Goal: Task Accomplishment & Management: Manage account settings

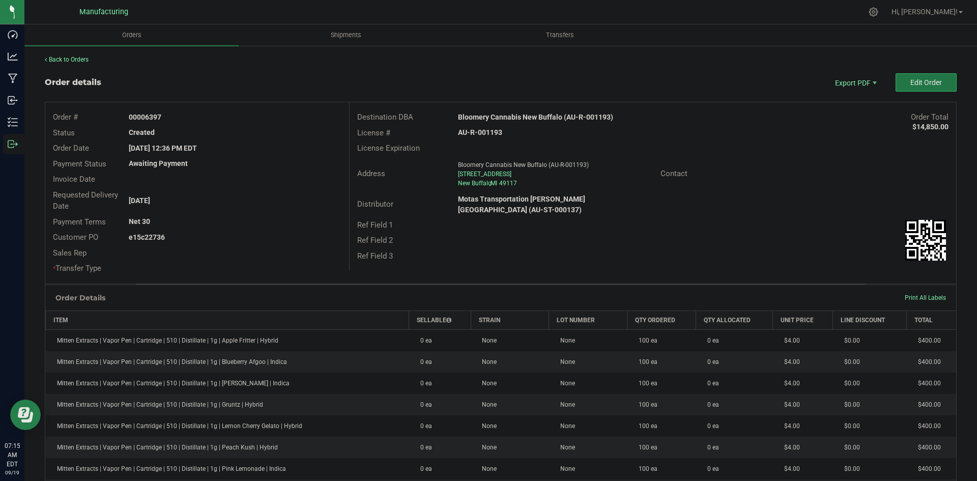
click at [914, 82] on span "Edit Order" at bounding box center [926, 82] width 32 height 8
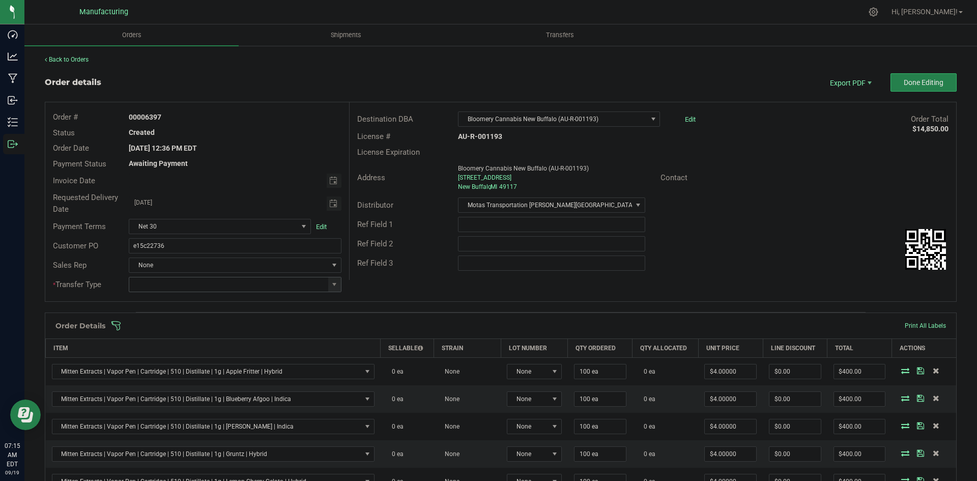
click at [330, 279] on span at bounding box center [334, 284] width 13 height 14
drag, startPoint x: 185, startPoint y: 372, endPoint x: 210, endPoint y: 351, distance: 32.8
click at [186, 372] on li "Wholesale Transfer" at bounding box center [234, 369] width 210 height 17
type input "Wholesale Transfer"
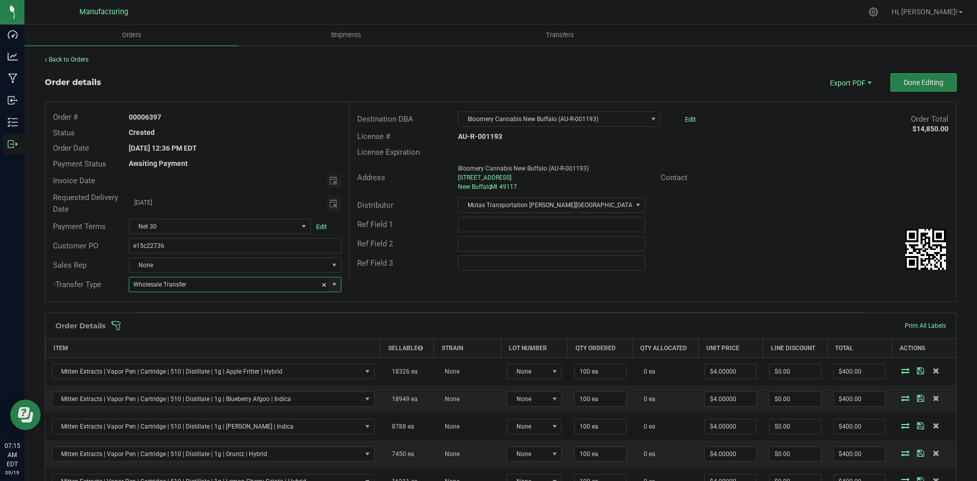
click at [429, 282] on div "Order # 00006397 Status Created Order Date Sep 17, 2025 12:36 PM EDT Payment St…" at bounding box center [500, 201] width 911 height 199
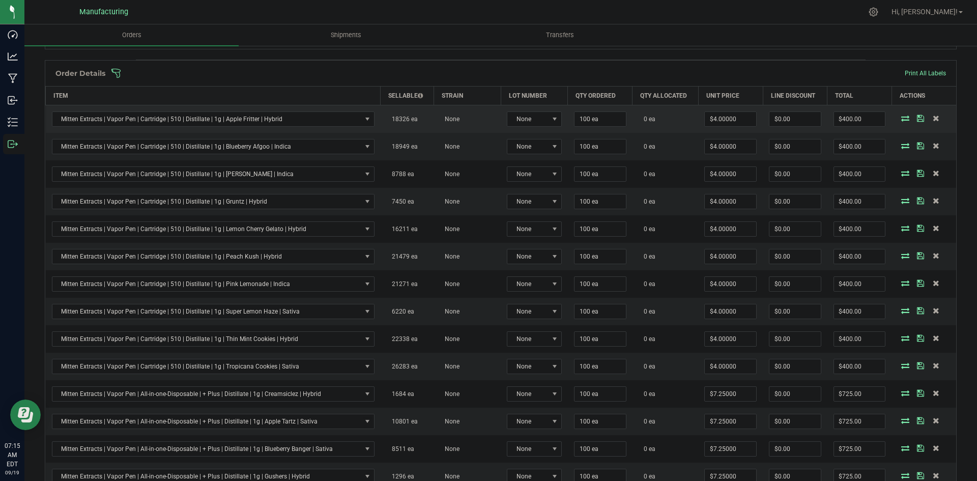
scroll to position [51, 0]
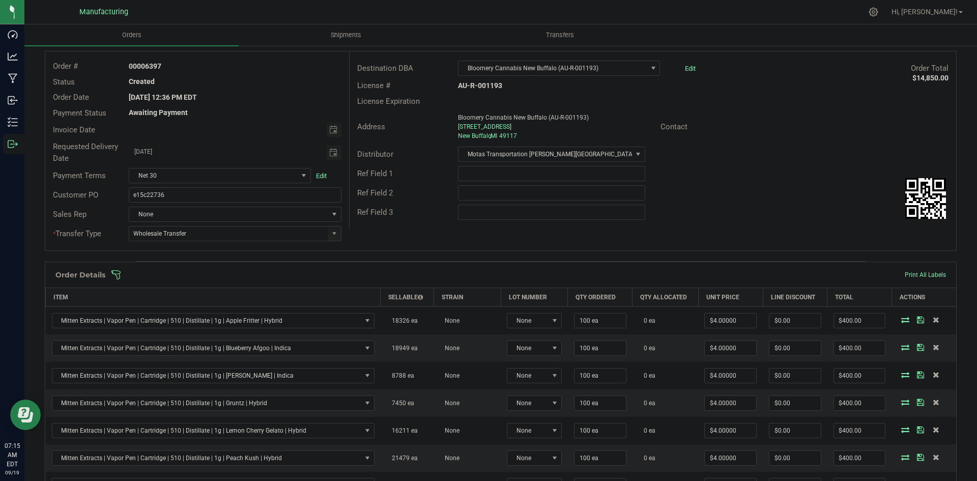
click at [414, 277] on span at bounding box center [567, 275] width 912 height 10
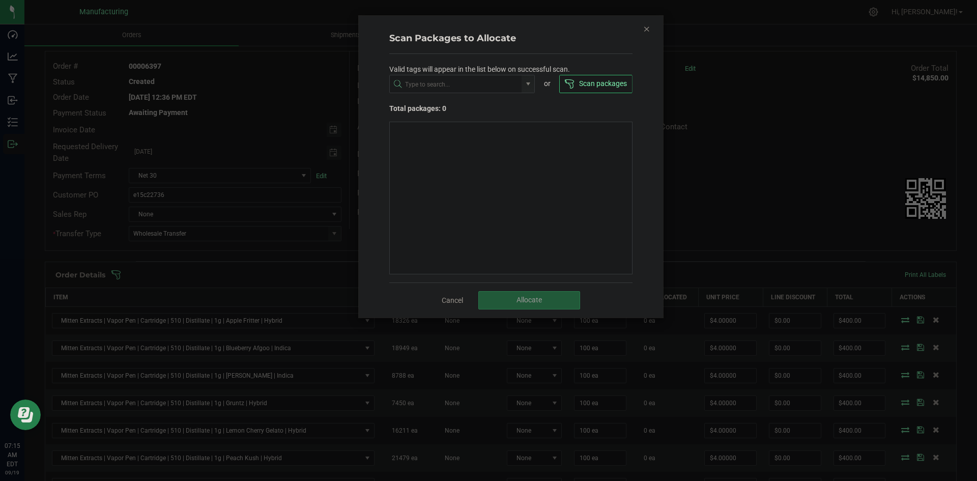
click at [648, 30] on icon "Close" at bounding box center [646, 28] width 7 height 12
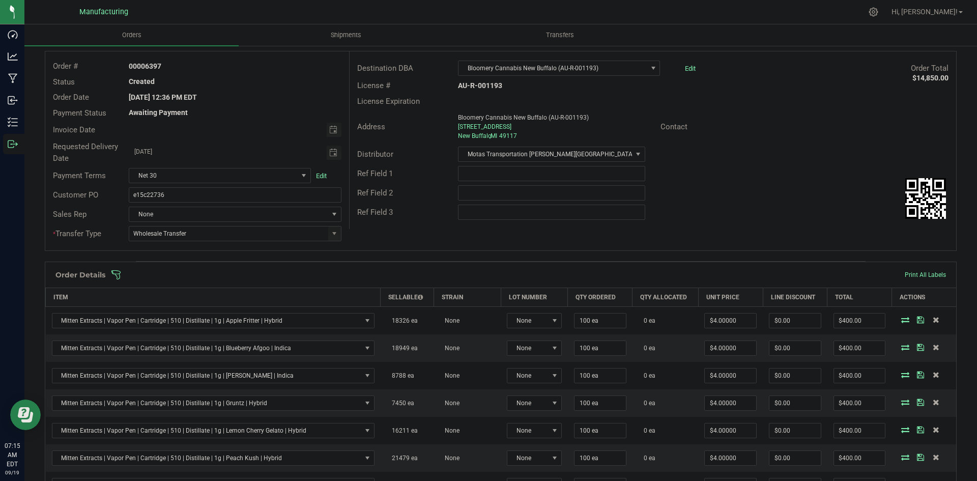
click at [606, 273] on span at bounding box center [567, 275] width 912 height 10
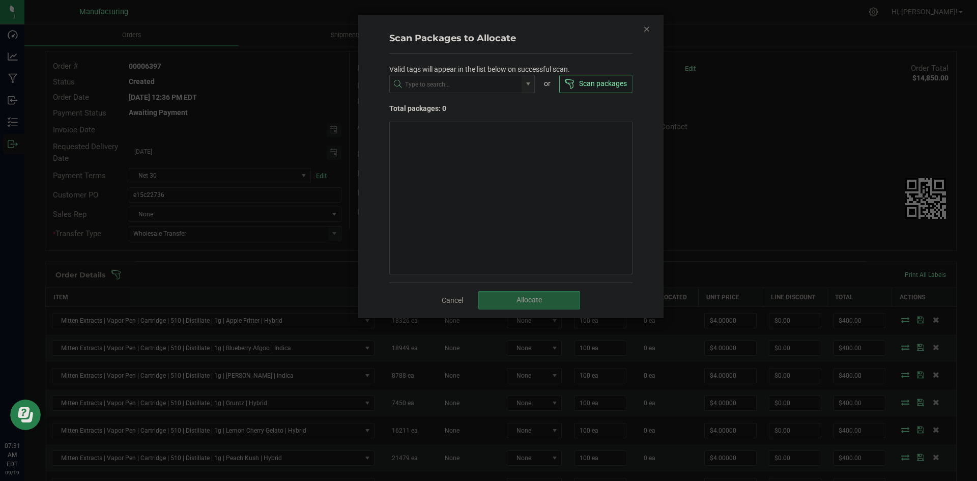
click at [649, 31] on icon "Close" at bounding box center [646, 28] width 7 height 12
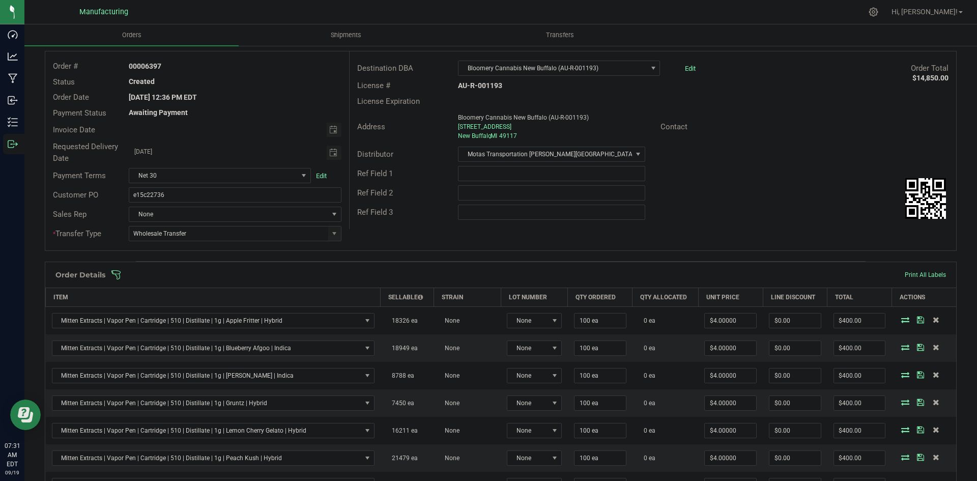
click at [662, 276] on span at bounding box center [567, 275] width 912 height 10
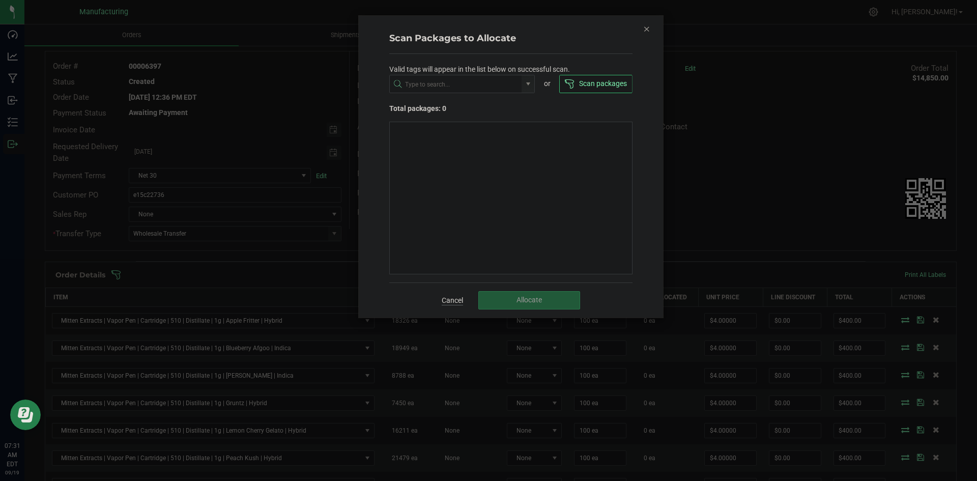
click at [457, 304] on link "Cancel" at bounding box center [452, 300] width 21 height 10
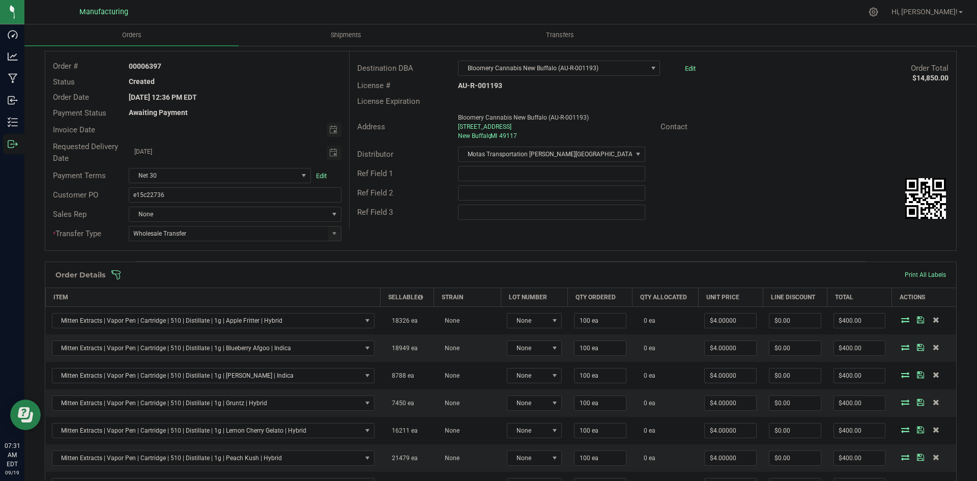
click at [519, 273] on span at bounding box center [567, 275] width 912 height 10
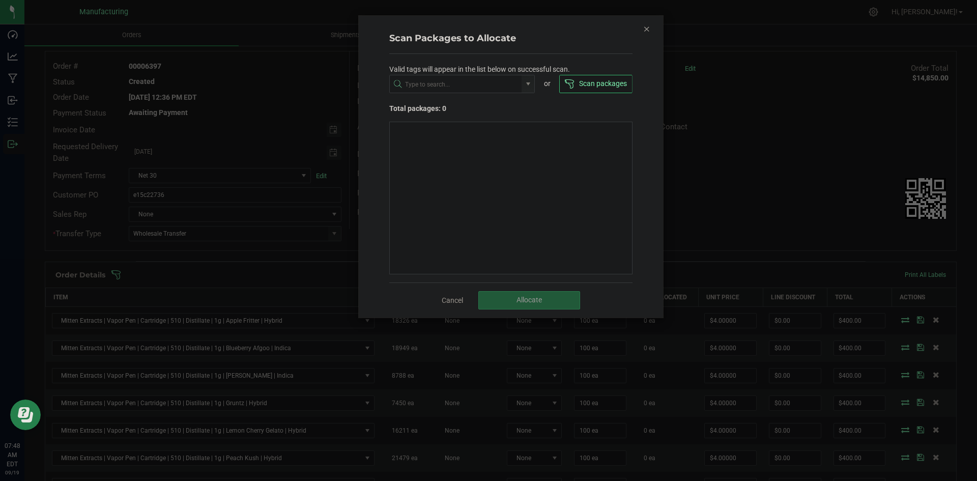
drag, startPoint x: 646, startPoint y: 28, endPoint x: 633, endPoint y: 66, distance: 39.3
click at [647, 28] on icon "Close" at bounding box center [646, 28] width 7 height 12
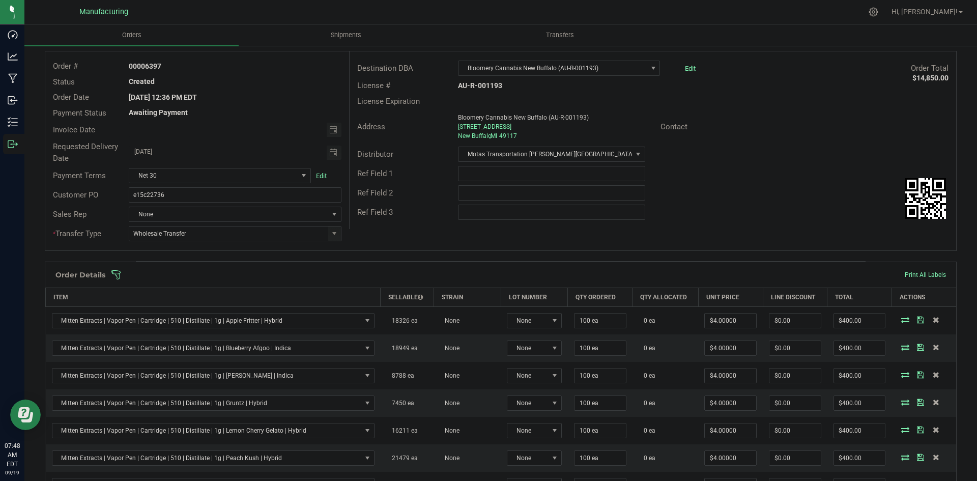
click at [537, 273] on span at bounding box center [567, 275] width 912 height 10
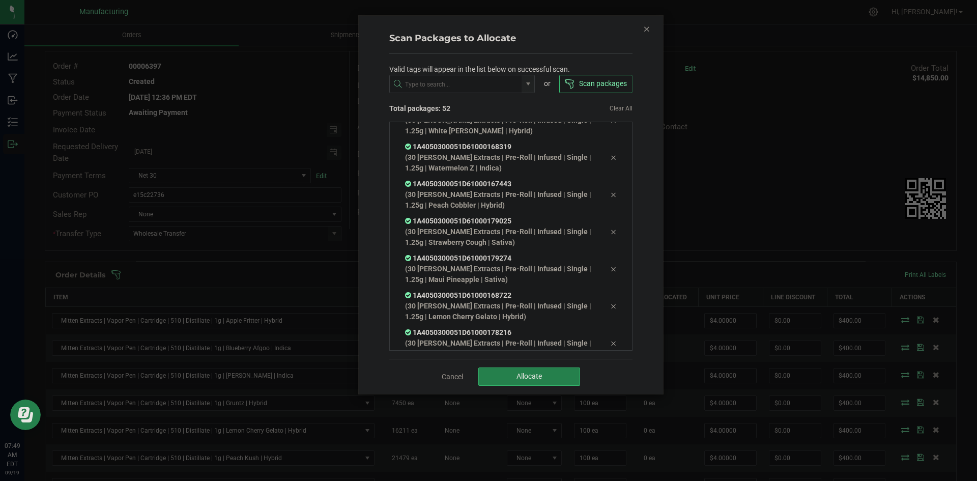
scroll to position [1857, 0]
click at [535, 370] on button "Allocate" at bounding box center [529, 376] width 102 height 18
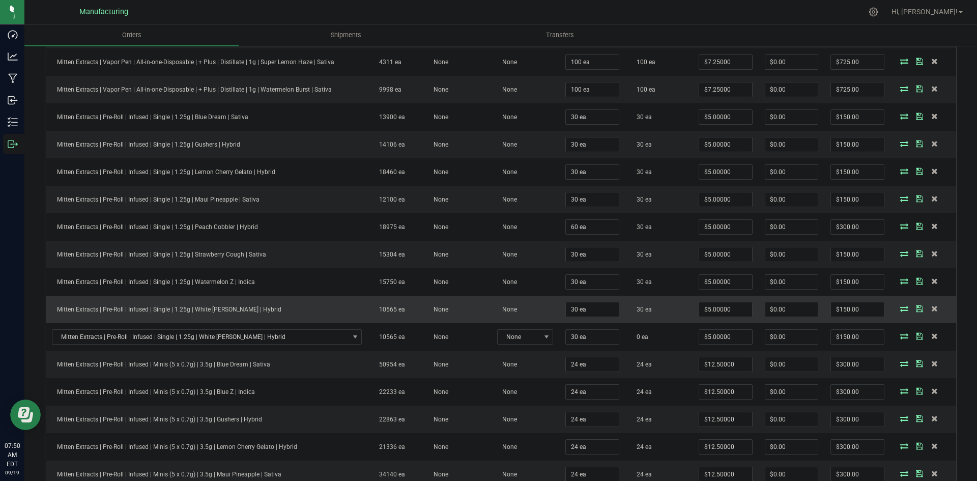
scroll to position [814, 0]
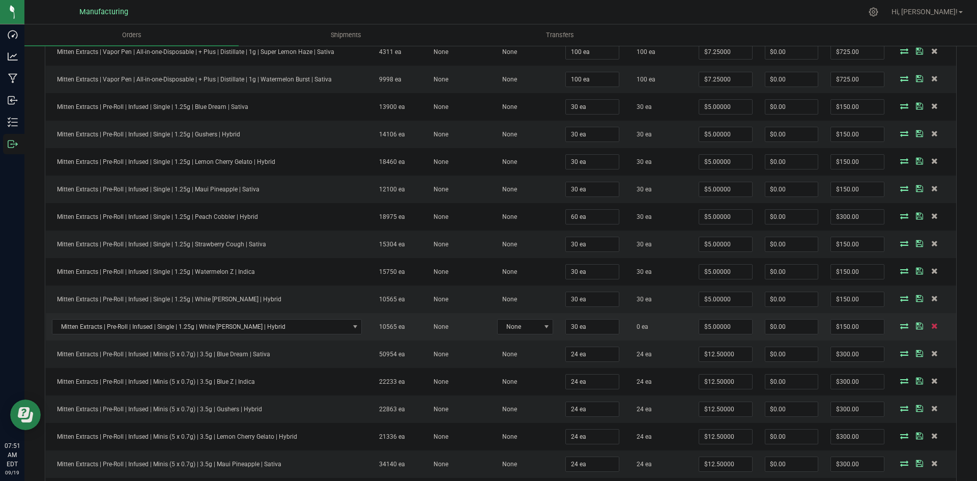
click at [931, 328] on icon at bounding box center [934, 326] width 7 height 6
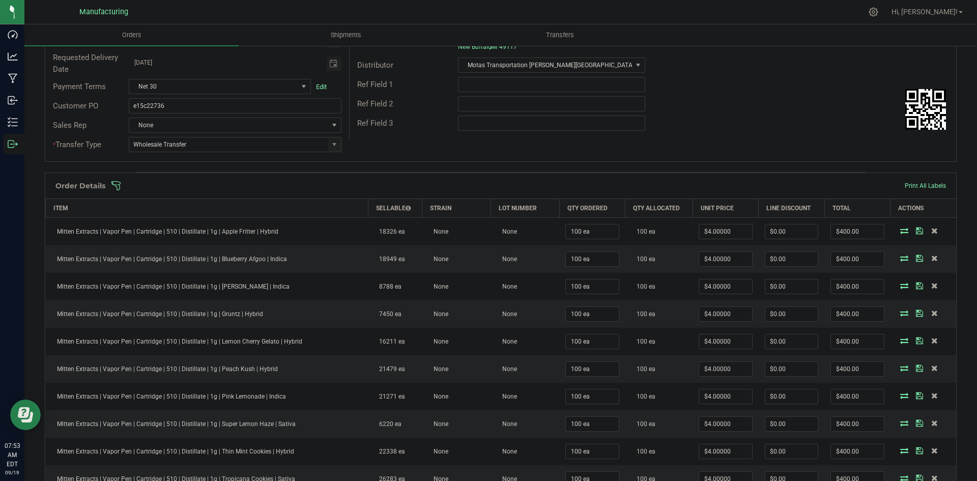
scroll to position [0, 0]
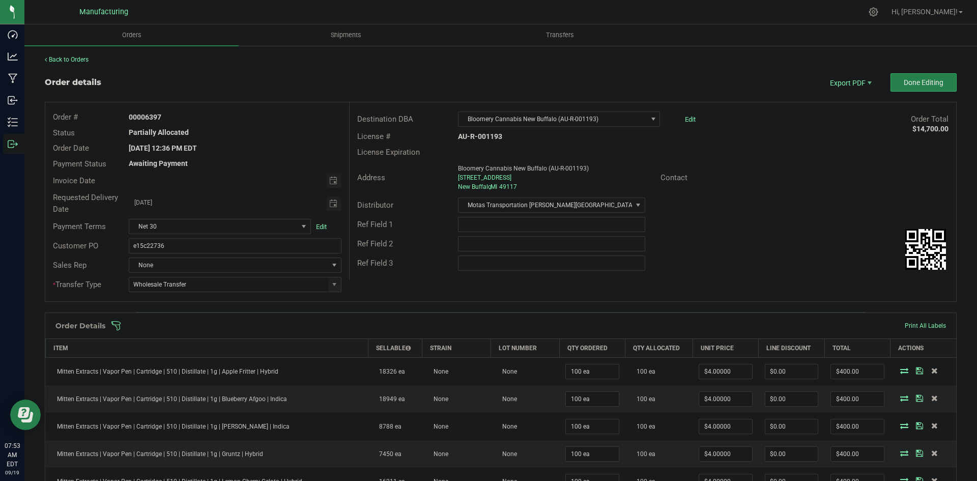
click at [607, 324] on span at bounding box center [567, 326] width 912 height 10
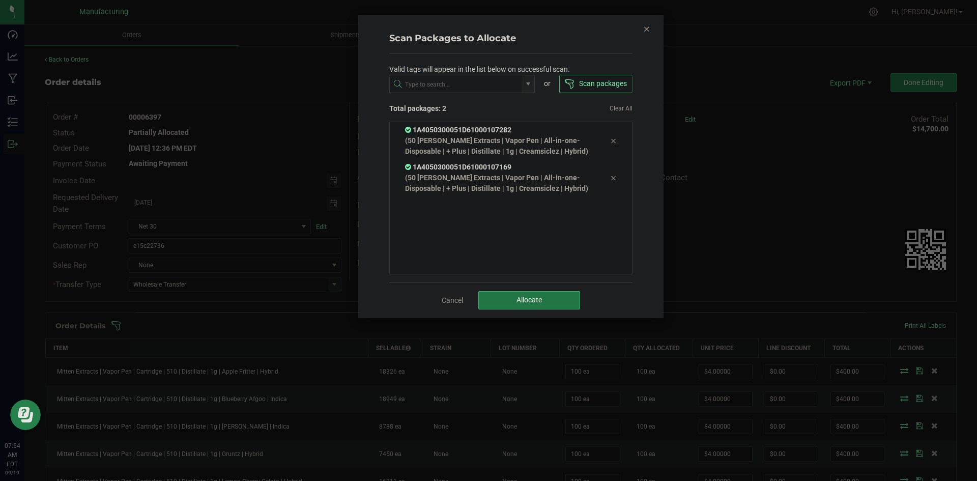
click at [572, 306] on button "Allocate" at bounding box center [529, 300] width 102 height 18
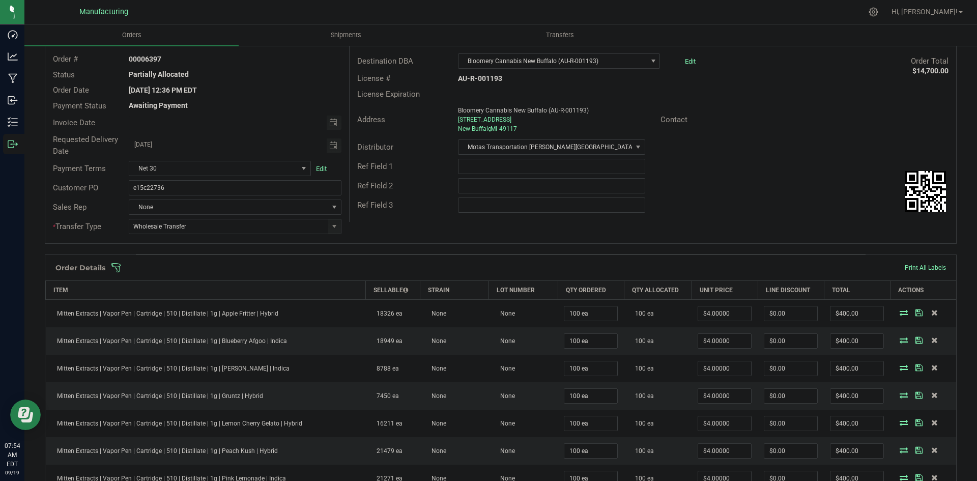
scroll to position [51, 0]
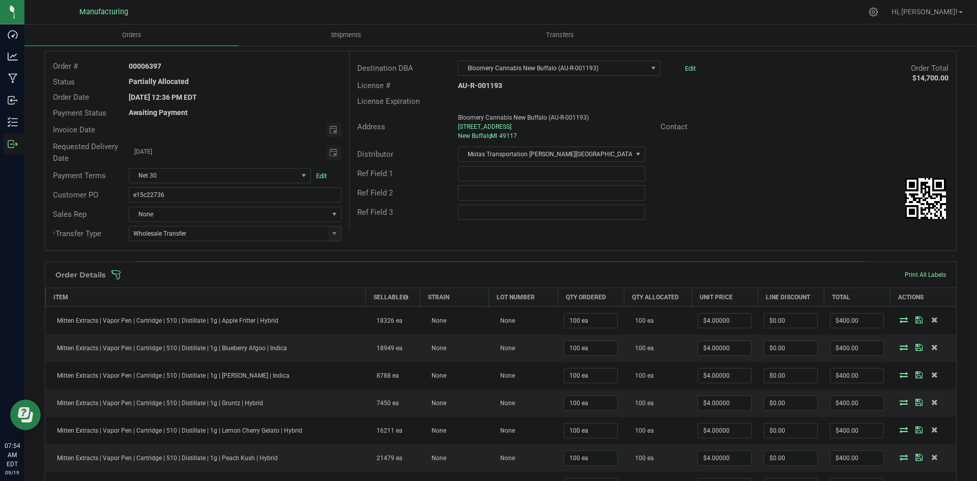
click at [618, 281] on div "Order Details Print All Labels" at bounding box center [500, 274] width 911 height 25
click at [618, 274] on span at bounding box center [567, 275] width 912 height 10
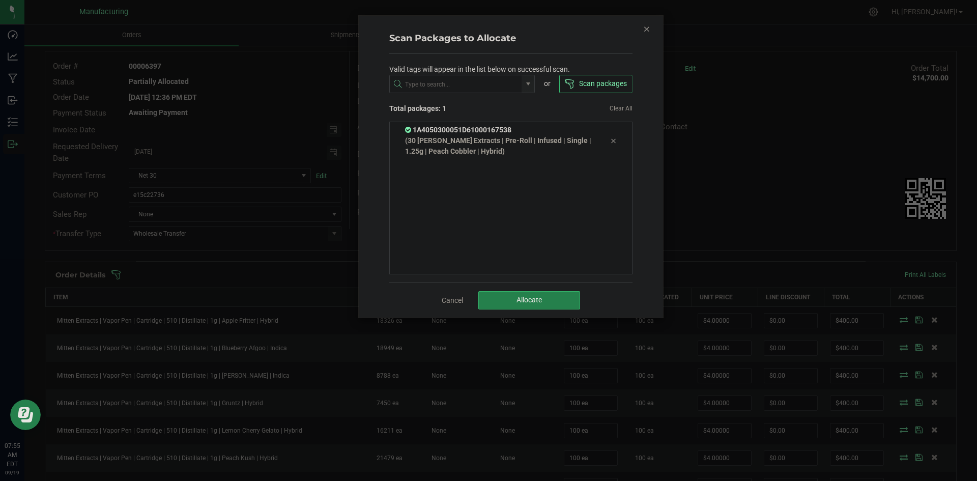
click at [545, 286] on div "Cancel Allocate" at bounding box center [510, 299] width 243 height 35
click at [544, 294] on button "Allocate" at bounding box center [529, 300] width 102 height 18
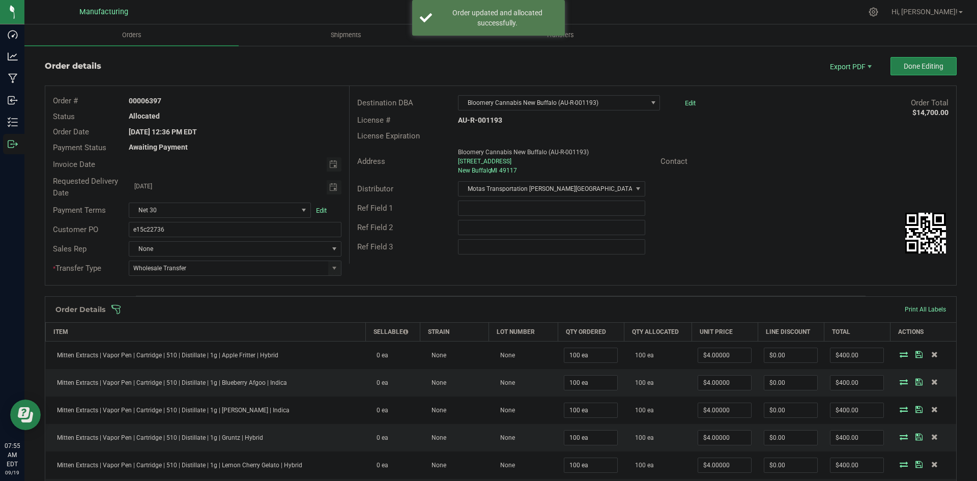
scroll to position [0, 0]
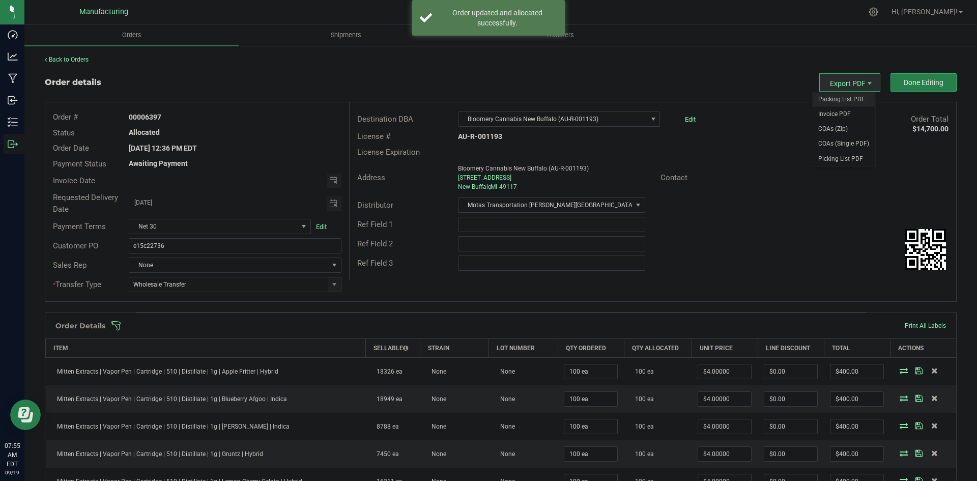
click at [844, 96] on span "Packing List PDF" at bounding box center [843, 99] width 63 height 15
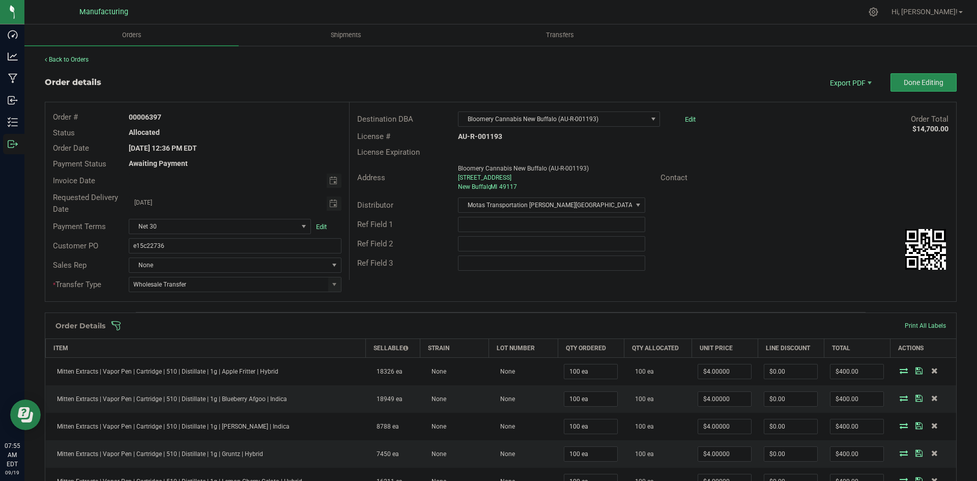
drag, startPoint x: 933, startPoint y: 72, endPoint x: 927, endPoint y: 79, distance: 9.7
click at [927, 79] on span "Done Editing" at bounding box center [924, 82] width 40 height 8
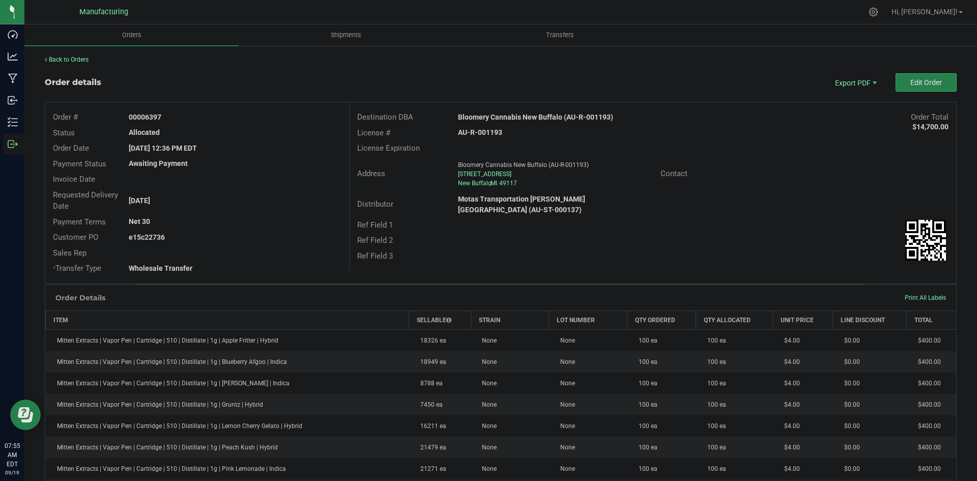
click at [525, 113] on strong "Bloomery Cannabis New Buffalo (AU-R-001193)" at bounding box center [535, 117] width 155 height 8
copy strong "Bloomery Cannabis New Buffalo (AU-R-001193)"
click at [476, 131] on strong "AU-R-001193" at bounding box center [480, 132] width 44 height 8
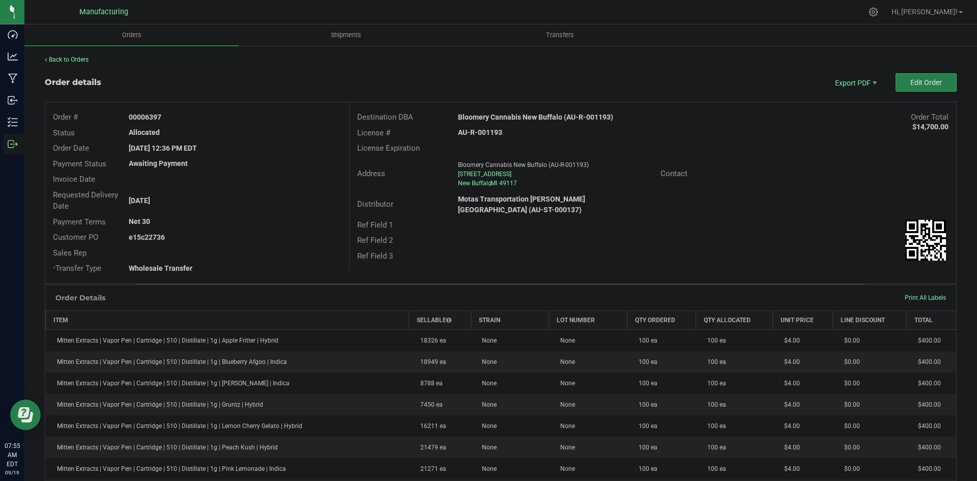
click at [476, 131] on strong "AU-R-001193" at bounding box center [480, 132] width 44 height 8
copy strong "AU-R-001193"
drag, startPoint x: 146, startPoint y: 114, endPoint x: 289, endPoint y: 118, distance: 143.0
click at [251, 114] on div "00006397" at bounding box center [234, 117] width 227 height 11
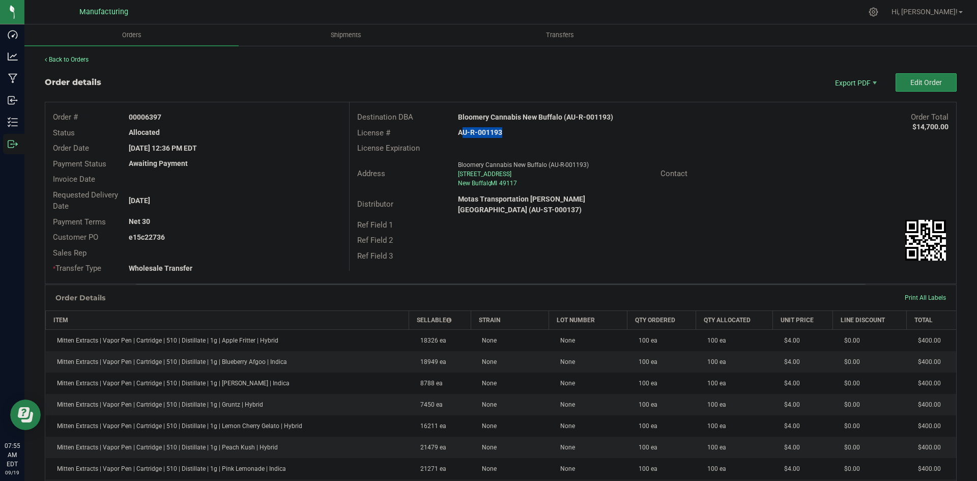
copy strong "6397"
drag, startPoint x: 144, startPoint y: 238, endPoint x: 264, endPoint y: 235, distance: 119.6
click at [242, 235] on div "e15c22736" at bounding box center [234, 237] width 227 height 11
copy strong "22736"
click at [900, 80] on button "Edit Order" at bounding box center [926, 82] width 61 height 18
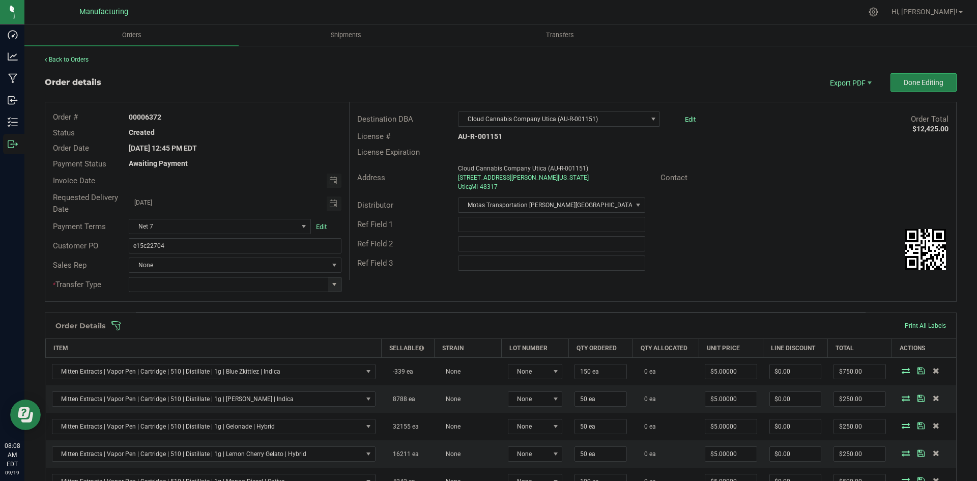
click at [331, 287] on span at bounding box center [334, 284] width 8 height 8
click at [194, 371] on li "Wholesale Transfer" at bounding box center [234, 369] width 210 height 17
type input "Wholesale Transfer"
click at [436, 292] on div "Order # 00006372 Status Created Order Date Sep 16, 2025 12:45 PM EDT Payment St…" at bounding box center [500, 201] width 911 height 199
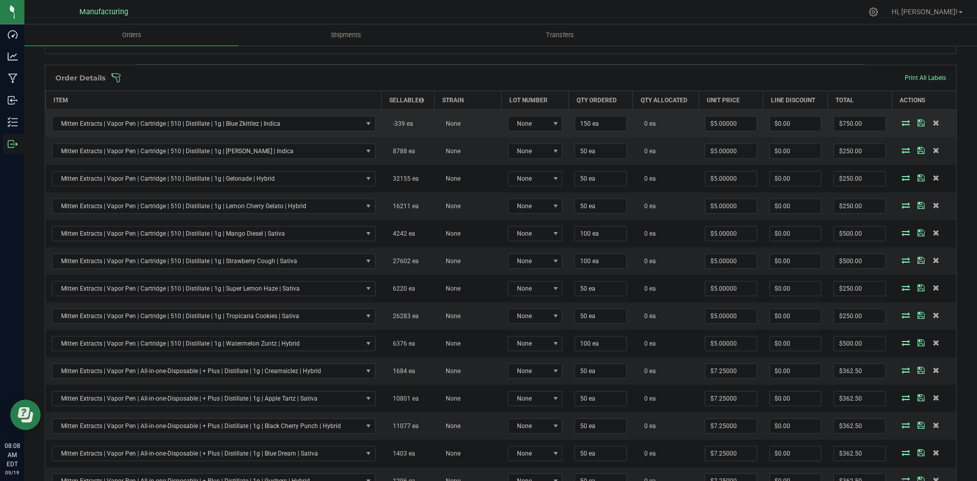
scroll to position [102, 0]
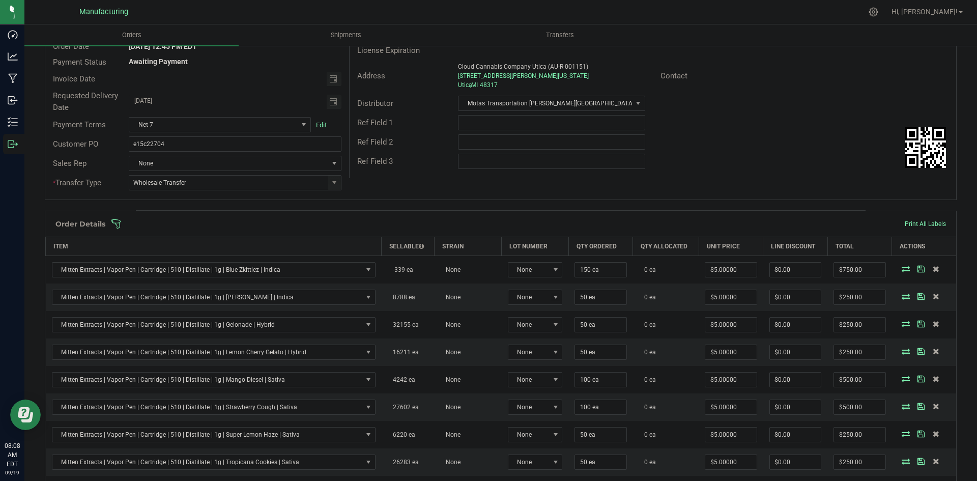
click at [414, 218] on div "Order Details Print All Labels" at bounding box center [500, 223] width 911 height 25
click at [416, 222] on span at bounding box center [567, 224] width 912 height 10
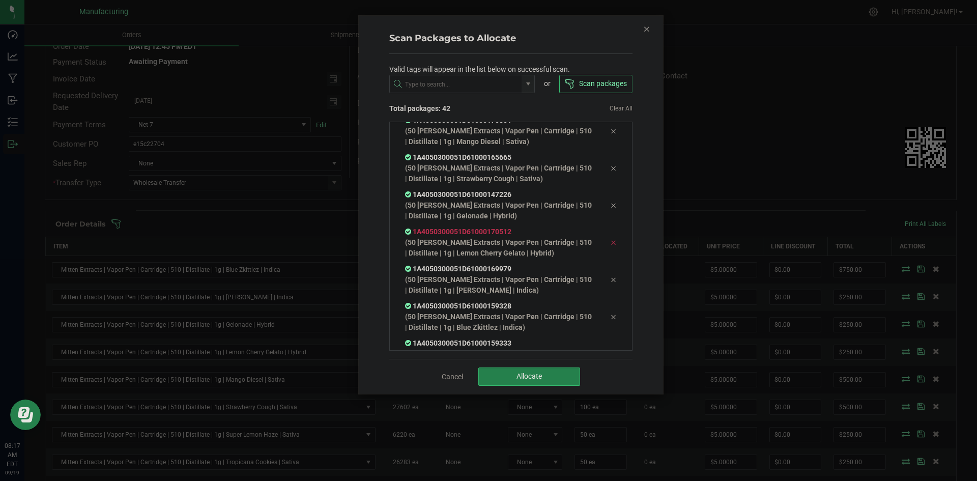
scroll to position [1411, 0]
click at [512, 374] on button "Allocate" at bounding box center [529, 376] width 102 height 18
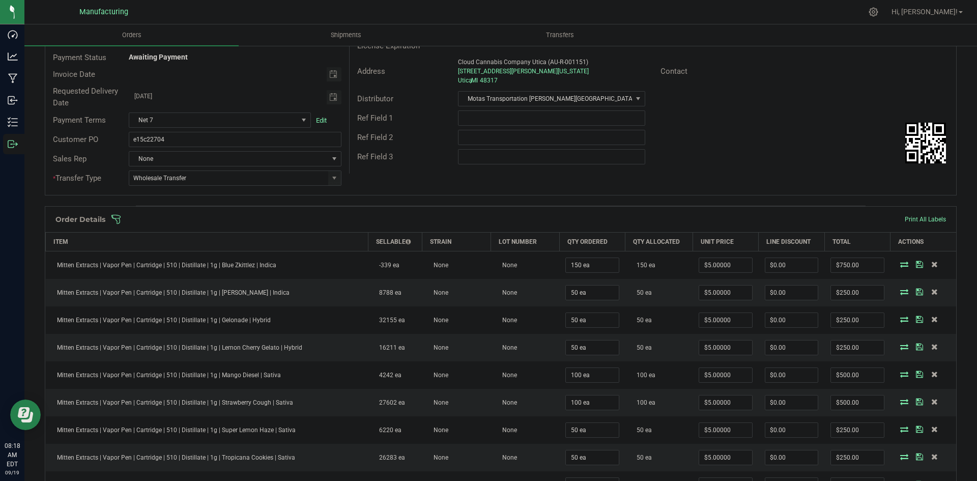
scroll to position [102, 0]
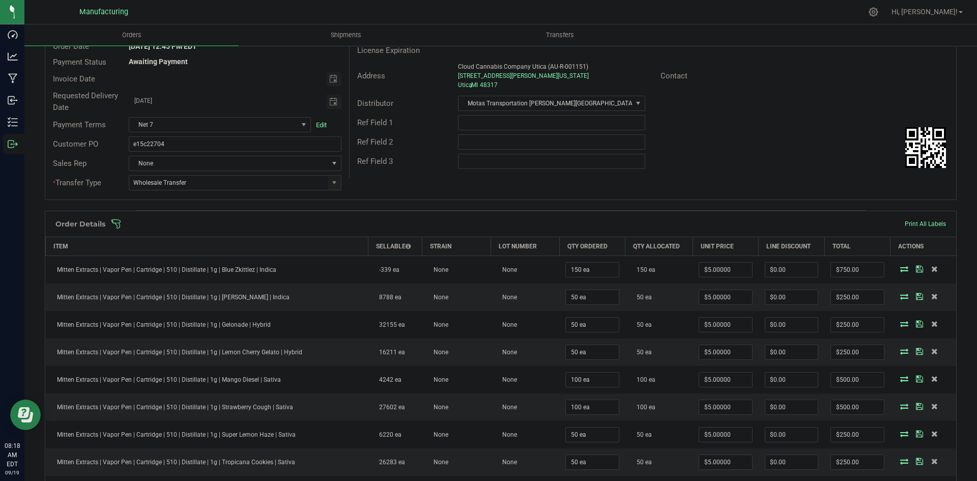
click at [635, 221] on span at bounding box center [567, 224] width 912 height 10
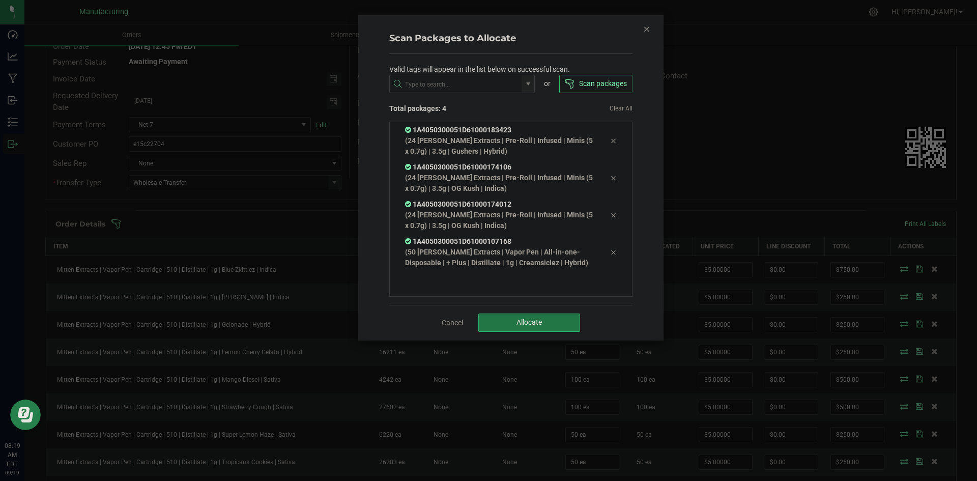
click at [541, 318] on button "Allocate" at bounding box center [529, 322] width 102 height 18
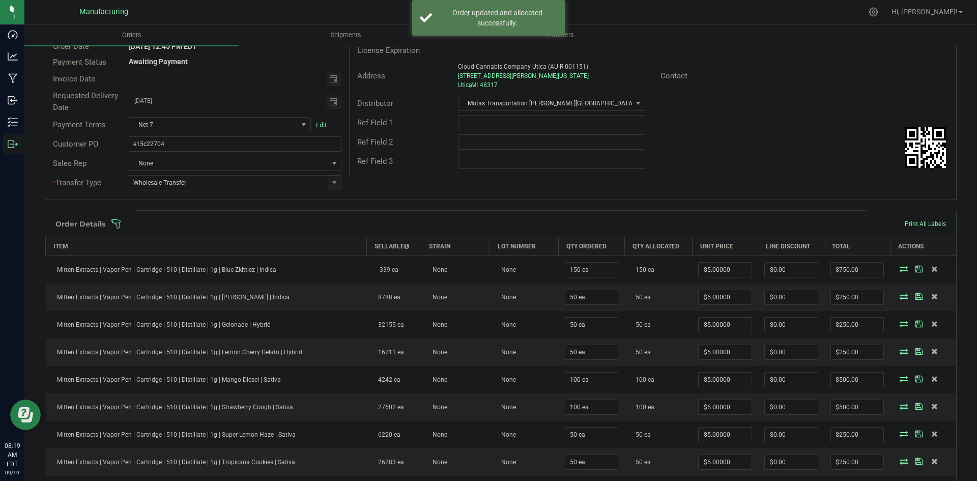
scroll to position [0, 0]
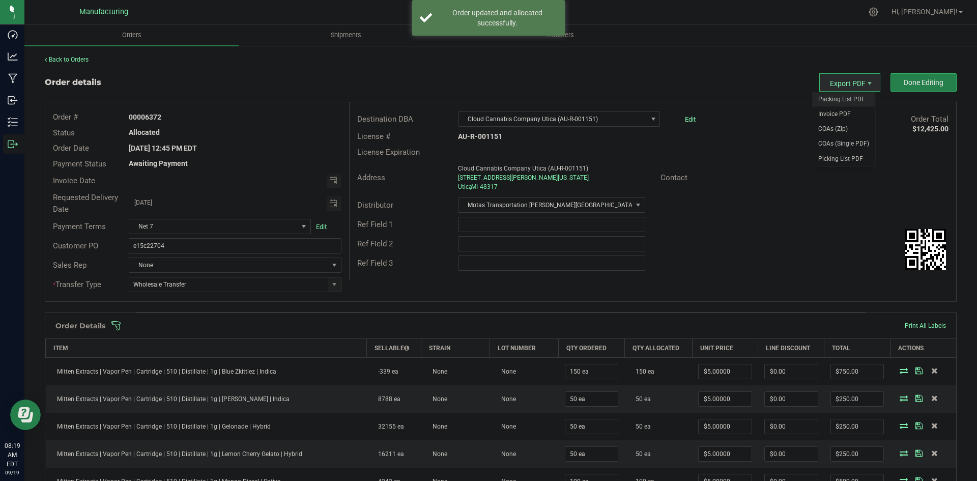
click at [832, 104] on span "Packing List PDF" at bounding box center [843, 99] width 63 height 15
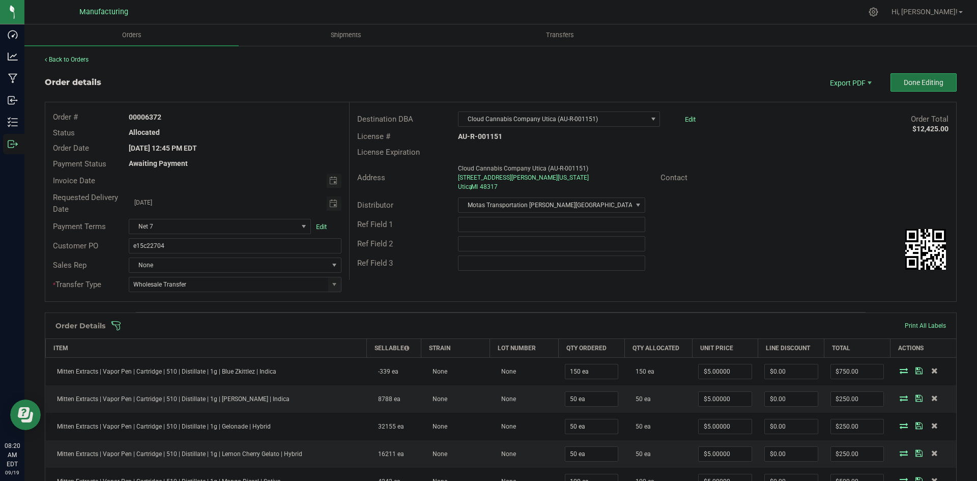
click at [904, 84] on span "Done Editing" at bounding box center [924, 82] width 40 height 8
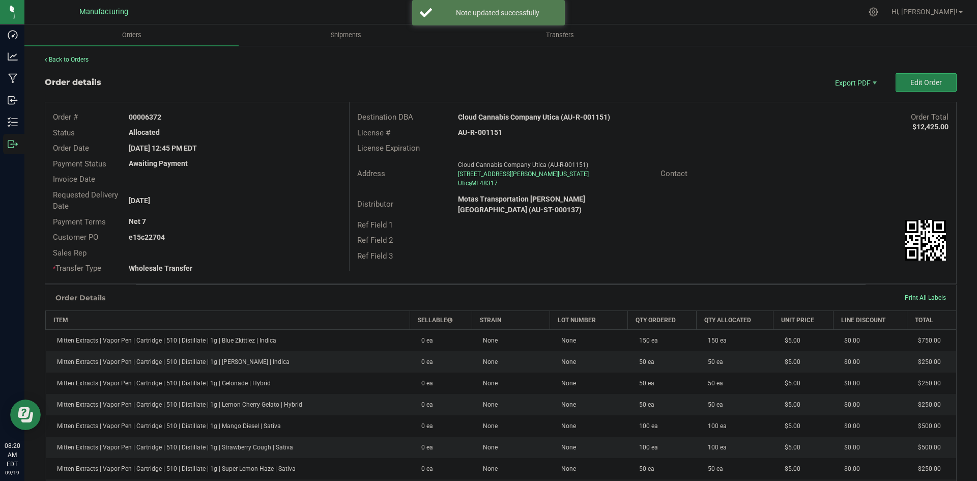
click at [548, 117] on strong "Cloud Cannabis Company Utica (AU-R-001151)" at bounding box center [534, 117] width 152 height 8
copy strong "Cloud Cannabis Company Utica (AU-R-001151)"
click at [469, 133] on strong "AU-R-001151" at bounding box center [480, 132] width 44 height 8
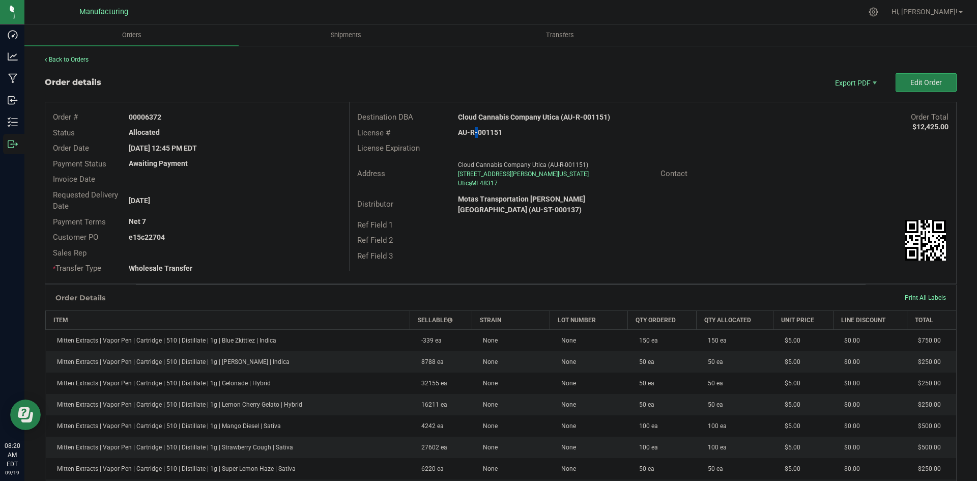
click at [469, 133] on strong "AU-R-001151" at bounding box center [480, 132] width 44 height 8
copy strong "AU-R-001151"
drag, startPoint x: 146, startPoint y: 116, endPoint x: 355, endPoint y: 129, distance: 209.5
click at [260, 116] on div "00006372" at bounding box center [234, 117] width 227 height 11
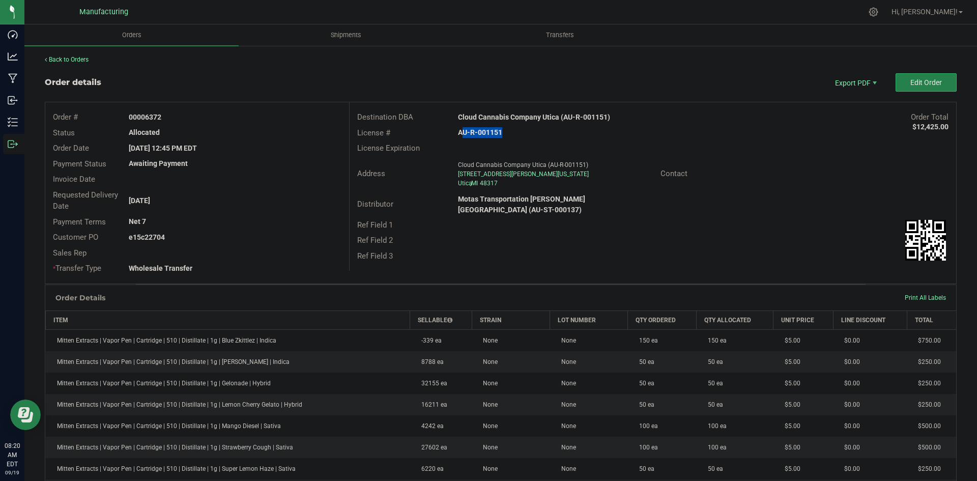
copy strong "6372"
drag, startPoint x: 144, startPoint y: 237, endPoint x: 437, endPoint y: 243, distance: 293.1
click at [248, 237] on div "e15c22704" at bounding box center [234, 237] width 227 height 11
copy strong "22704"
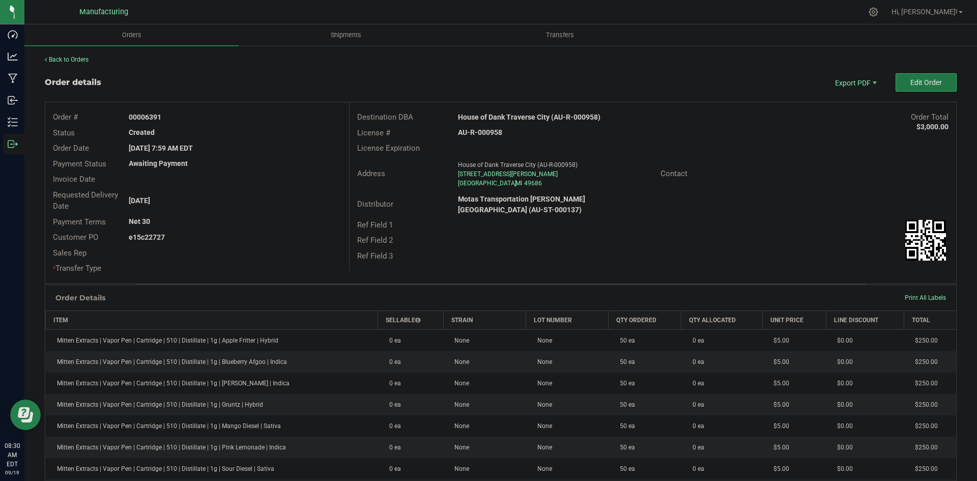
click at [900, 80] on button "Edit Order" at bounding box center [926, 82] width 61 height 18
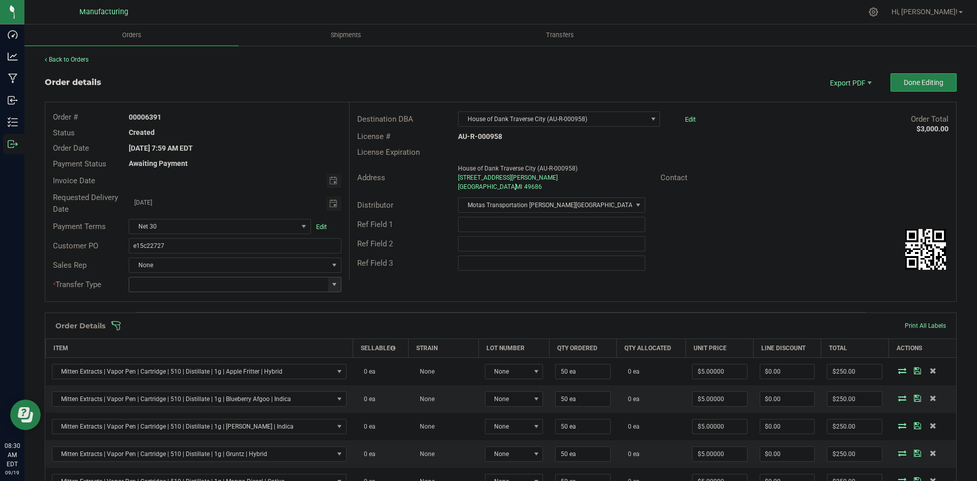
click at [335, 286] on span at bounding box center [334, 284] width 8 height 8
click at [189, 361] on li "Wholesale Transfer" at bounding box center [234, 369] width 210 height 17
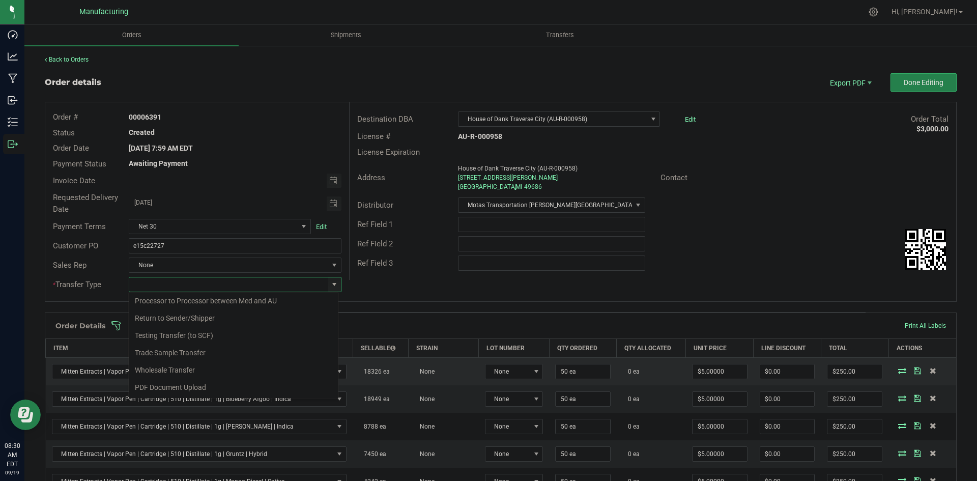
type input "Wholesale Transfer"
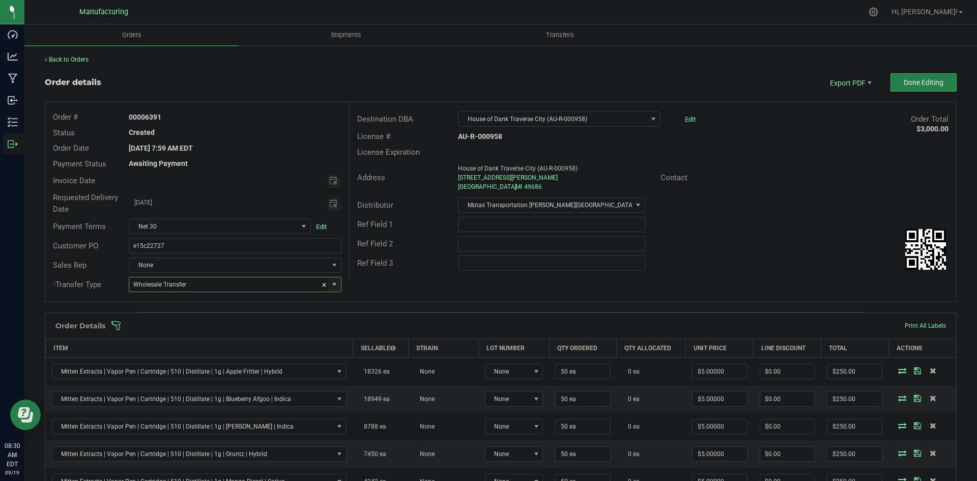
click at [371, 288] on div "Order # 00006391 Status Created Order Date [DATE] 7:59 AM EDT Payment Status Aw…" at bounding box center [500, 201] width 911 height 199
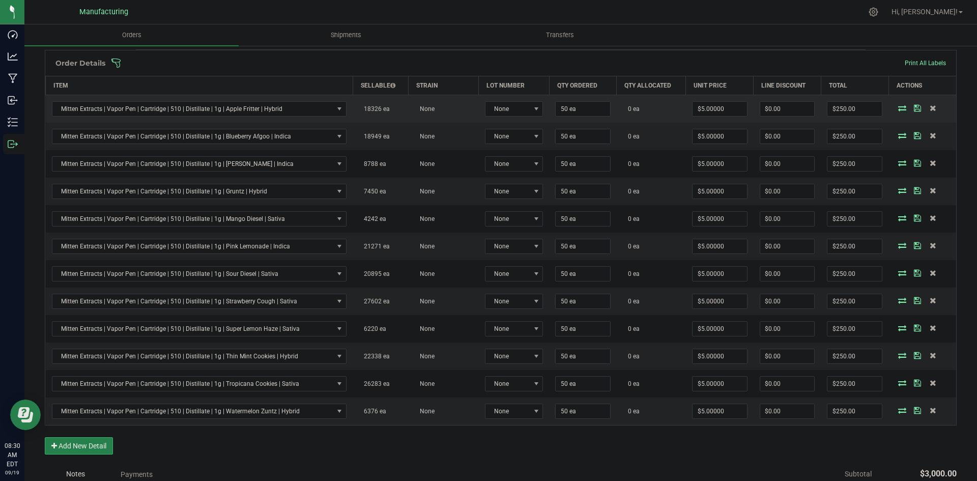
scroll to position [102, 0]
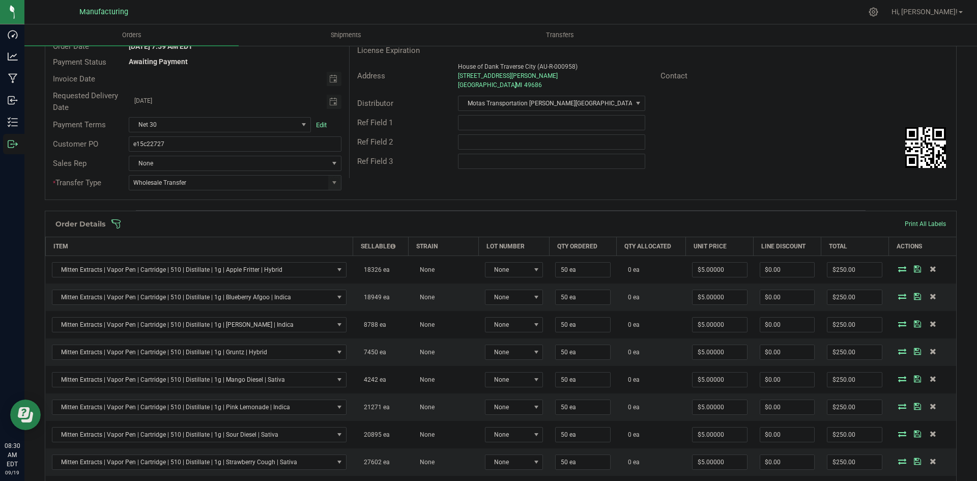
click at [353, 220] on span at bounding box center [567, 224] width 912 height 10
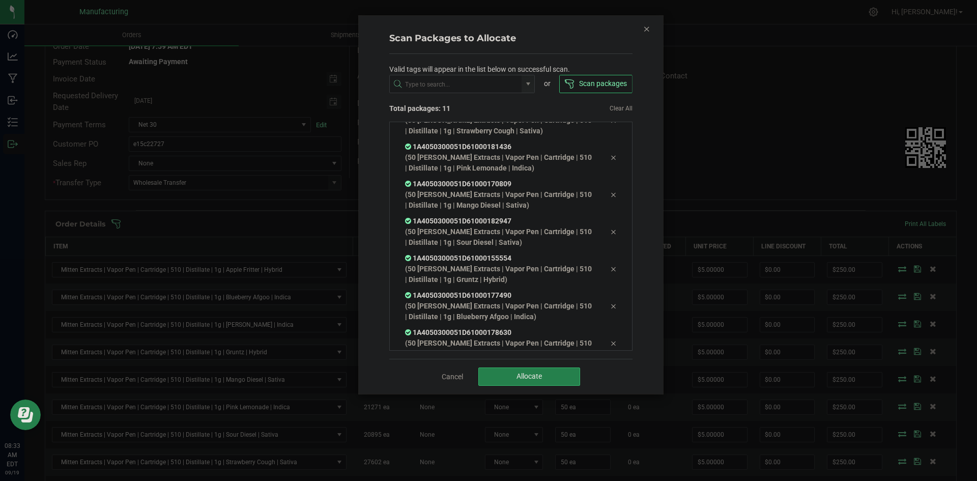
scroll to position [206, 0]
click at [513, 373] on button "Allocate" at bounding box center [529, 376] width 102 height 18
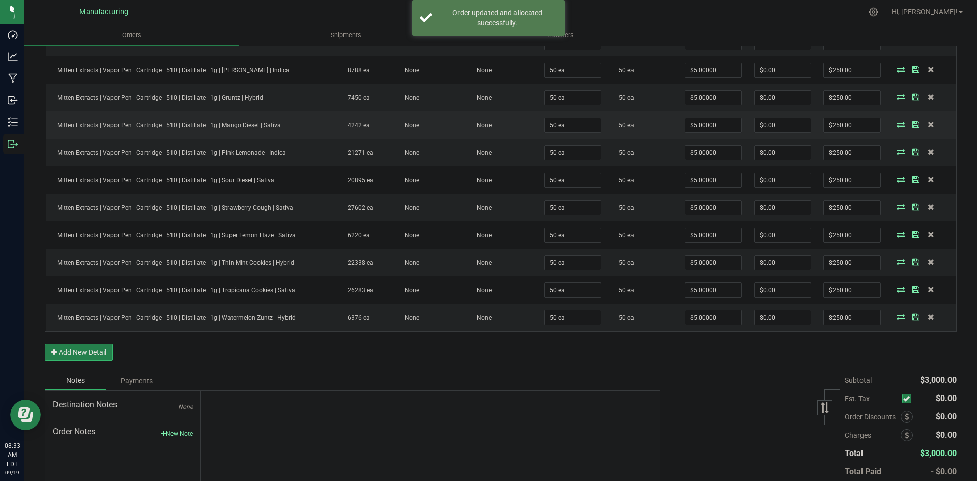
scroll to position [0, 0]
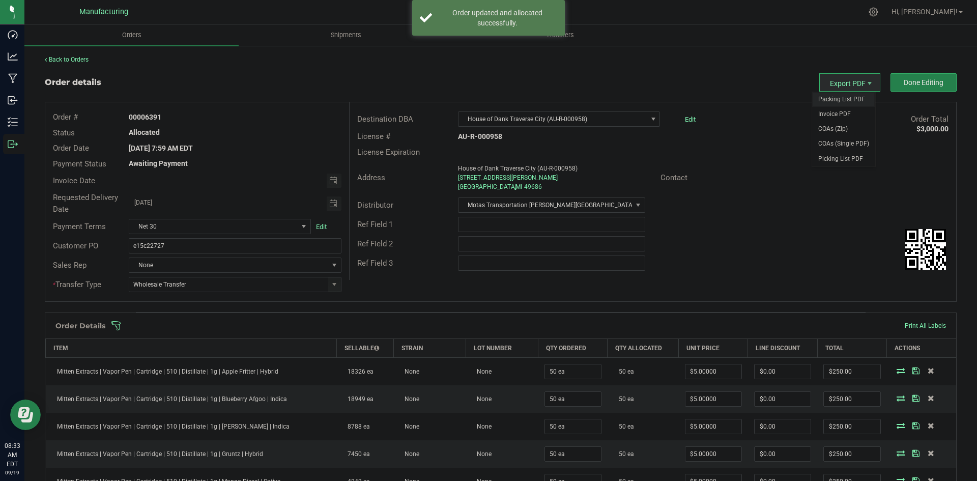
click at [838, 94] on span "Packing List PDF" at bounding box center [843, 99] width 63 height 15
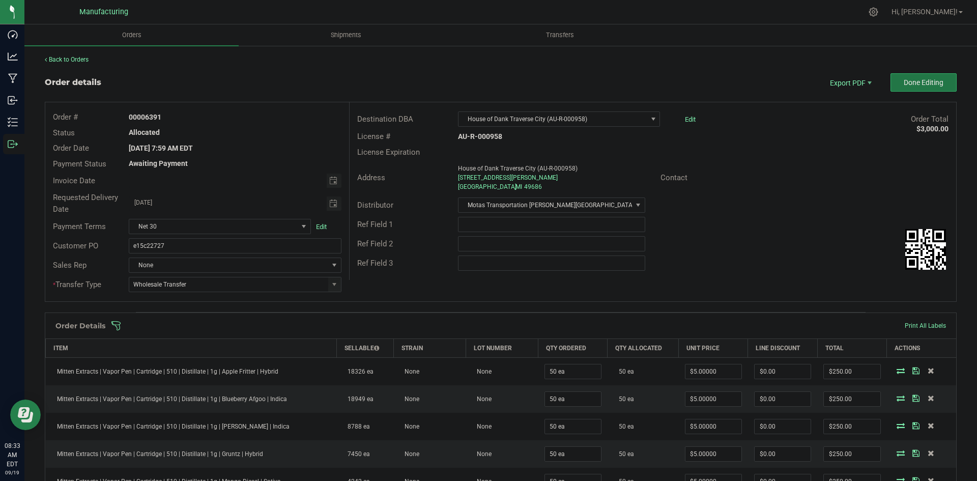
click at [909, 84] on span "Done Editing" at bounding box center [924, 82] width 40 height 8
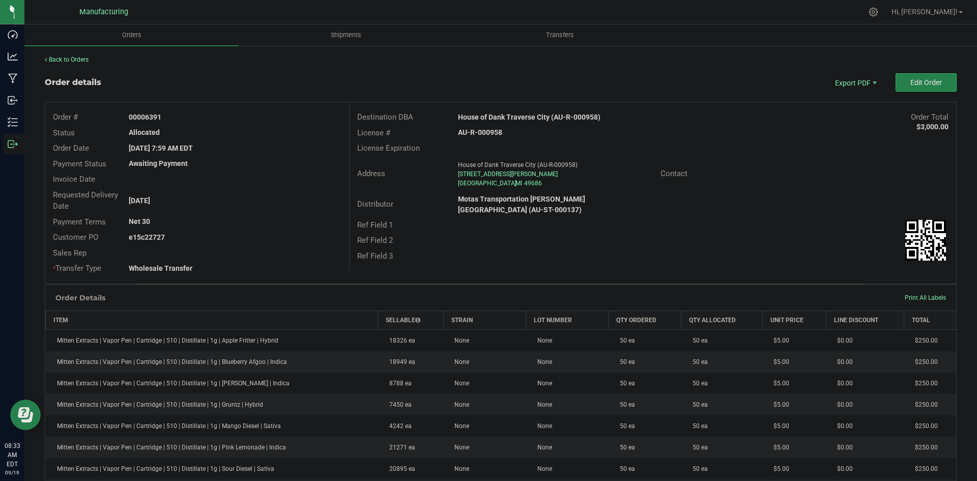
click at [540, 116] on strong "House of Dank Traverse City (AU-R-000958)" at bounding box center [529, 117] width 142 height 8
copy strong "House of Dank Traverse City (AU-R-000958)"
click at [497, 132] on strong "AU-R-000958" at bounding box center [480, 132] width 44 height 8
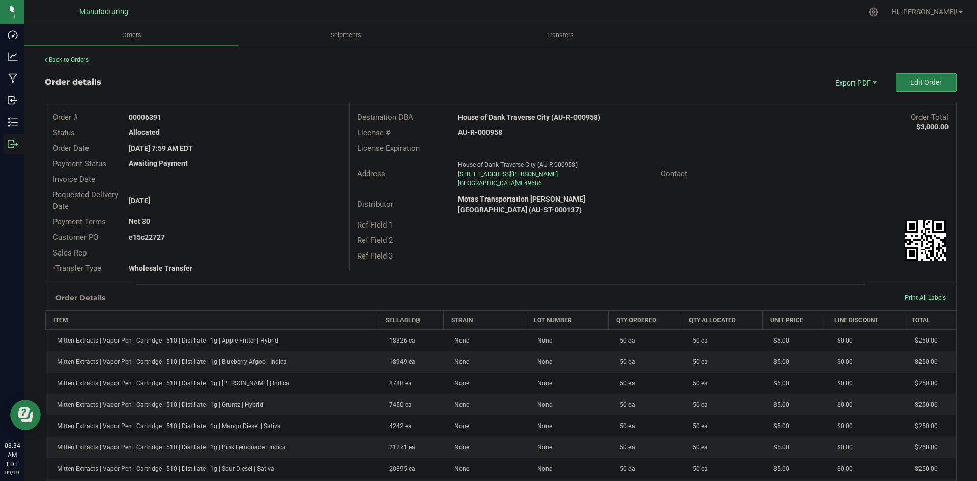
click at [497, 132] on strong "AU-R-000958" at bounding box center [480, 132] width 44 height 8
copy strong "AU-R-000958"
drag, startPoint x: 145, startPoint y: 114, endPoint x: 250, endPoint y: 116, distance: 105.8
click at [246, 116] on div "00006391" at bounding box center [234, 117] width 227 height 11
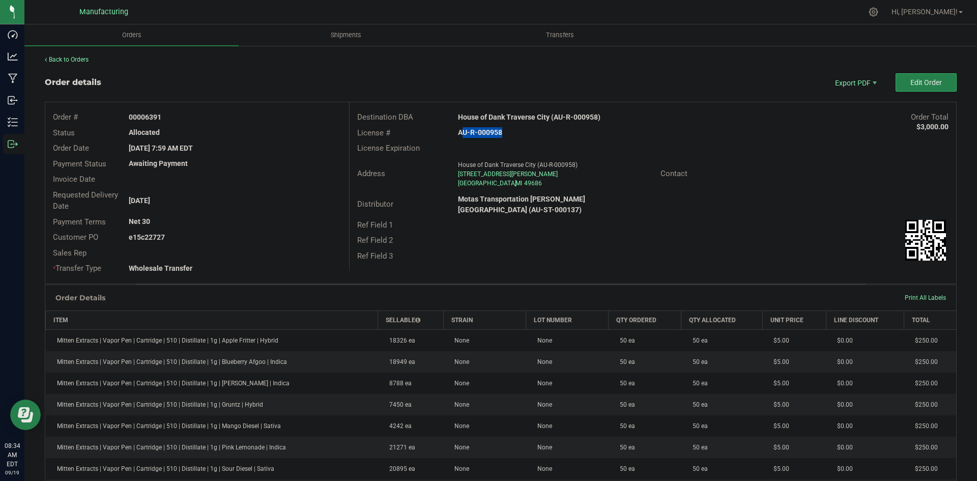
copy strong "6391"
drag, startPoint x: 144, startPoint y: 236, endPoint x: 314, endPoint y: 236, distance: 169.9
click at [289, 235] on div "e15c22727" at bounding box center [234, 237] width 227 height 11
copy strong "22727"
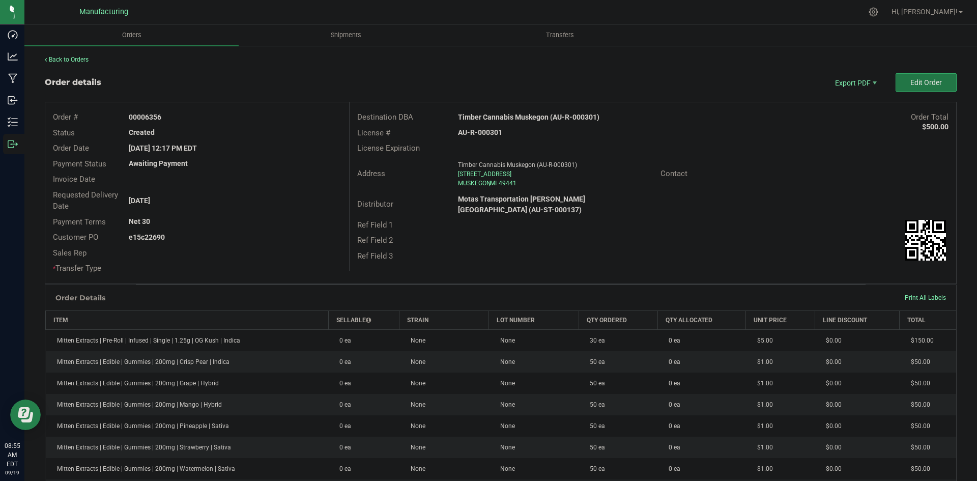
click at [910, 81] on span "Edit Order" at bounding box center [926, 82] width 32 height 8
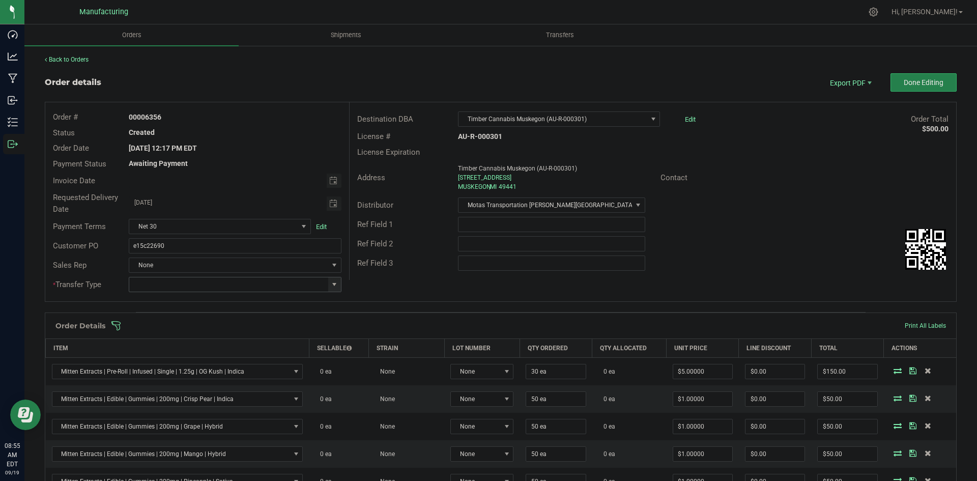
click at [335, 285] on span at bounding box center [334, 284] width 8 height 8
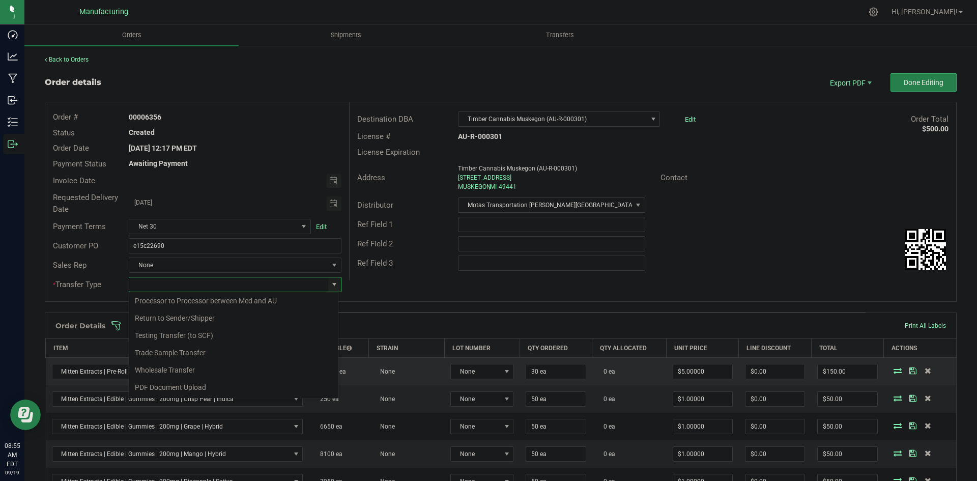
drag, startPoint x: 185, startPoint y: 367, endPoint x: 196, endPoint y: 361, distance: 13.0
click at [186, 367] on li "Wholesale Transfer" at bounding box center [234, 369] width 210 height 17
type input "Wholesale Transfer"
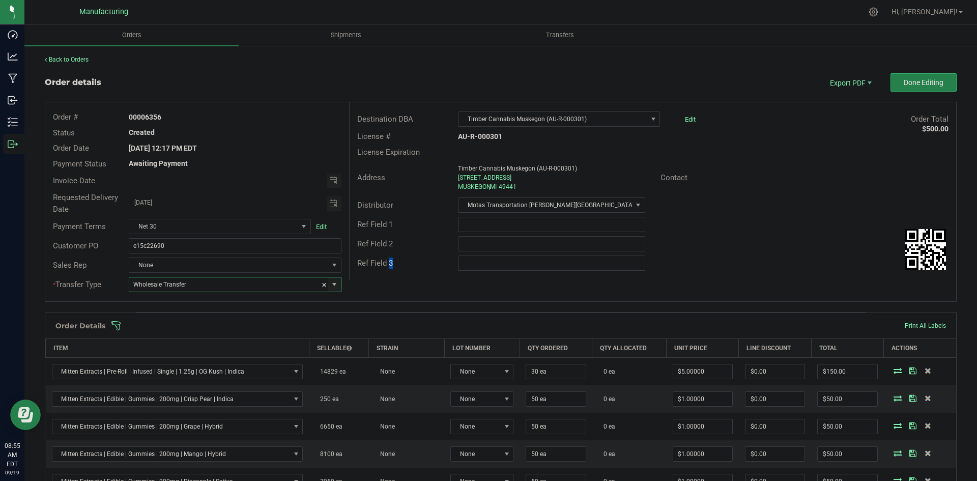
click at [385, 285] on div "Order # 00006356 Status Created Order Date Sep 16, 2025 12:17 PM EDT Payment St…" at bounding box center [500, 201] width 911 height 199
click at [373, 327] on span at bounding box center [567, 326] width 912 height 10
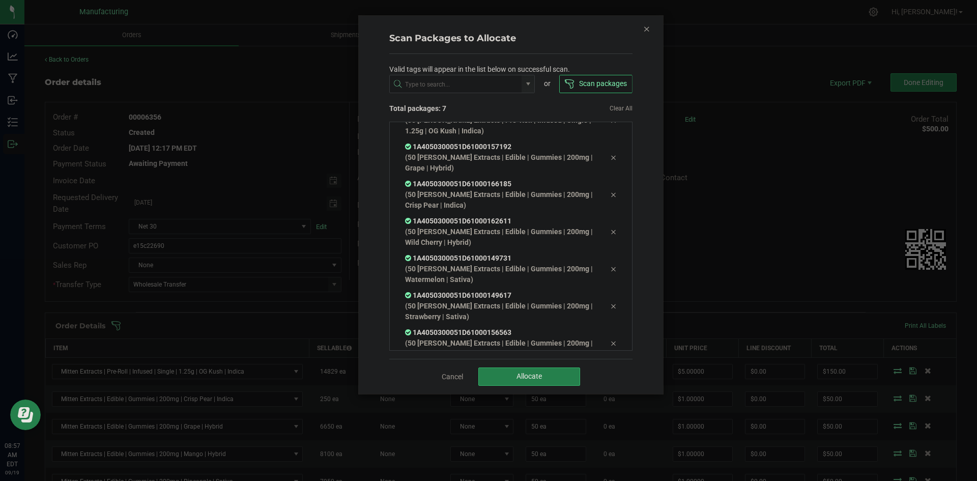
scroll to position [57, 0]
click at [534, 378] on span "Allocate" at bounding box center [528, 376] width 25 height 8
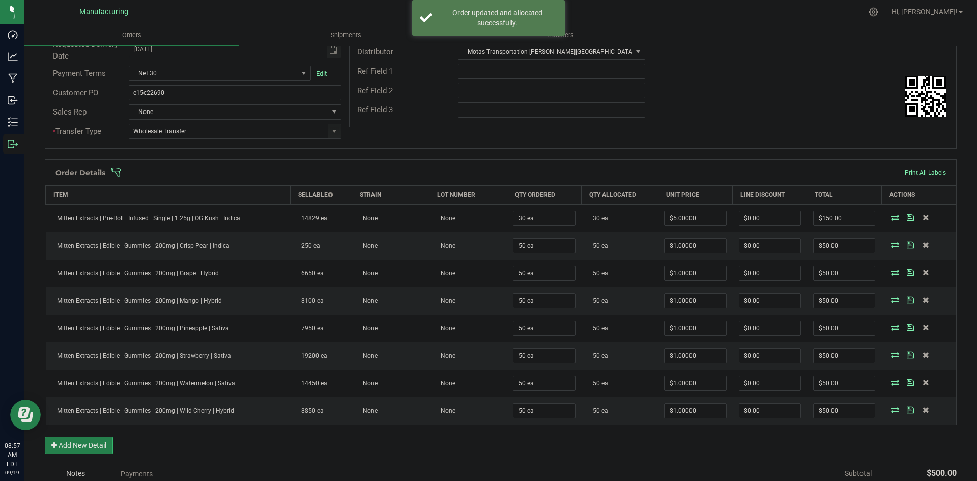
scroll to position [0, 0]
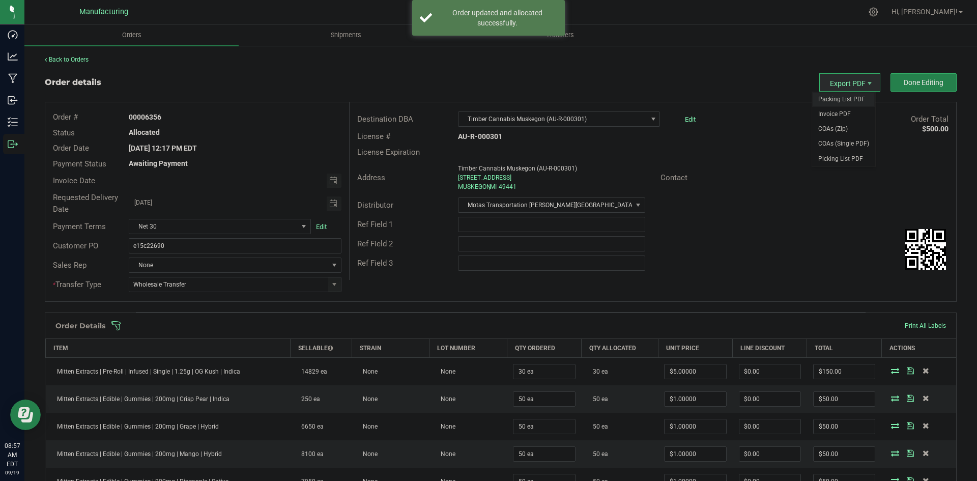
click at [834, 92] on span "Packing List PDF" at bounding box center [843, 99] width 63 height 15
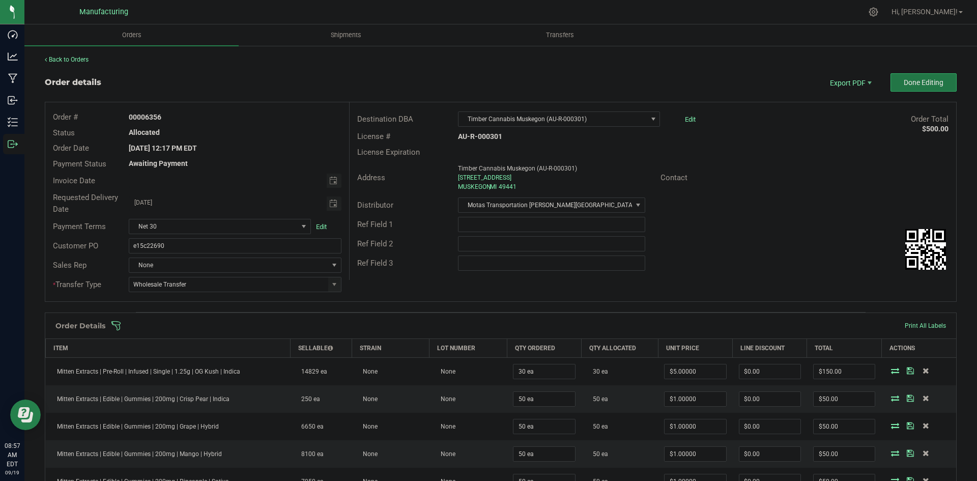
click at [933, 88] on button "Done Editing" at bounding box center [923, 82] width 66 height 18
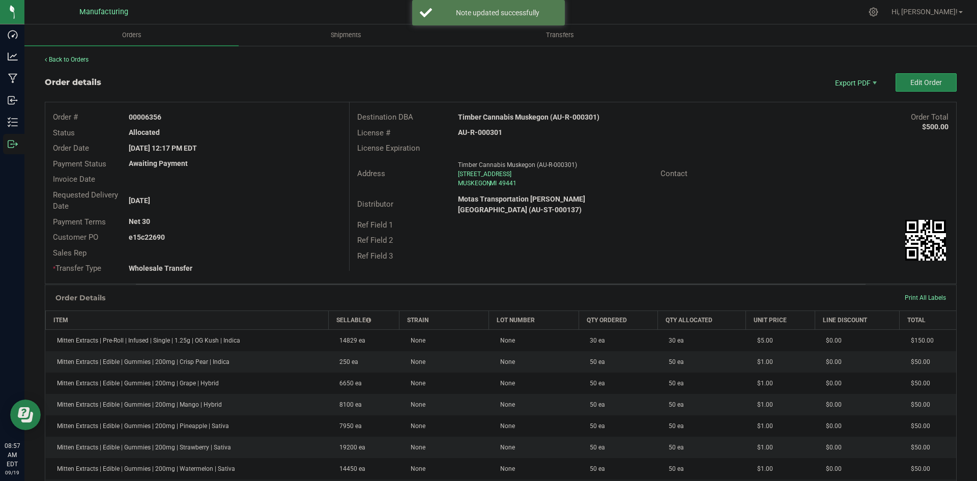
click at [522, 118] on strong "Timber Cannabis Muskegon (AU-R-000301)" at bounding box center [528, 117] width 141 height 8
drag, startPoint x: 522, startPoint y: 118, endPoint x: 532, endPoint y: 119, distance: 10.8
click at [522, 118] on strong "Timber Cannabis Muskegon (AU-R-000301)" at bounding box center [528, 117] width 141 height 8
copy strong "Timber Cannabis Muskegon (AU-R-000301)"
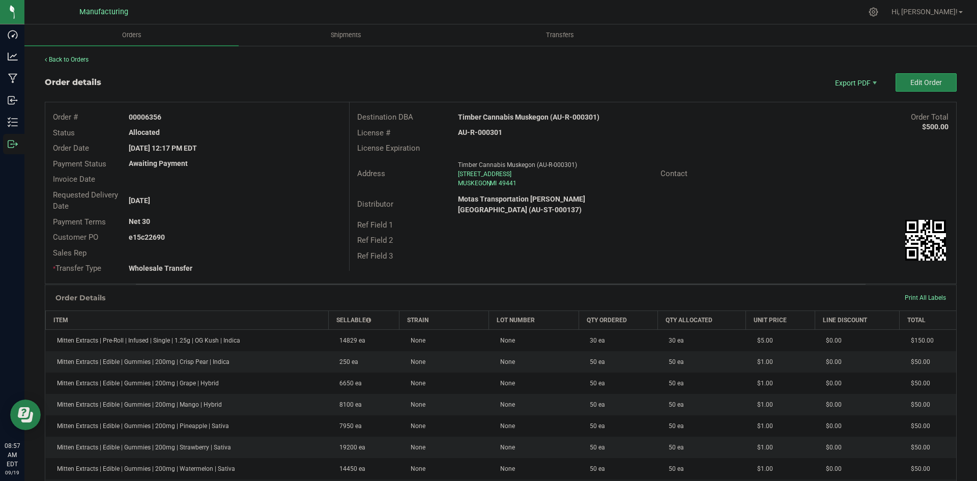
click at [495, 131] on strong "AU-R-000301" at bounding box center [480, 132] width 44 height 8
copy strong "AU-R-000301"
drag, startPoint x: 145, startPoint y: 115, endPoint x: 301, endPoint y: 129, distance: 157.4
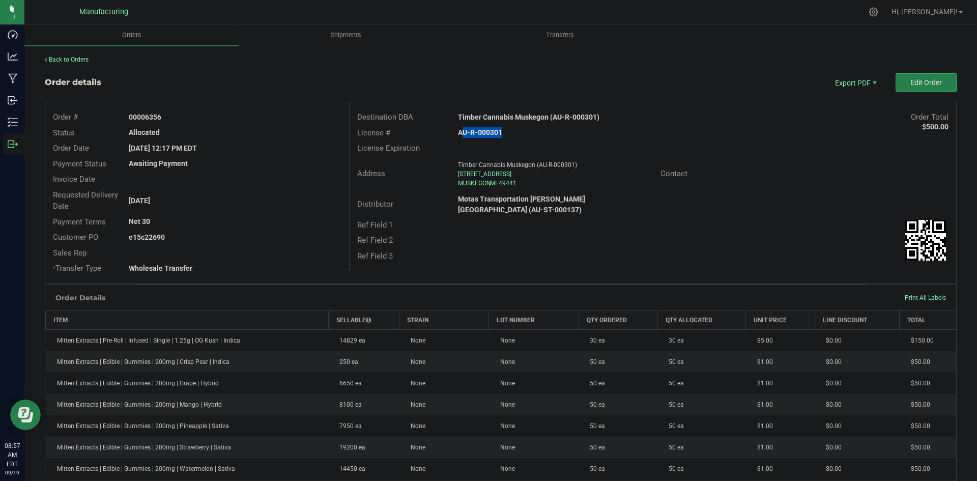
click at [221, 117] on div "00006356" at bounding box center [234, 117] width 227 height 11
copy strong "6356"
drag, startPoint x: 144, startPoint y: 235, endPoint x: 289, endPoint y: 236, distance: 144.5
click at [267, 235] on div "e15c22690" at bounding box center [234, 237] width 227 height 11
copy strong "22690"
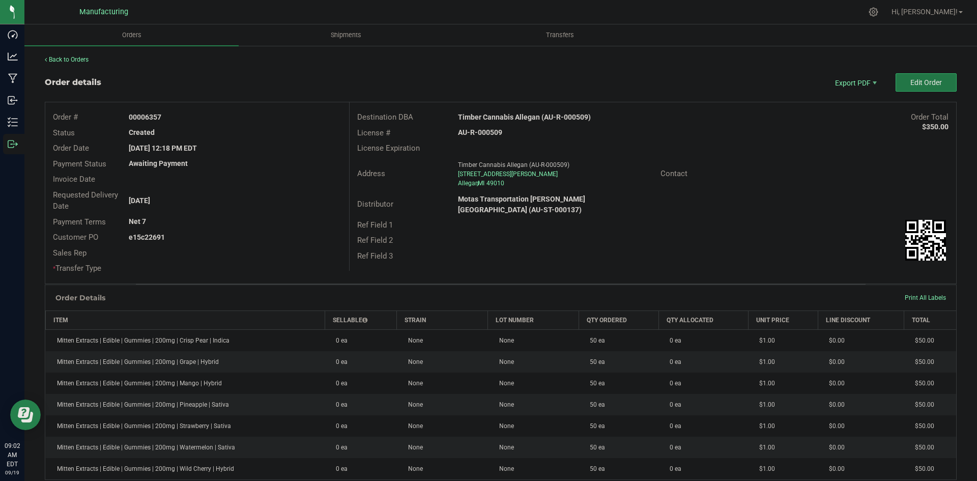
click at [909, 88] on button "Edit Order" at bounding box center [926, 82] width 61 height 18
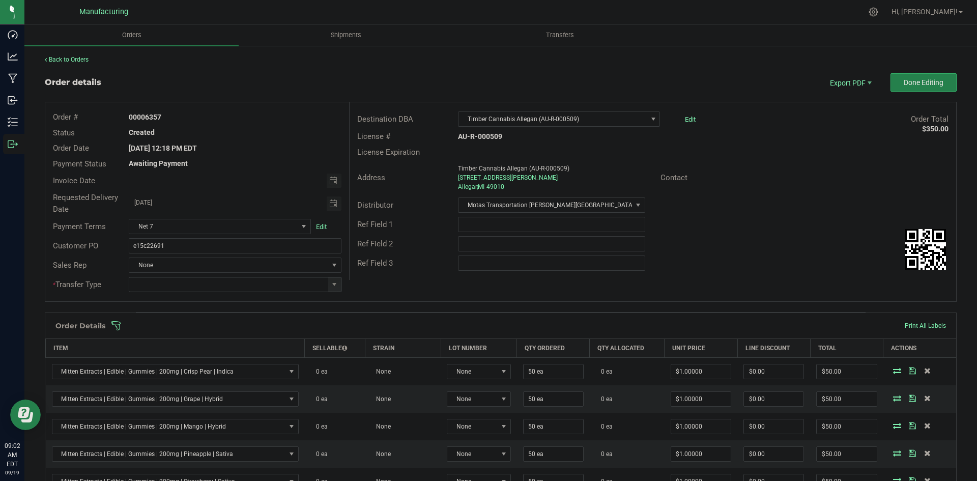
click at [331, 280] on span at bounding box center [334, 284] width 13 height 14
click at [167, 370] on li "Wholesale Transfer" at bounding box center [234, 369] width 210 height 17
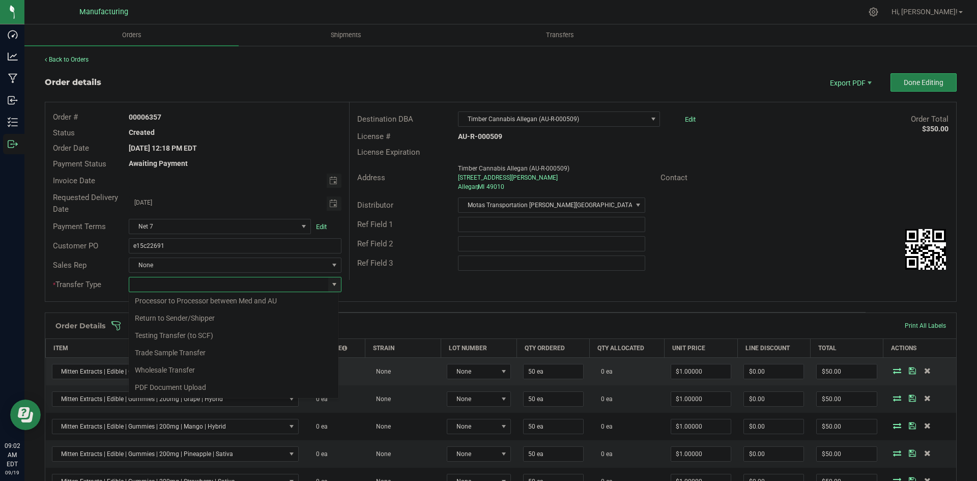
type input "Wholesale Transfer"
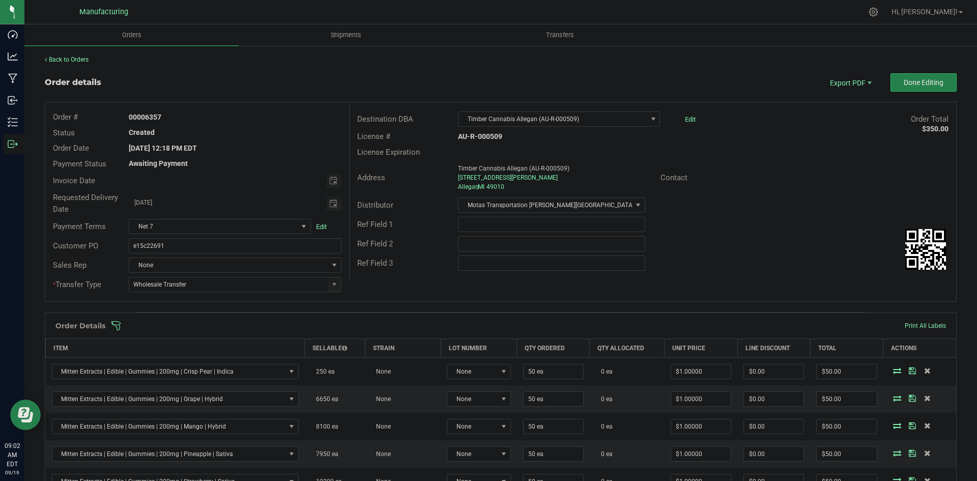
click at [389, 284] on div "Order # 00006357 Status Created Order Date Sep 16, 2025 12:18 PM EDT Payment St…" at bounding box center [500, 201] width 911 height 199
click at [361, 327] on span at bounding box center [567, 326] width 912 height 10
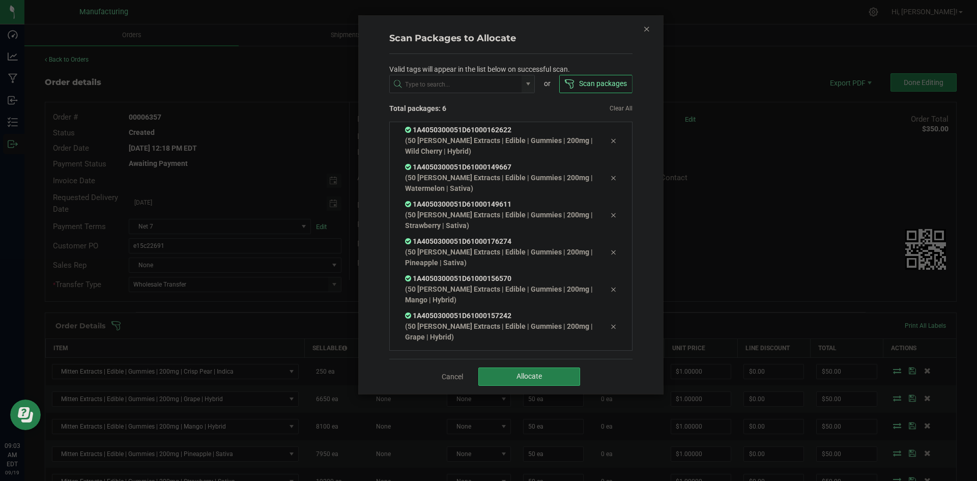
scroll to position [20, 0]
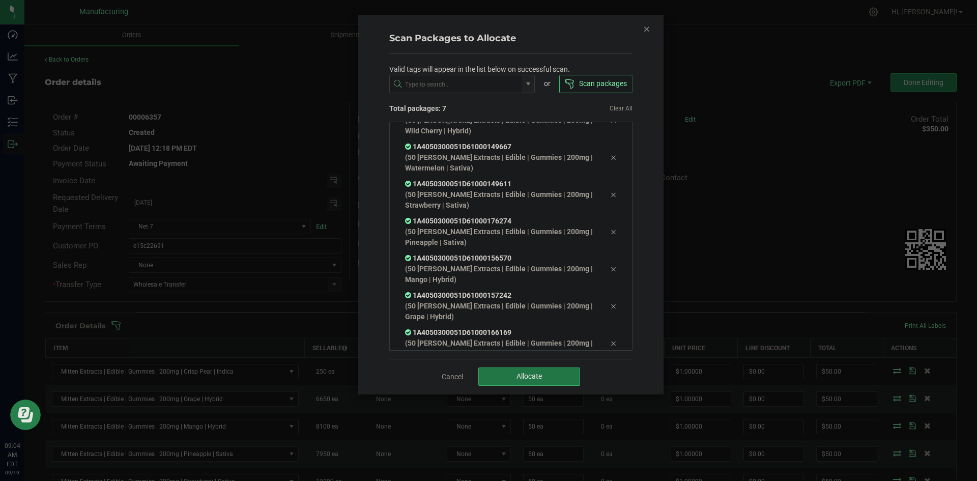
click at [546, 378] on button "Allocate" at bounding box center [529, 376] width 102 height 18
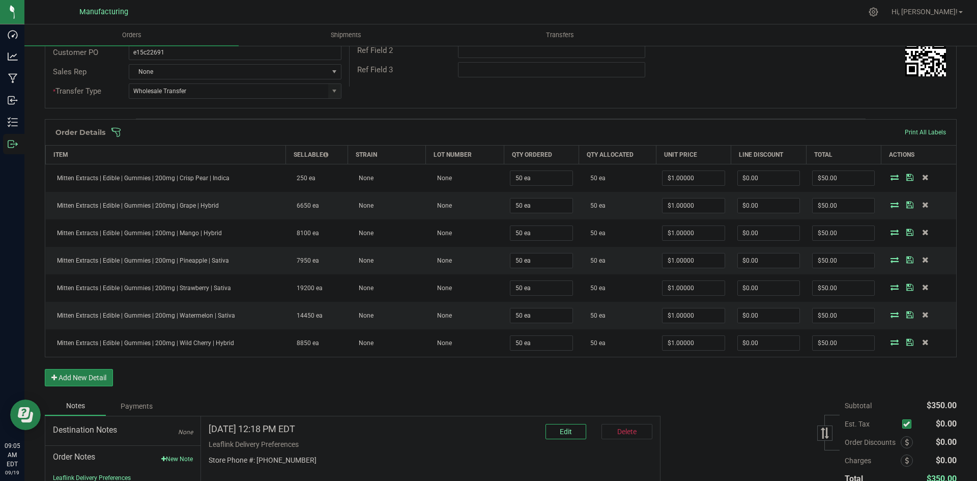
scroll to position [0, 0]
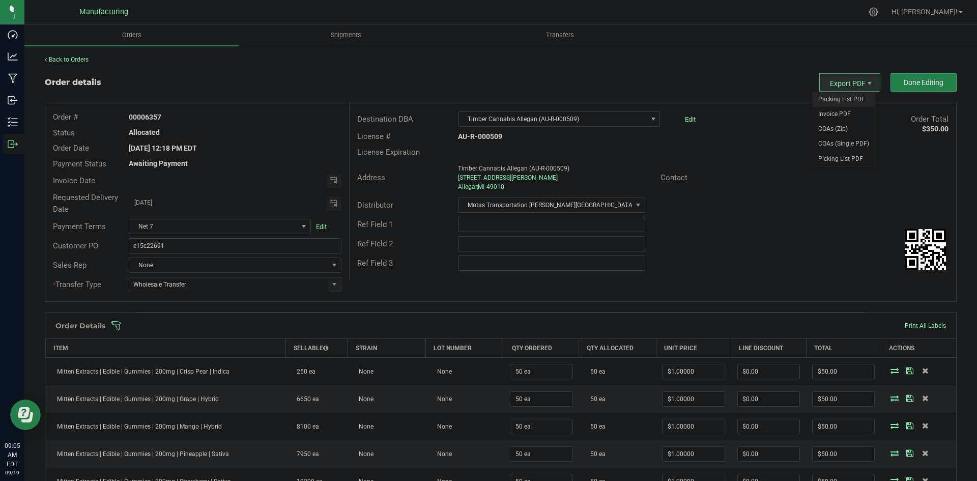
click at [834, 99] on span "Packing List PDF" at bounding box center [843, 99] width 63 height 15
click at [927, 82] on span "Done Editing" at bounding box center [924, 82] width 40 height 8
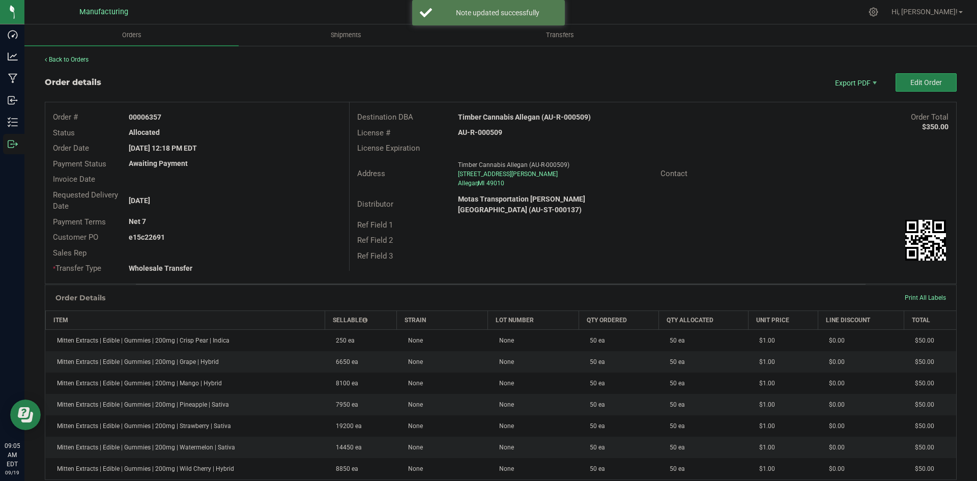
click at [525, 119] on strong "Timber Cannabis Allegan (AU-R-000509)" at bounding box center [524, 117] width 133 height 8
copy strong "Timber Cannabis Allegan (AU-R-000509)"
click at [485, 133] on strong "AU-R-000509" at bounding box center [480, 132] width 44 height 8
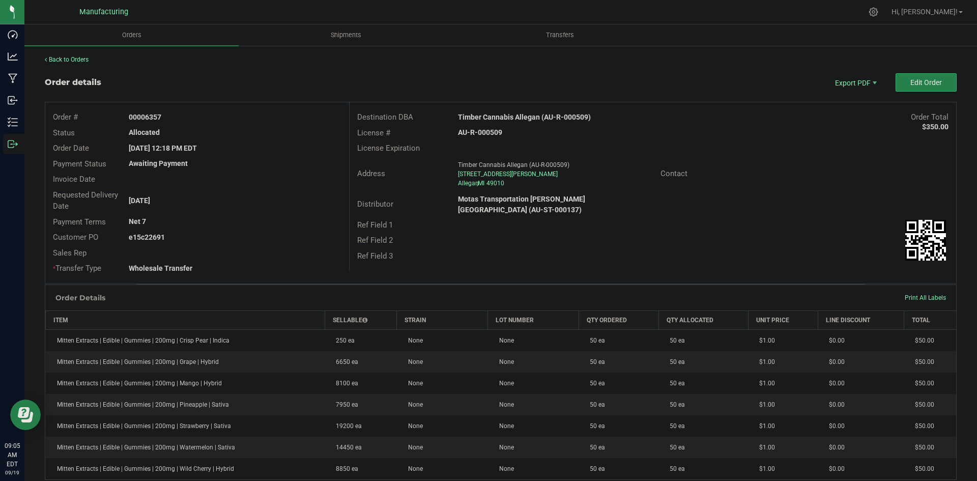
click at [485, 133] on strong "AU-R-000509" at bounding box center [480, 132] width 44 height 8
copy strong "AU-R-000509"
drag, startPoint x: 144, startPoint y: 116, endPoint x: 265, endPoint y: 119, distance: 120.6
click at [250, 119] on div "00006357" at bounding box center [234, 117] width 227 height 11
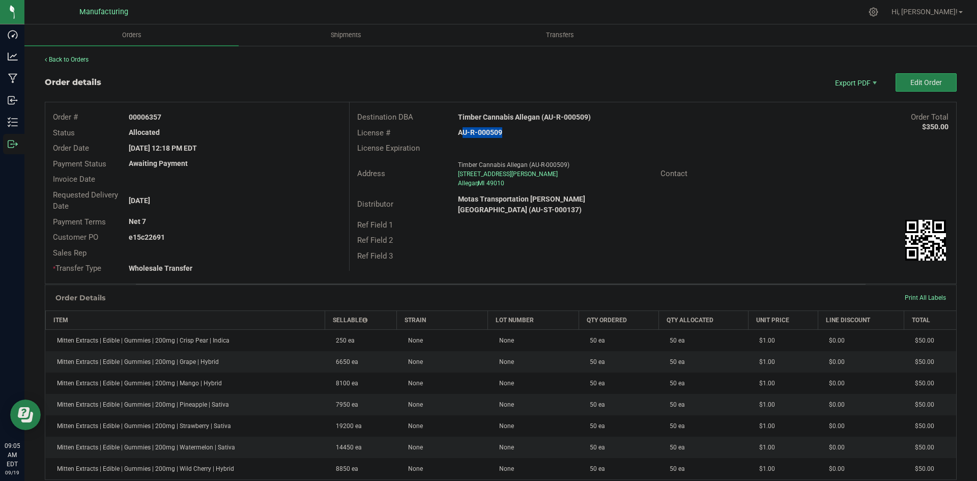
copy strong "6357"
drag, startPoint x: 143, startPoint y: 237, endPoint x: 284, endPoint y: 242, distance: 141.0
click at [256, 238] on div "e15c22691" at bounding box center [234, 237] width 227 height 11
copy strong "22691"
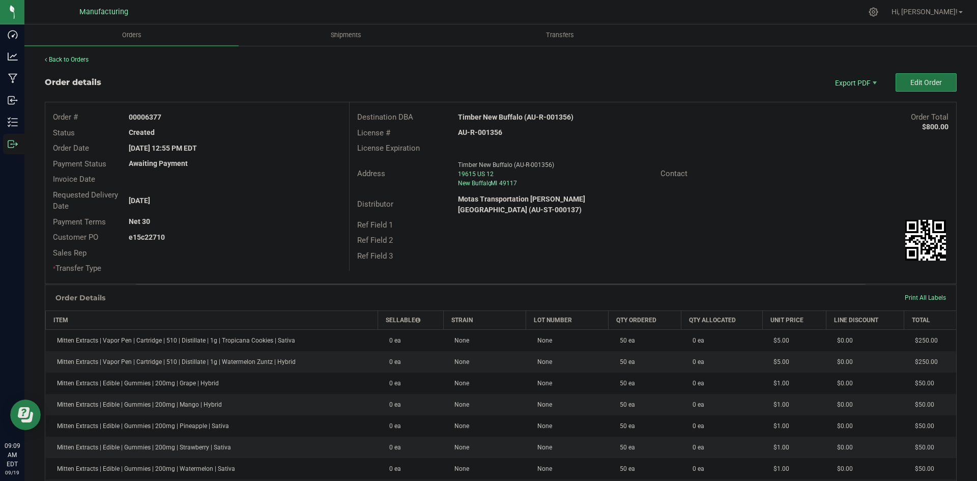
click at [911, 86] on span "Edit Order" at bounding box center [926, 82] width 32 height 8
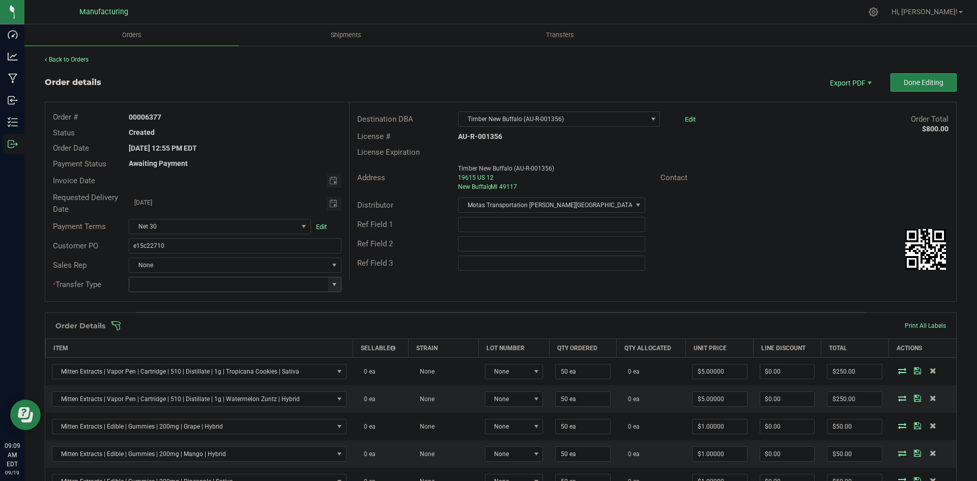
click at [333, 285] on span at bounding box center [334, 284] width 8 height 8
click at [166, 366] on li "Wholesale Transfer" at bounding box center [234, 369] width 210 height 17
type input "Wholesale Transfer"
click at [406, 304] on div "Order details Export PDF Done Editing Order # 00006377 Status Created Order Dat…" at bounding box center [501, 423] width 912 height 701
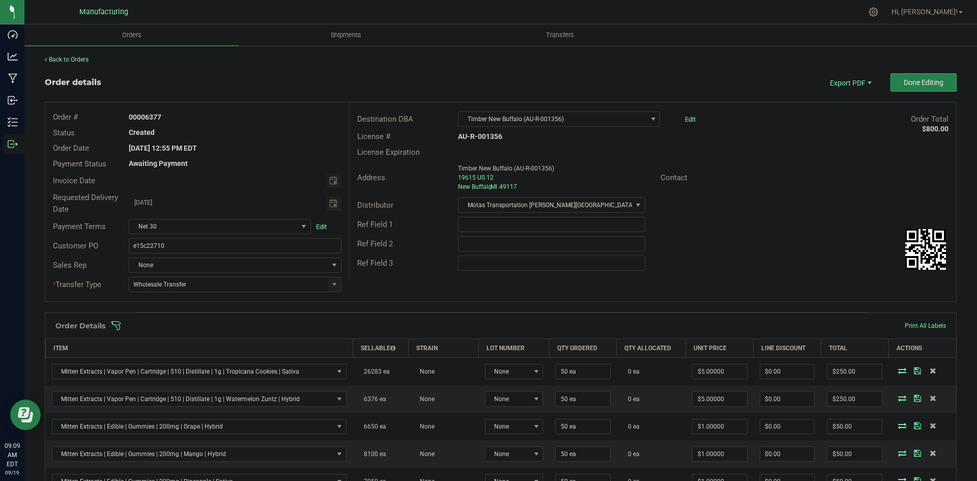
click at [390, 335] on div "Order Details Print All Labels" at bounding box center [500, 325] width 911 height 25
click at [392, 326] on span at bounding box center [567, 326] width 912 height 10
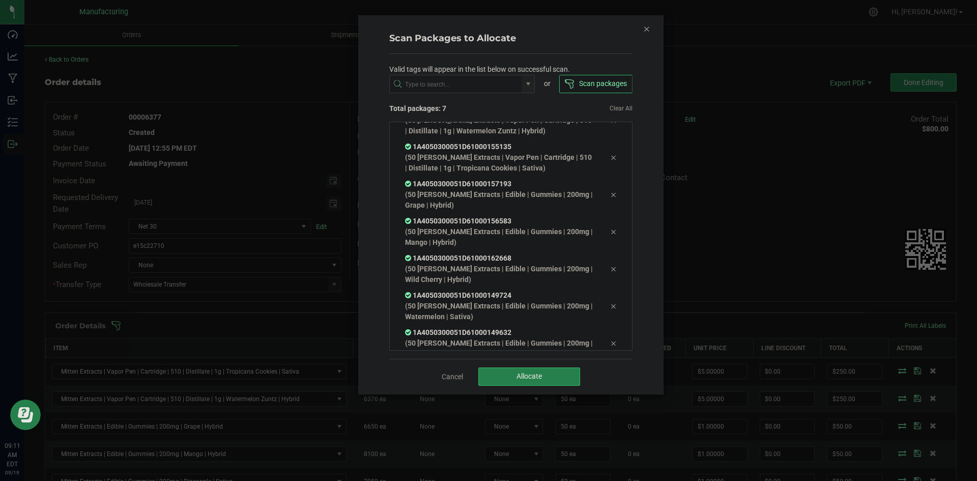
scroll to position [57, 0]
click at [511, 374] on button "Allocate" at bounding box center [529, 376] width 102 height 18
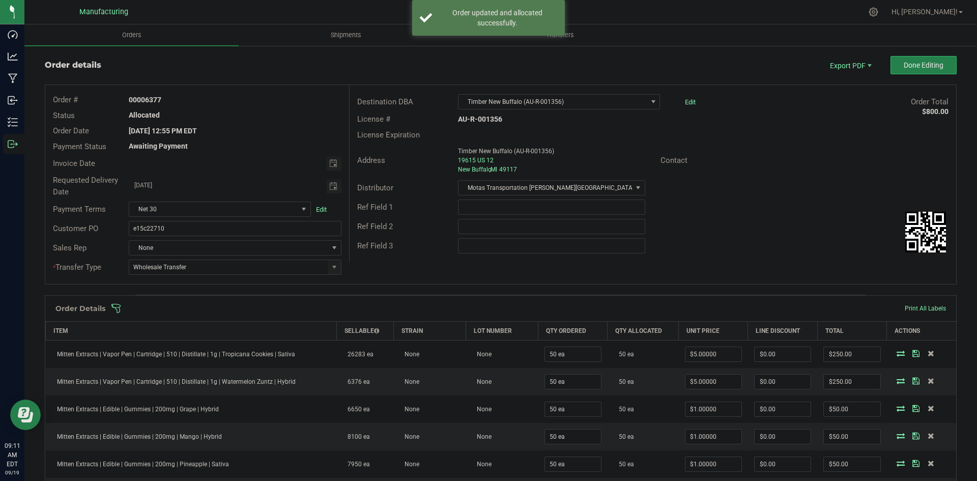
scroll to position [0, 0]
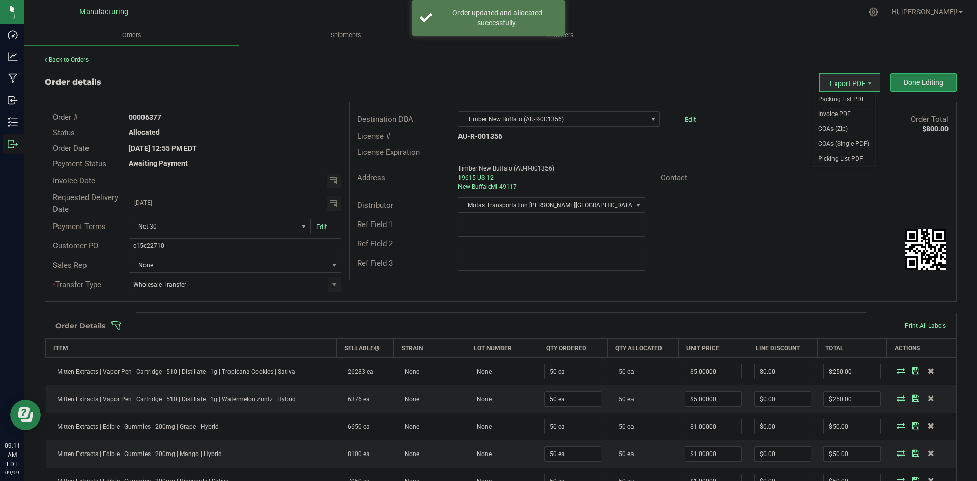
click at [848, 100] on span "Packing List PDF" at bounding box center [843, 99] width 63 height 15
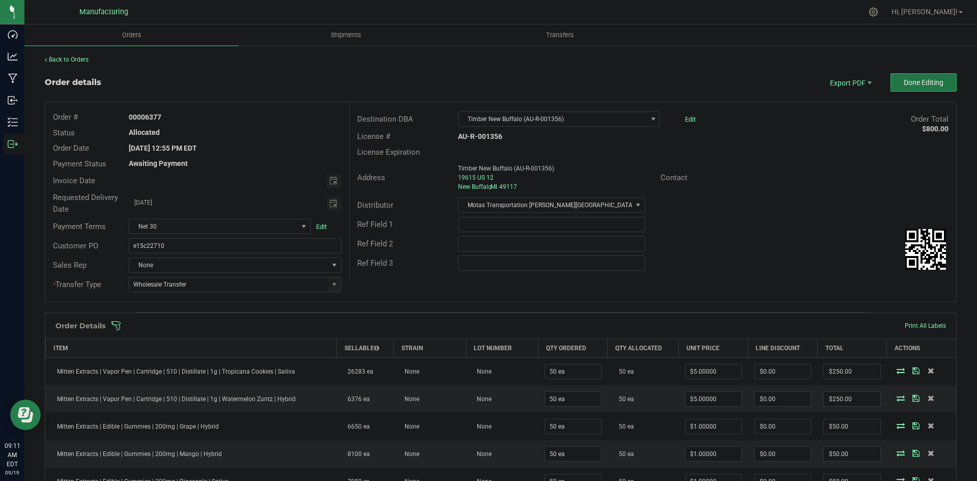
drag, startPoint x: 903, startPoint y: 85, endPoint x: 913, endPoint y: 100, distance: 18.3
click at [904, 85] on span "Done Editing" at bounding box center [924, 82] width 40 height 8
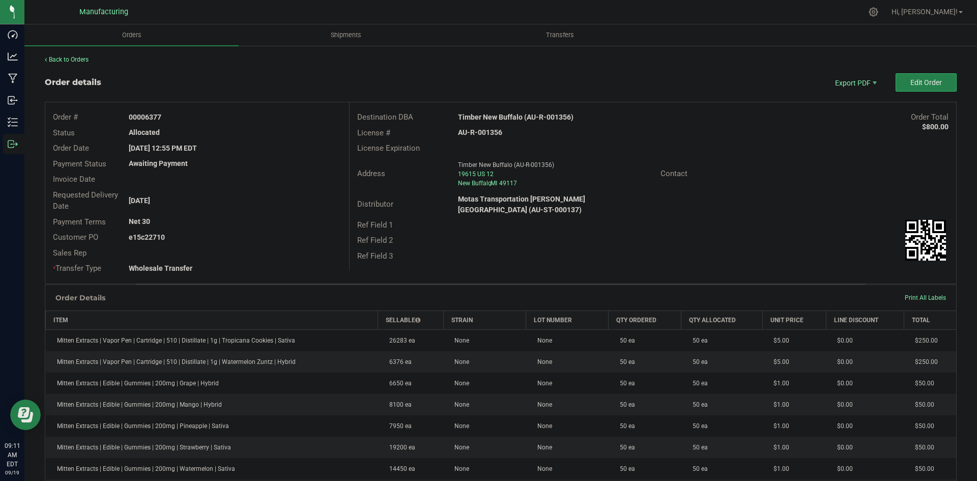
click at [505, 121] on strong "Timber New Buffalo (AU-R-001356)" at bounding box center [516, 117] width 116 height 8
click at [505, 120] on strong "Timber New Buffalo (AU-R-001356)" at bounding box center [516, 117] width 116 height 8
copy strong "Timber New Buffalo (AU-R-001356)"
click at [486, 135] on strong "AU-R-001356" at bounding box center [480, 132] width 44 height 8
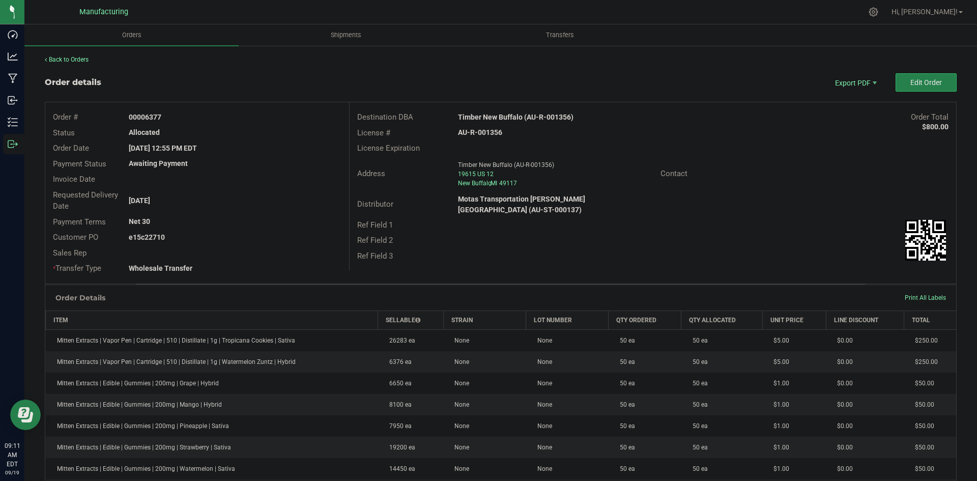
click at [487, 135] on strong "AU-R-001356" at bounding box center [480, 132] width 44 height 8
click at [488, 135] on strong "AU-R-001356" at bounding box center [480, 132] width 44 height 8
copy strong "AU-R-001356"
drag, startPoint x: 142, startPoint y: 117, endPoint x: 262, endPoint y: 118, distance: 120.1
click at [203, 117] on div "00006377" at bounding box center [234, 117] width 227 height 11
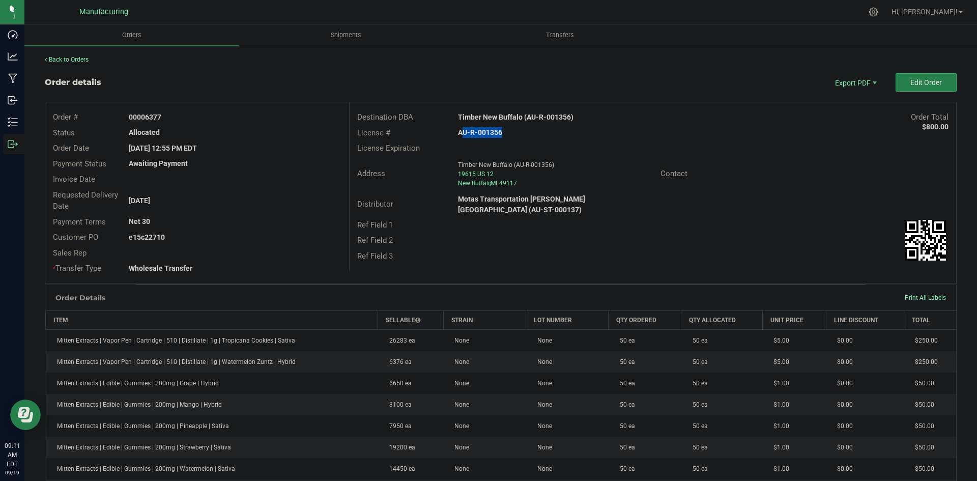
copy strong "06377"
drag, startPoint x: 142, startPoint y: 237, endPoint x: 274, endPoint y: 236, distance: 131.3
click at [255, 236] on div "e15c22710" at bounding box center [234, 237] width 227 height 11
copy strong "22710"
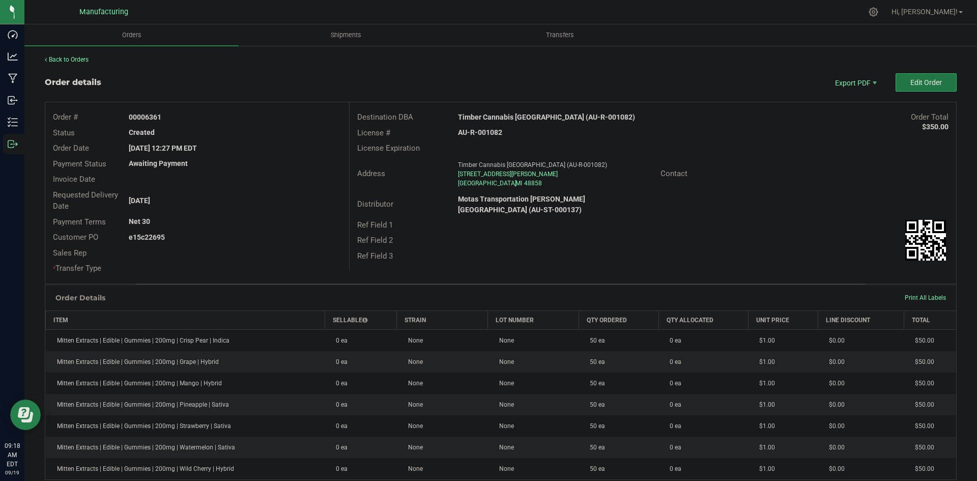
click at [899, 78] on button "Edit Order" at bounding box center [926, 82] width 61 height 18
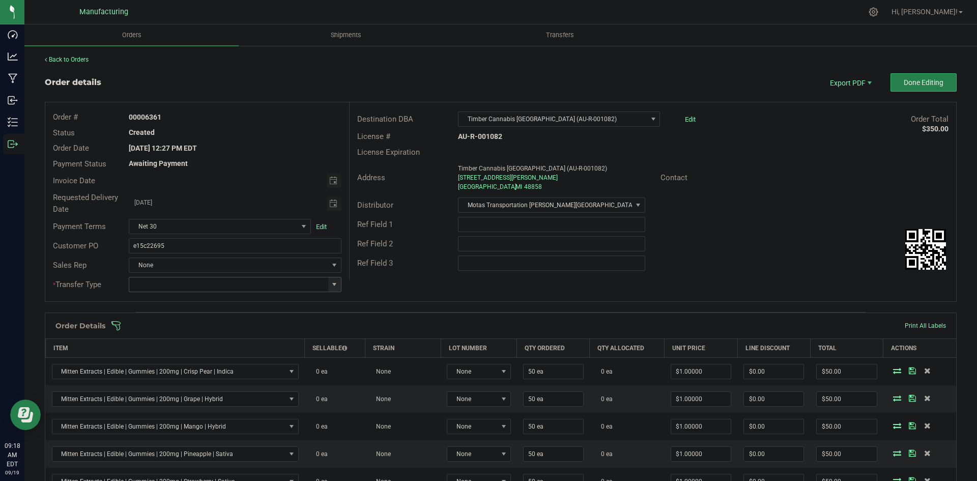
click at [338, 283] on span at bounding box center [334, 284] width 13 height 14
click at [155, 371] on li "Wholesale Transfer" at bounding box center [234, 369] width 210 height 17
type input "Wholesale Transfer"
click at [404, 280] on div "Order # 00006361 Status Created Order Date [DATE] 12:27 PM EDT Payment Status A…" at bounding box center [500, 201] width 911 height 199
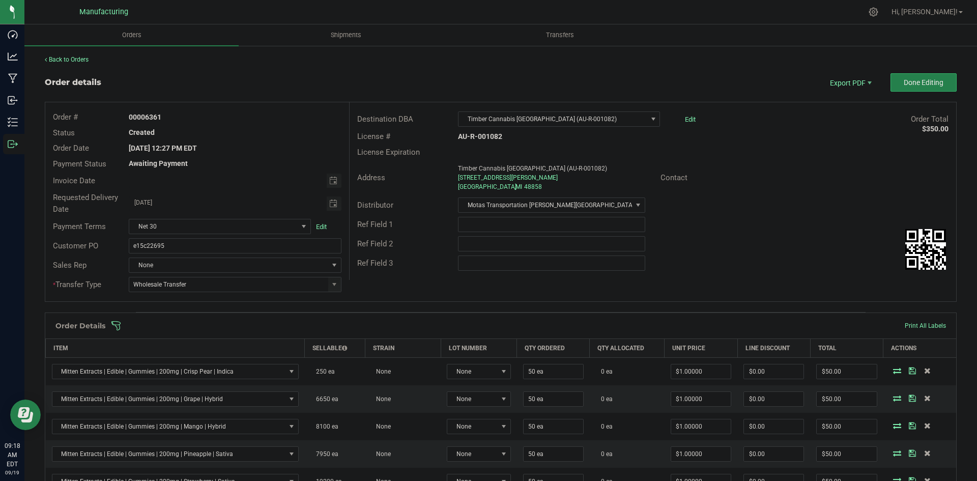
click at [362, 323] on span at bounding box center [567, 326] width 912 height 10
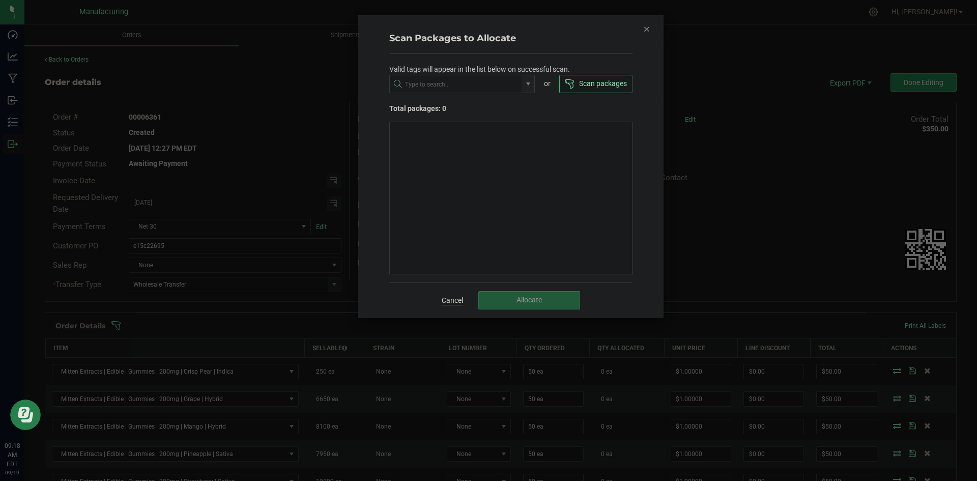
click at [447, 297] on link "Cancel" at bounding box center [452, 300] width 21 height 10
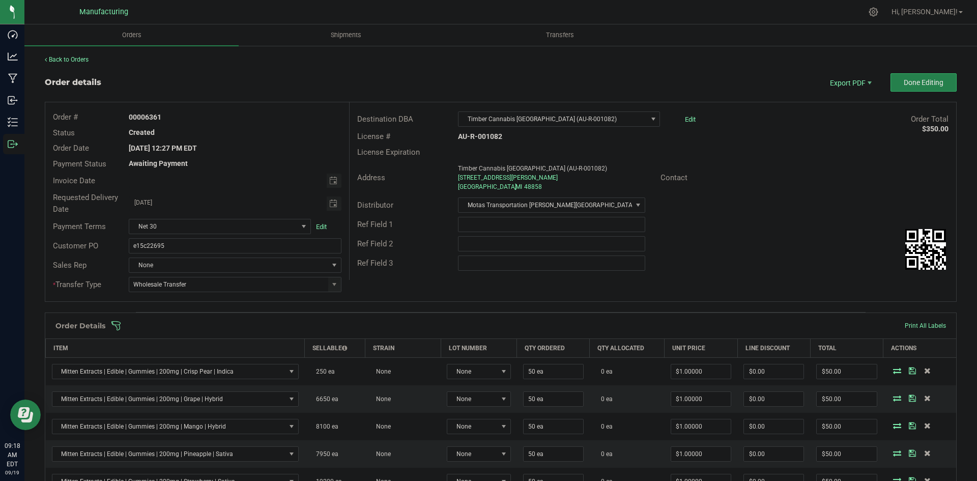
click at [316, 326] on span at bounding box center [567, 326] width 912 height 10
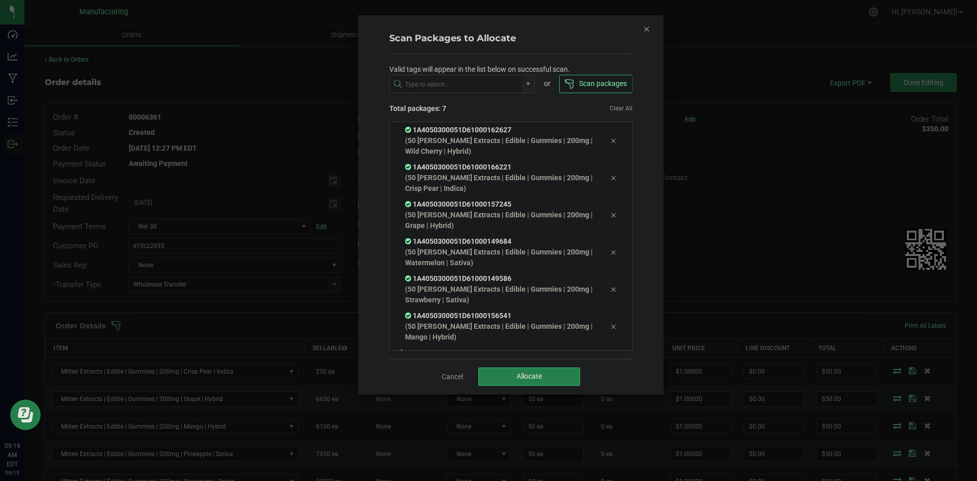
scroll to position [20, 0]
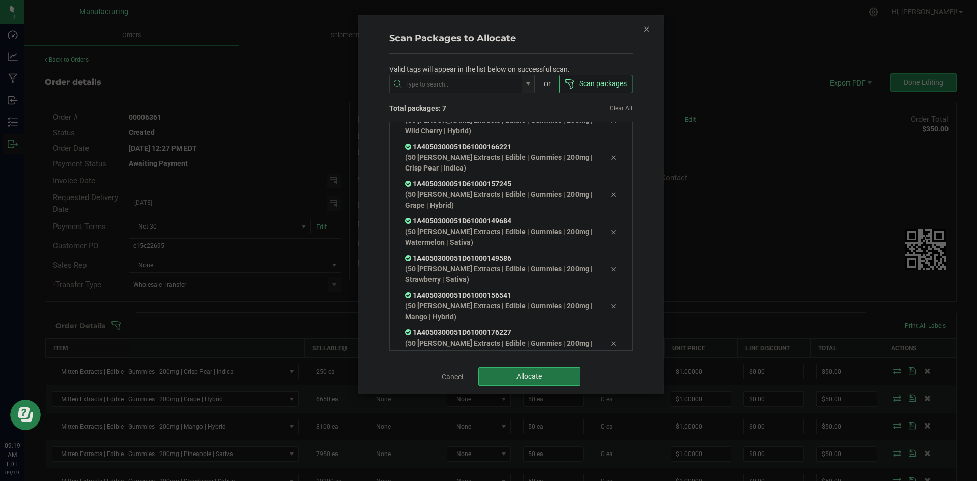
click at [529, 372] on span "Allocate" at bounding box center [528, 376] width 25 height 8
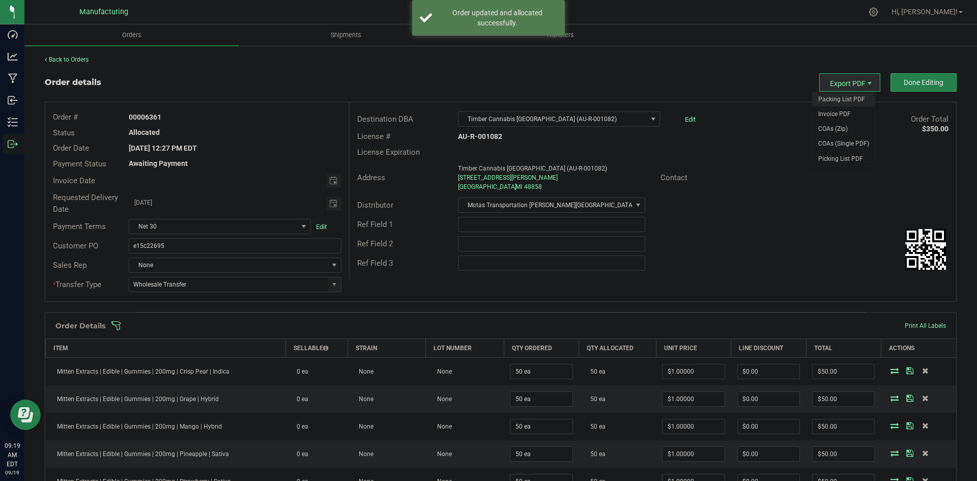
click at [838, 96] on span "Packing List PDF" at bounding box center [843, 99] width 63 height 15
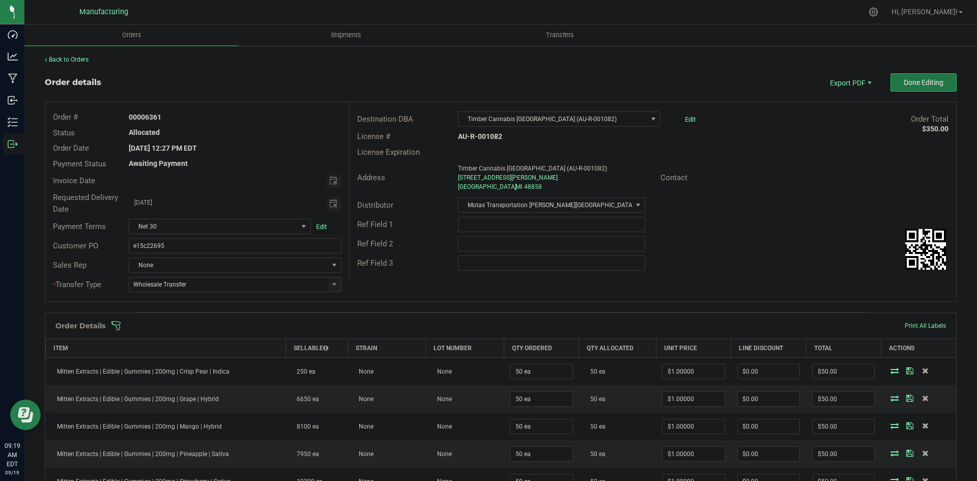
click at [916, 85] on span "Done Editing" at bounding box center [924, 82] width 40 height 8
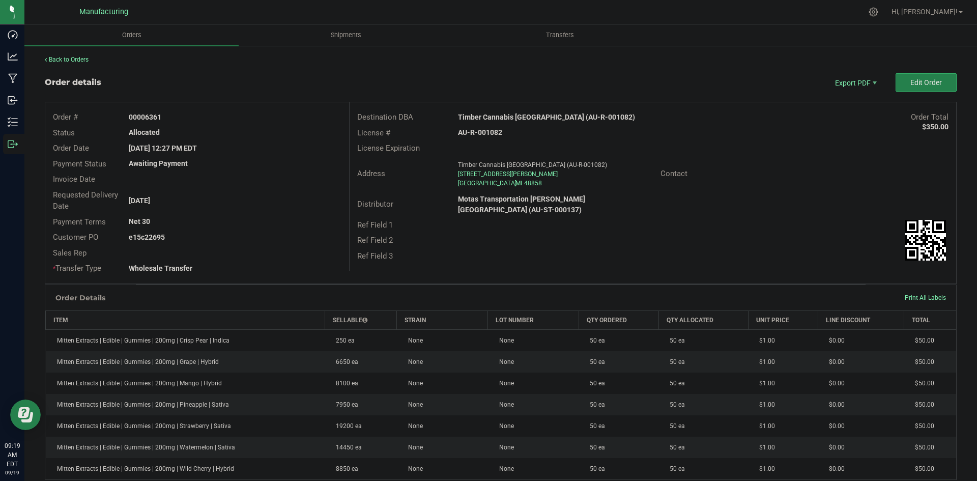
click at [493, 116] on strong "Timber Cannabis Mt Pleasant (AU-R-001082)" at bounding box center [546, 117] width 177 height 8
click at [494, 116] on strong "Timber Cannabis Mt Pleasant (AU-R-001082)" at bounding box center [546, 117] width 177 height 8
copy strong "Timber Cannabis Mt Pleasant (AU-R-001082)"
click at [487, 136] on strong "AU-R-001082" at bounding box center [480, 132] width 44 height 8
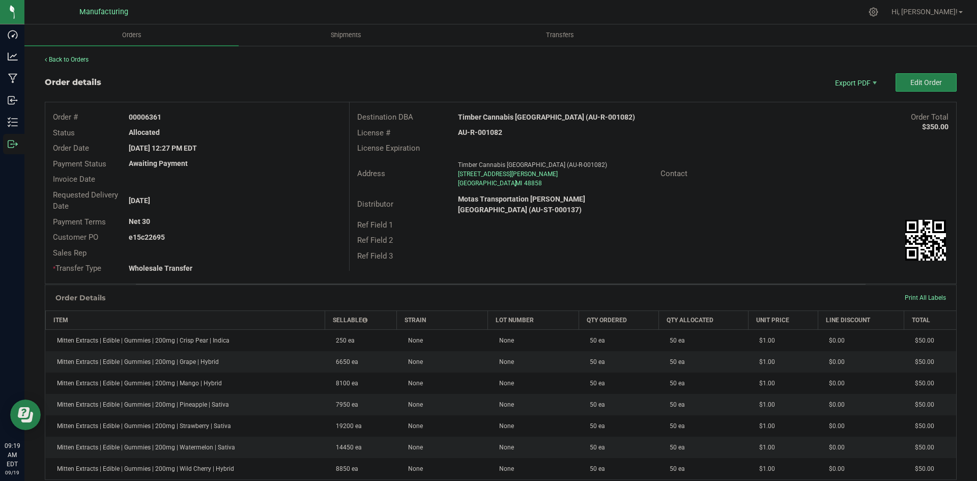
click at [486, 134] on strong "AU-R-001082" at bounding box center [480, 132] width 44 height 8
copy strong "AU-R-001082"
drag, startPoint x: 143, startPoint y: 116, endPoint x: 239, endPoint y: 117, distance: 95.7
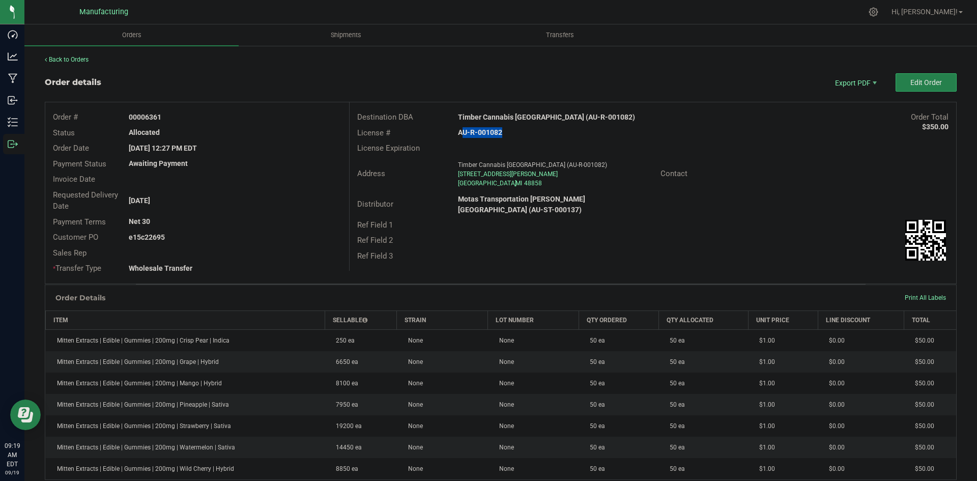
click at [221, 116] on div "00006361" at bounding box center [234, 117] width 227 height 11
copy strong "6361"
drag, startPoint x: 145, startPoint y: 236, endPoint x: 226, endPoint y: 236, distance: 81.4
click at [225, 236] on div "e15c22695" at bounding box center [234, 237] width 227 height 11
copy strong "22695"
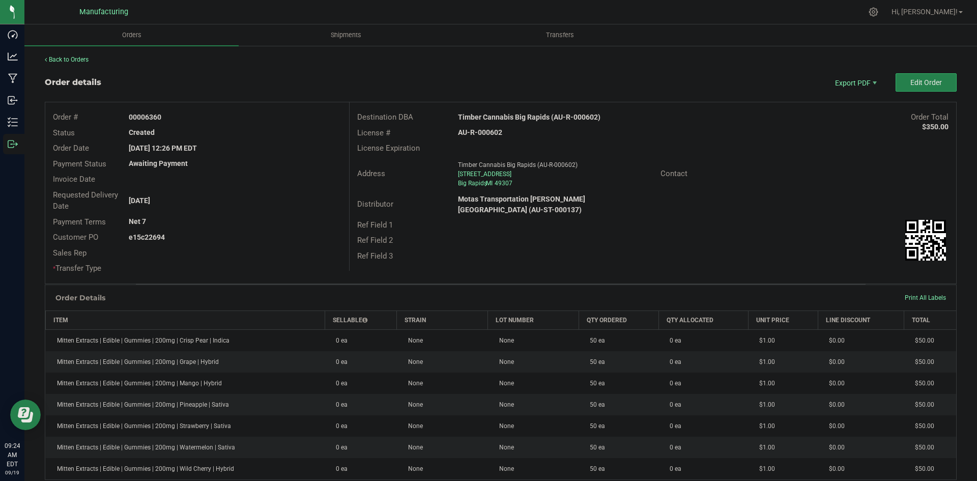
click at [903, 93] on outbound-order-header "Order details Export PDF Edit Order Order # 00006360 Status Created Order Date …" at bounding box center [501, 178] width 912 height 211
click at [900, 87] on button "Edit Order" at bounding box center [926, 82] width 61 height 18
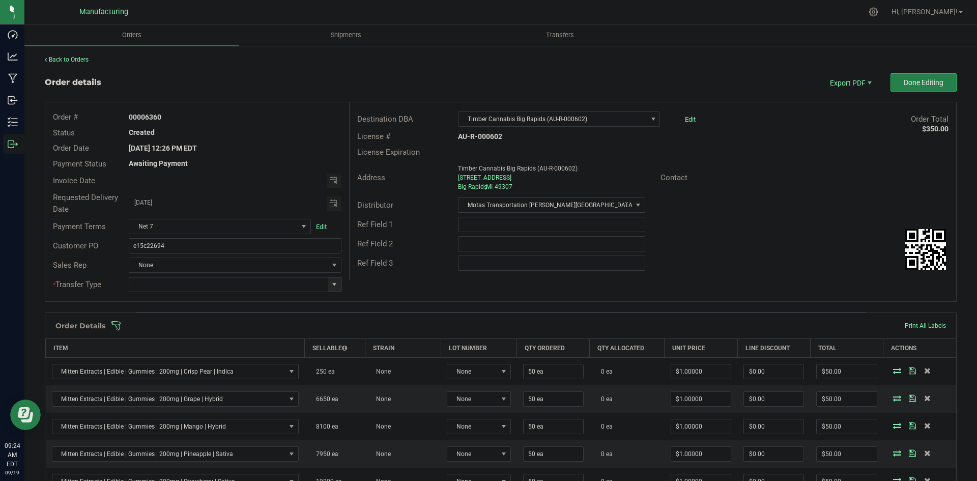
click at [330, 282] on span at bounding box center [334, 284] width 8 height 8
click at [164, 364] on li "Wholesale Transfer" at bounding box center [234, 369] width 210 height 17
type input "Wholesale Transfer"
click at [366, 278] on div "Destination DBA Timber Cannabis Big Rapids (AU-R-000602) Edit Order Total $350.…" at bounding box center [652, 191] width 607 height 178
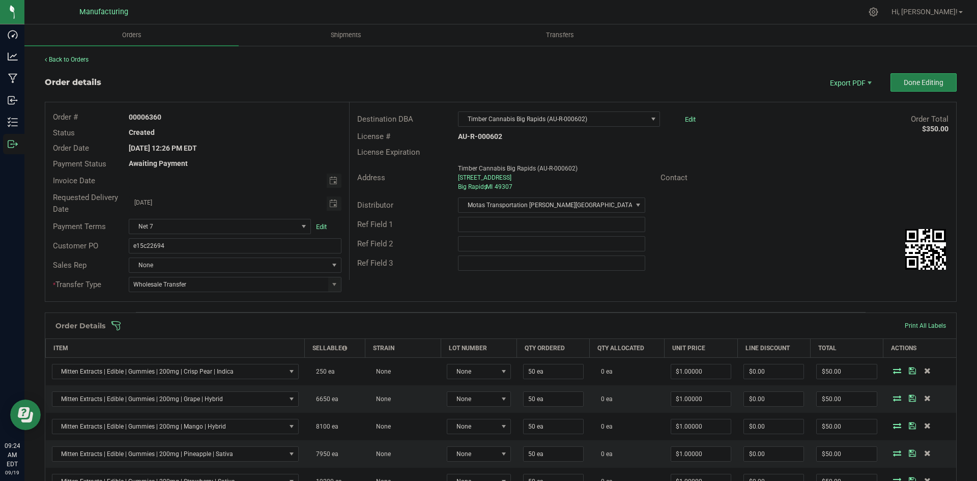
click at [358, 324] on span at bounding box center [567, 326] width 912 height 10
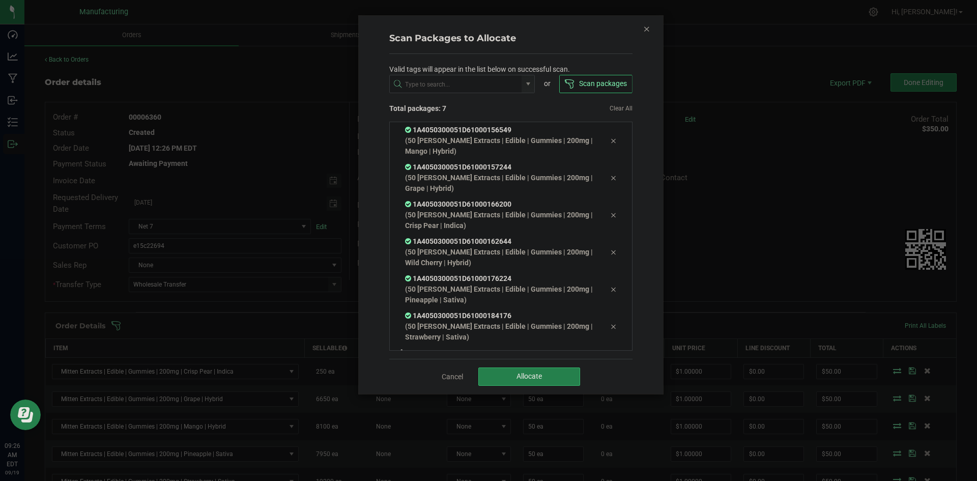
scroll to position [20, 0]
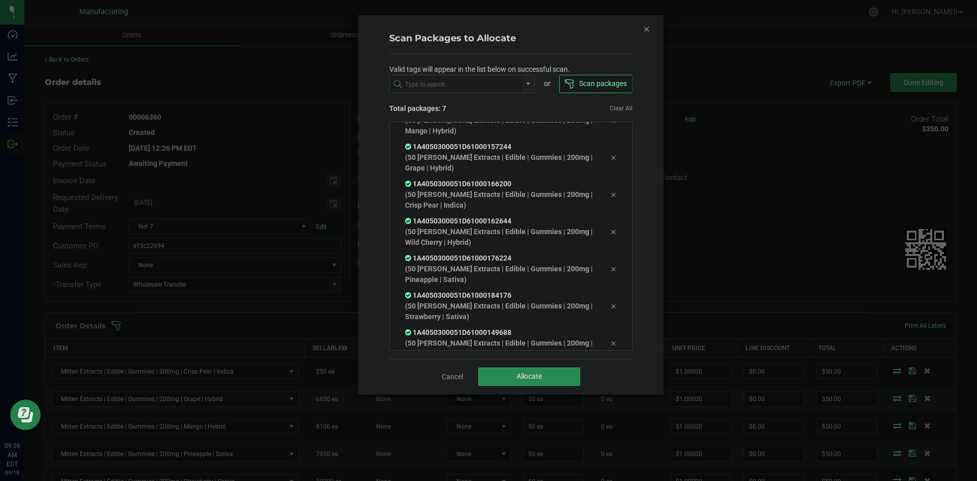
click at [551, 371] on div "Cancel Allocate" at bounding box center [510, 376] width 243 height 35
click at [568, 377] on button "Allocate" at bounding box center [529, 376] width 102 height 18
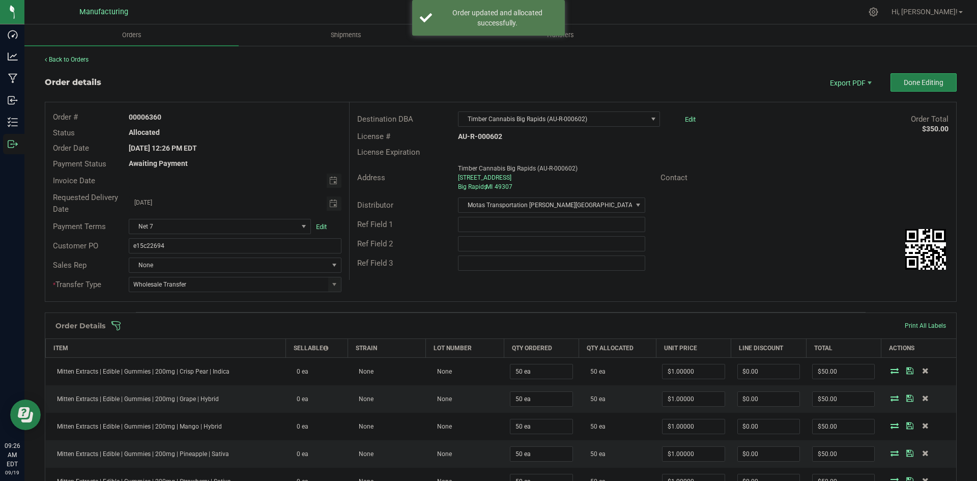
click at [721, 266] on div "Ref Field 3" at bounding box center [653, 262] width 607 height 19
click at [832, 93] on span "Packing List PDF" at bounding box center [843, 99] width 63 height 15
click at [904, 87] on button "Done Editing" at bounding box center [923, 82] width 66 height 18
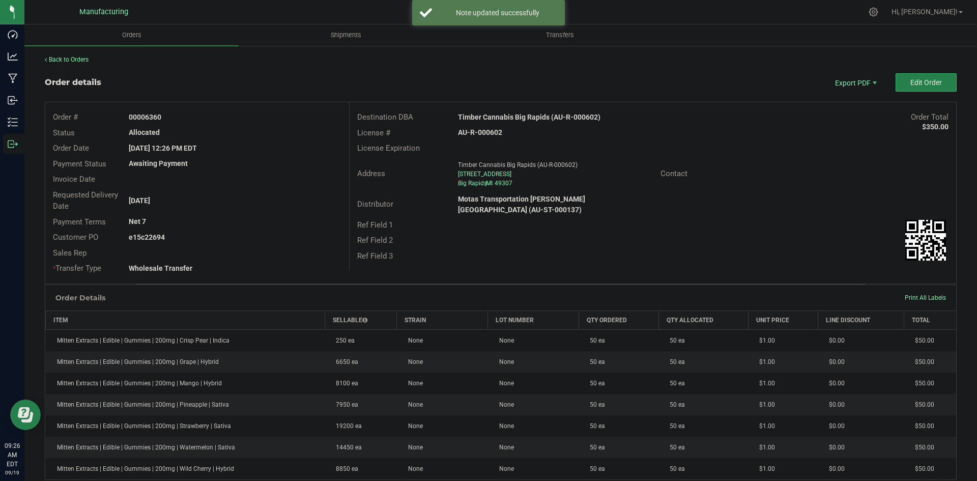
click at [511, 116] on strong "Timber Cannabis Big Rapids (AU-R-000602)" at bounding box center [529, 117] width 142 height 8
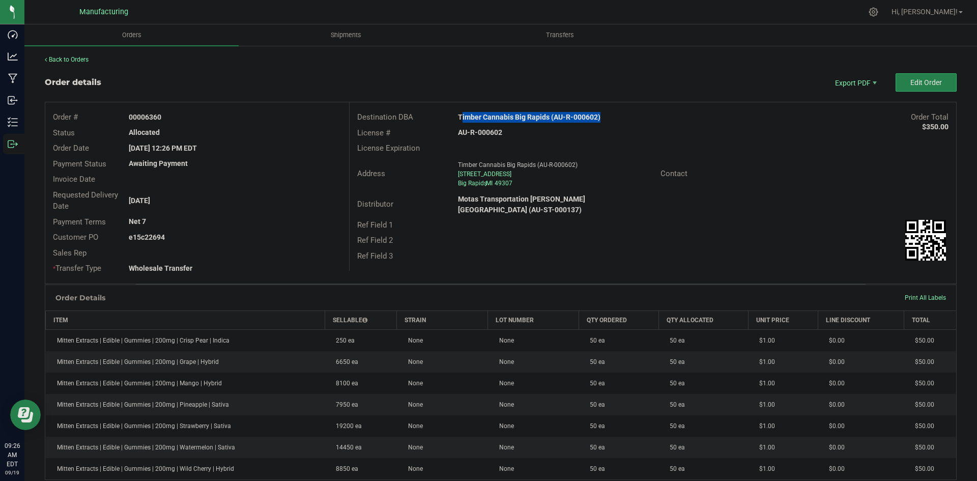
copy strong "Timber Cannabis Big Rapids (AU-R-000602)"
click at [476, 131] on strong "AU-R-000602" at bounding box center [480, 132] width 44 height 8
copy strong "AU-R-000602"
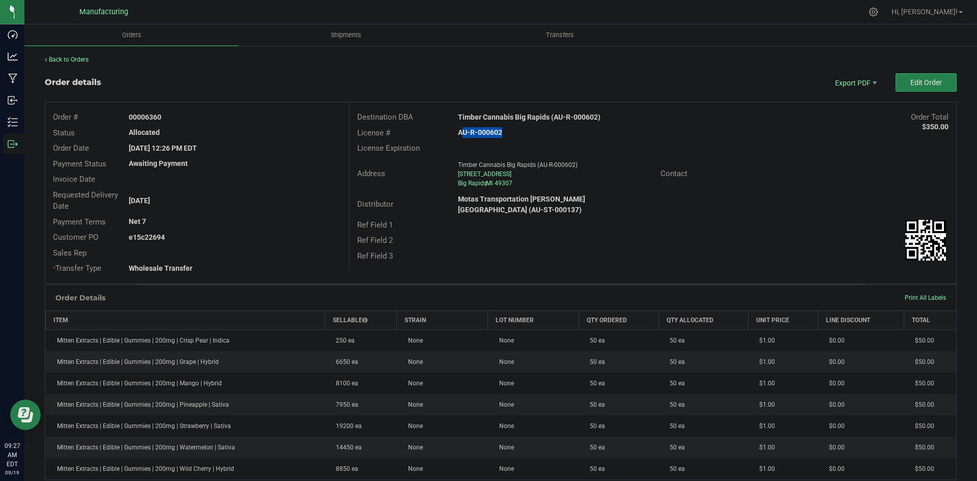
drag, startPoint x: 145, startPoint y: 117, endPoint x: 281, endPoint y: 131, distance: 137.1
click at [272, 130] on div "Order # 00006360 Status Allocated Order Date Sep 16, 2025 12:26 PM EDT Payment …" at bounding box center [197, 192] width 304 height 181
copy div "6360 Status Allocated"
drag, startPoint x: 203, startPoint y: 258, endPoint x: 156, endPoint y: 252, distance: 47.2
click at [199, 257] on div at bounding box center [234, 252] width 227 height 11
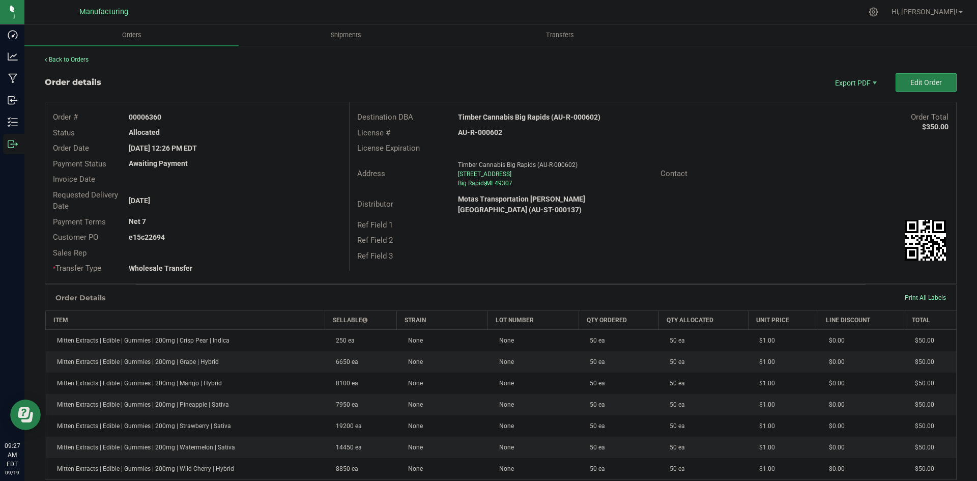
drag, startPoint x: 145, startPoint y: 236, endPoint x: 422, endPoint y: 264, distance: 278.2
click at [249, 242] on div "e15c22694" at bounding box center [234, 237] width 227 height 11
copy strong "22694"
click at [910, 84] on span "Edit Order" at bounding box center [926, 82] width 32 height 8
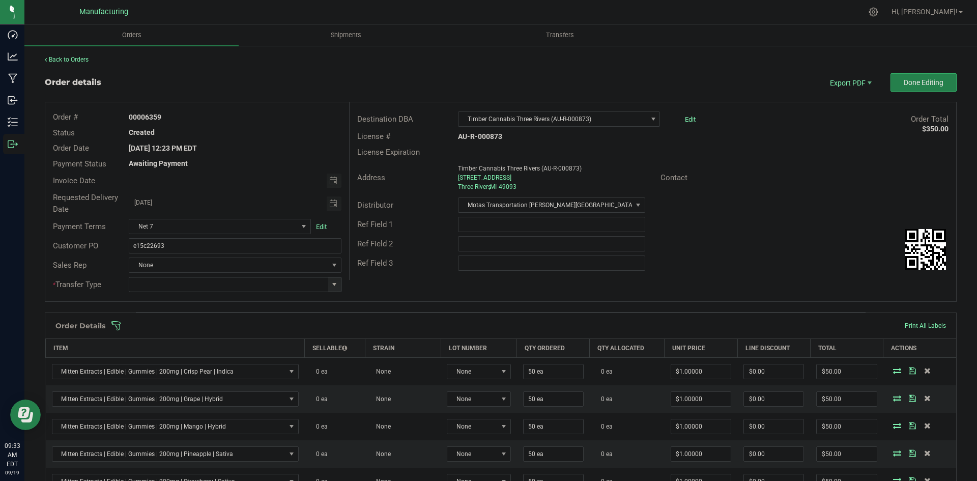
click at [334, 287] on span at bounding box center [334, 284] width 8 height 8
click at [165, 365] on li "Wholesale Transfer" at bounding box center [234, 369] width 210 height 17
type input "Wholesale Transfer"
click at [367, 287] on div "Order # 00006359 Status Created Order Date Sep 16, 2025 12:23 PM EDT Payment St…" at bounding box center [500, 201] width 911 height 199
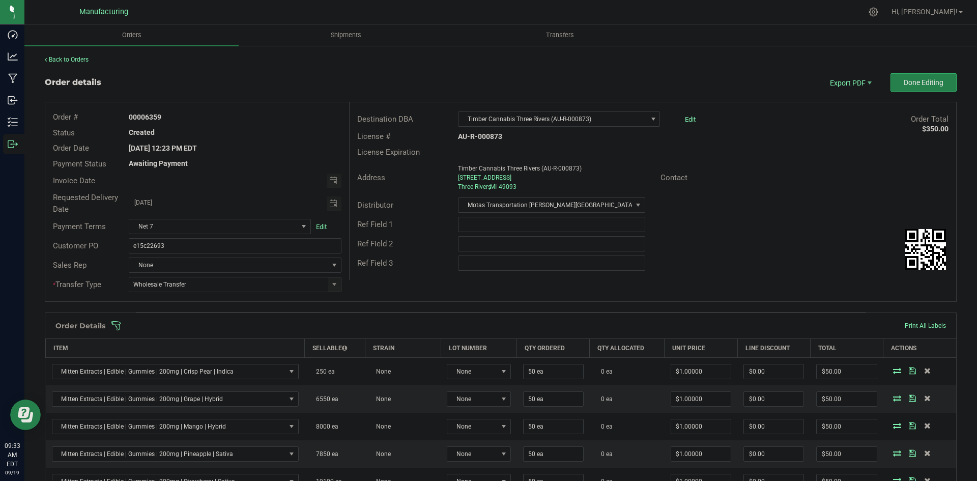
click at [362, 323] on span at bounding box center [567, 326] width 912 height 10
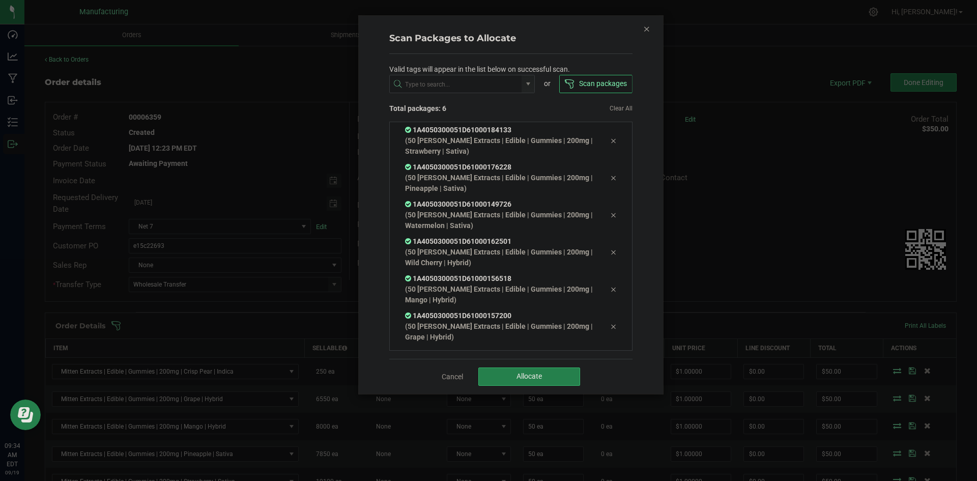
scroll to position [20, 0]
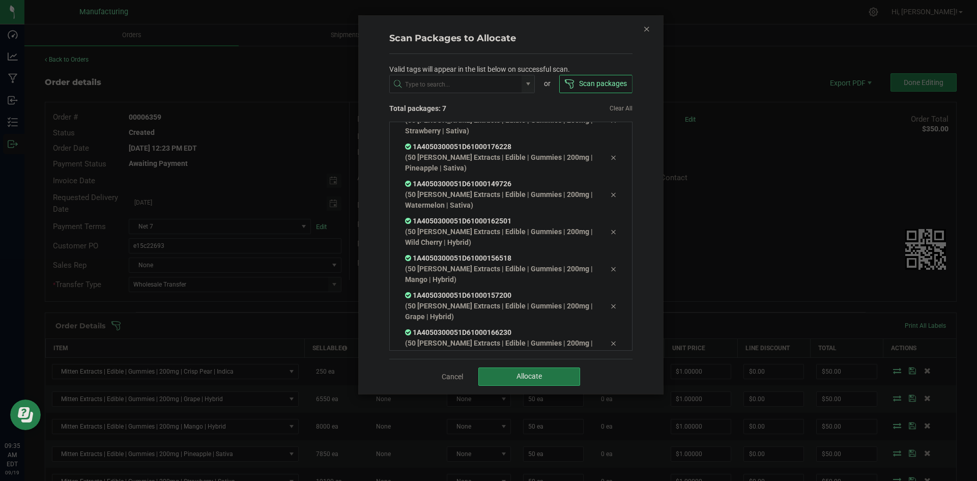
click at [521, 378] on span "Allocate" at bounding box center [528, 376] width 25 height 8
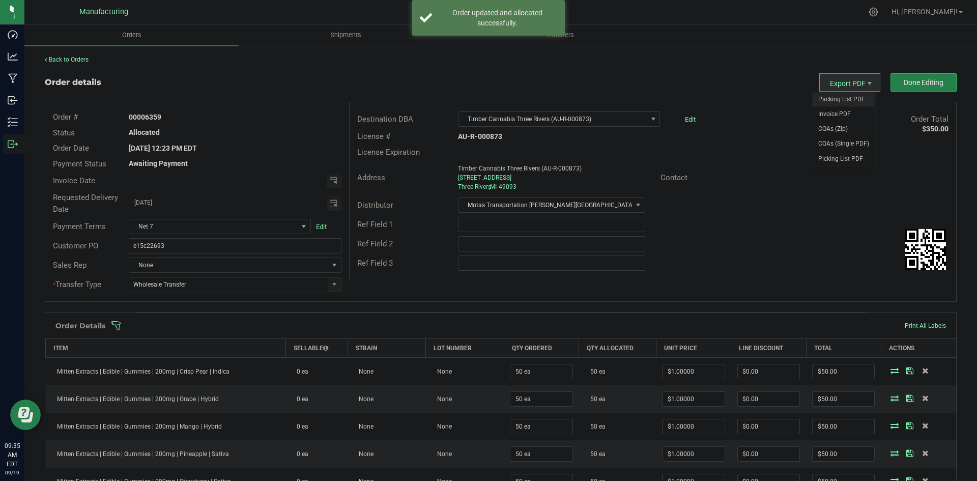
click at [841, 98] on span "Packing List PDF" at bounding box center [843, 99] width 63 height 15
click at [842, 95] on span "Packing List PDF" at bounding box center [843, 99] width 63 height 15
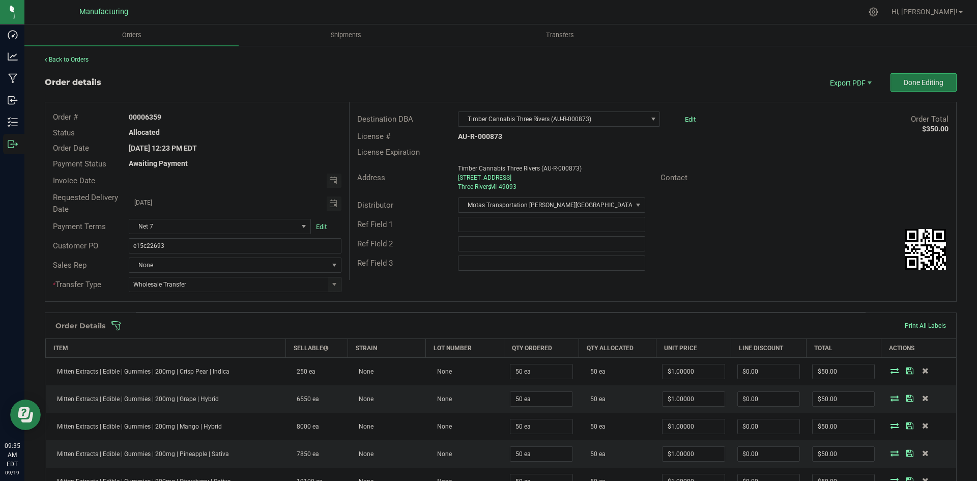
click at [912, 81] on span "Done Editing" at bounding box center [924, 82] width 40 height 8
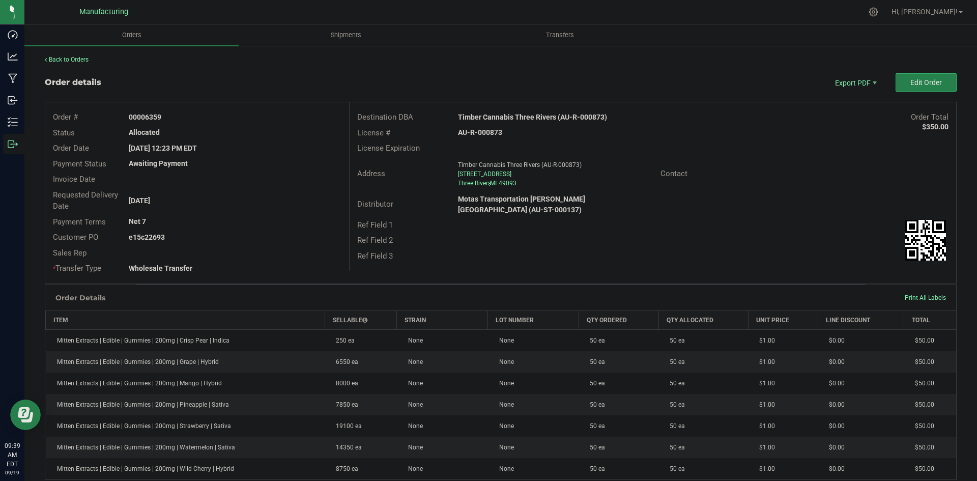
click at [511, 115] on strong "Timber Cannabis Three Rivers (AU-R-000873)" at bounding box center [532, 117] width 149 height 8
click at [512, 115] on strong "Timber Cannabis Three Rivers (AU-R-000873)" at bounding box center [532, 117] width 149 height 8
copy strong "Timber Cannabis Three Rivers (AU-R-000873)"
click at [475, 131] on strong "AU-R-000873" at bounding box center [480, 132] width 44 height 8
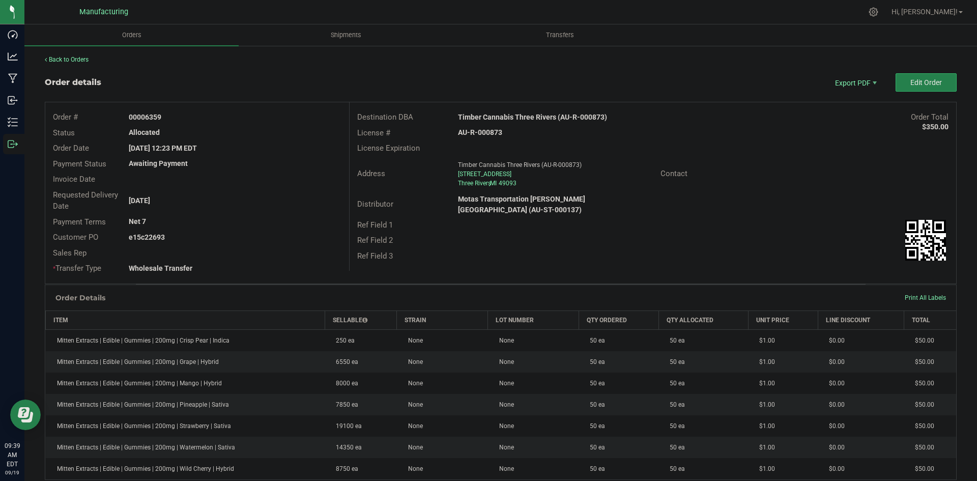
click at [475, 131] on strong "AU-R-000873" at bounding box center [480, 132] width 44 height 8
copy strong "AU-R-000873"
drag, startPoint x: 145, startPoint y: 116, endPoint x: 325, endPoint y: 129, distance: 180.6
click at [279, 122] on div "00006359" at bounding box center [234, 117] width 227 height 11
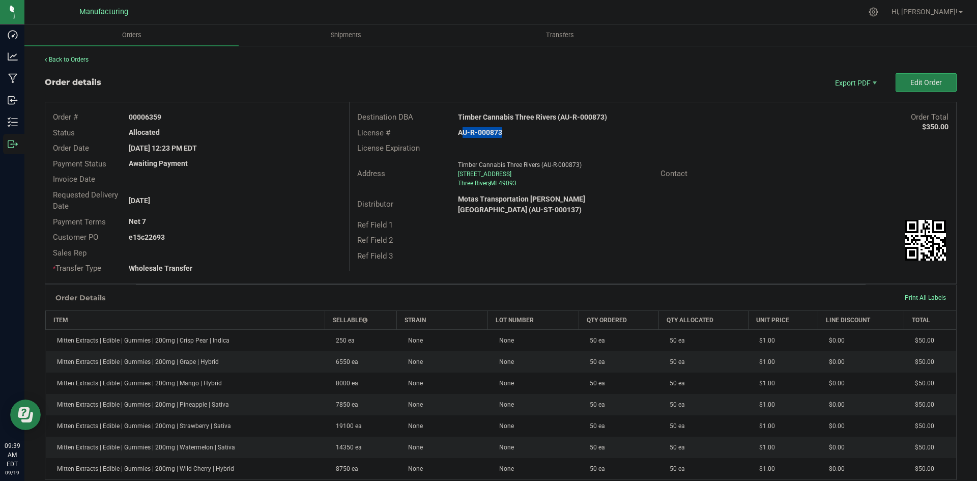
copy strong "6359"
drag, startPoint x: 156, startPoint y: 234, endPoint x: 324, endPoint y: 233, distance: 167.4
click at [291, 234] on div "e15c22693" at bounding box center [234, 237] width 227 height 11
copy strong "22693"
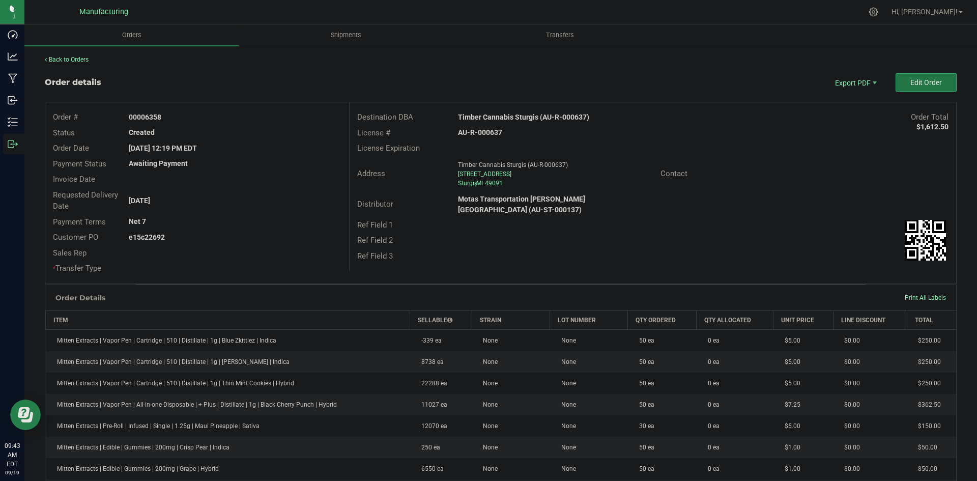
click at [929, 85] on span "Edit Order" at bounding box center [926, 82] width 32 height 8
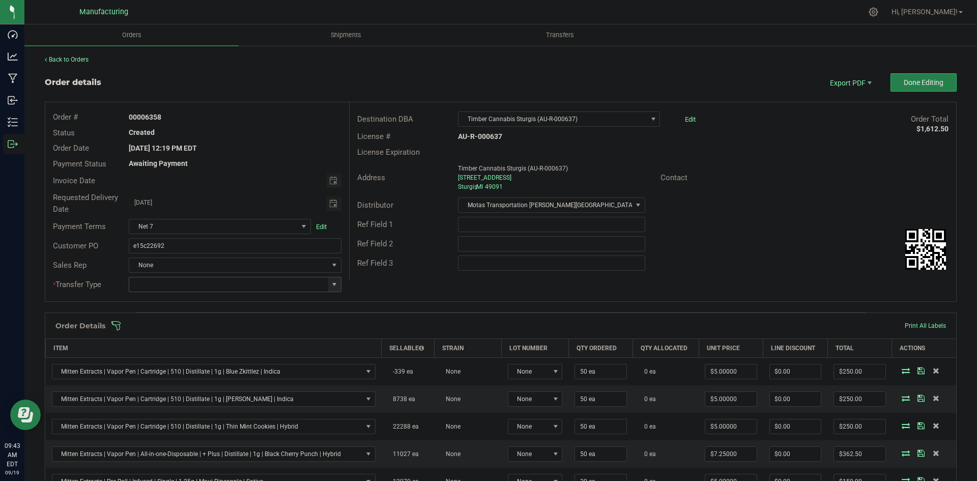
click at [330, 285] on span at bounding box center [334, 284] width 8 height 8
click at [194, 370] on li "Wholesale Transfer" at bounding box center [234, 369] width 210 height 17
type input "Wholesale Transfer"
click at [407, 285] on div "Order # 00006358 Status Created Order Date [DATE] 12:19 PM EDT Payment Status A…" at bounding box center [500, 201] width 911 height 199
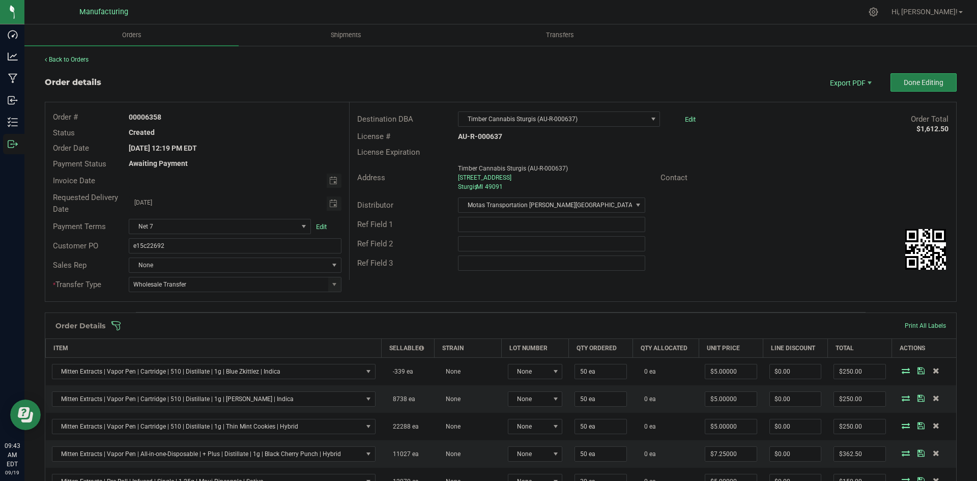
click at [390, 322] on span at bounding box center [567, 326] width 912 height 10
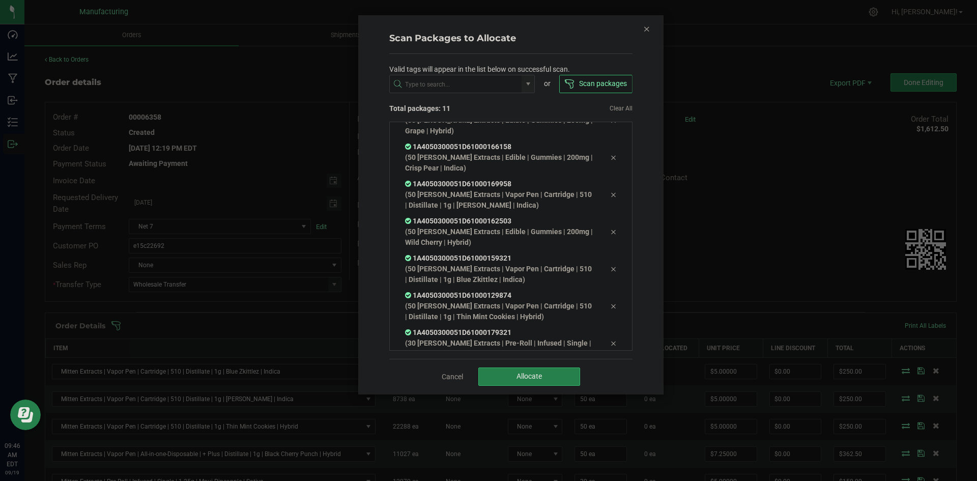
scroll to position [206, 0]
click at [536, 378] on span "Allocate" at bounding box center [528, 376] width 25 height 8
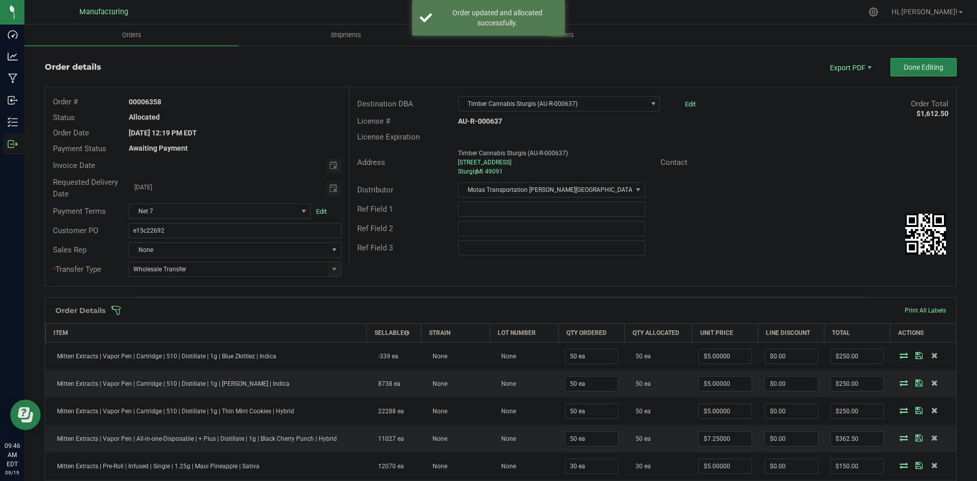
scroll to position [0, 0]
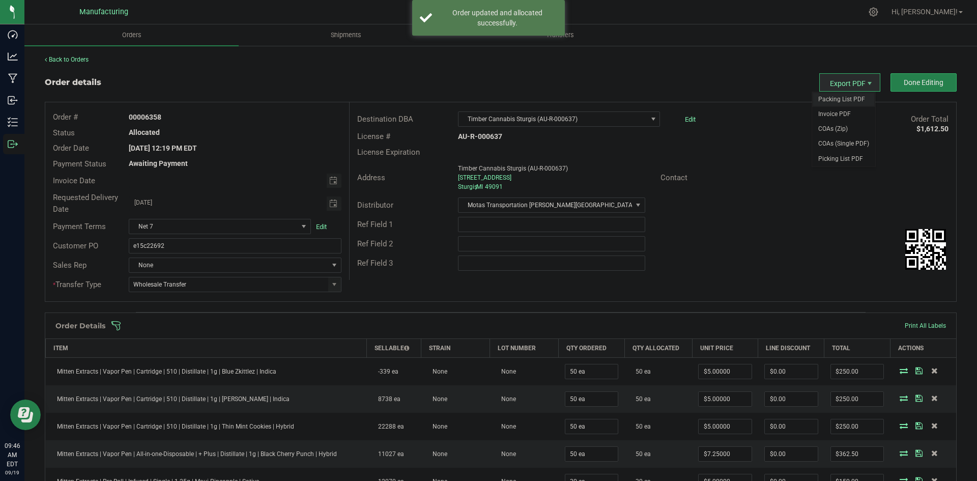
click at [846, 100] on span "Packing List PDF" at bounding box center [843, 99] width 63 height 15
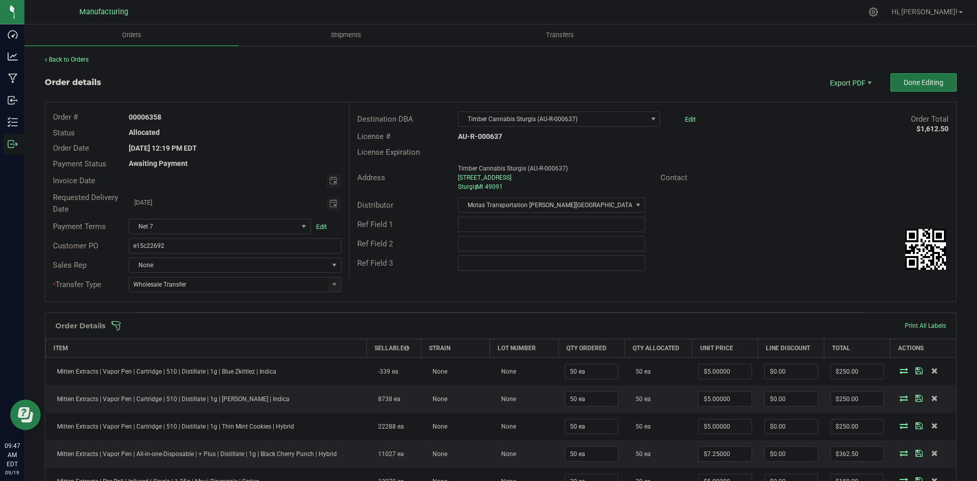
click at [918, 91] on button "Done Editing" at bounding box center [923, 82] width 66 height 18
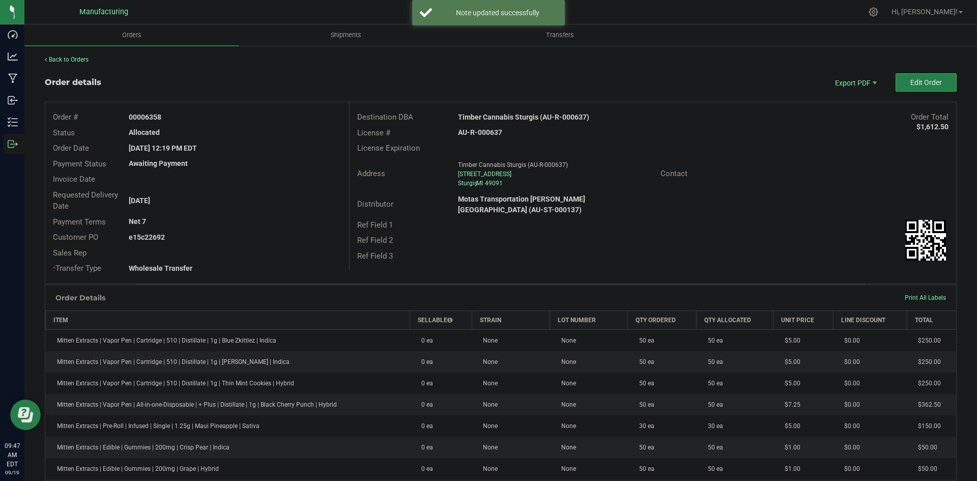
click at [509, 117] on strong "Timber Cannabis Sturgis (AU-R-000637)" at bounding box center [523, 117] width 131 height 8
copy strong "Timber Cannabis Sturgis (AU-R-000637)"
click at [493, 129] on strong "AU-R-000637" at bounding box center [480, 132] width 44 height 8
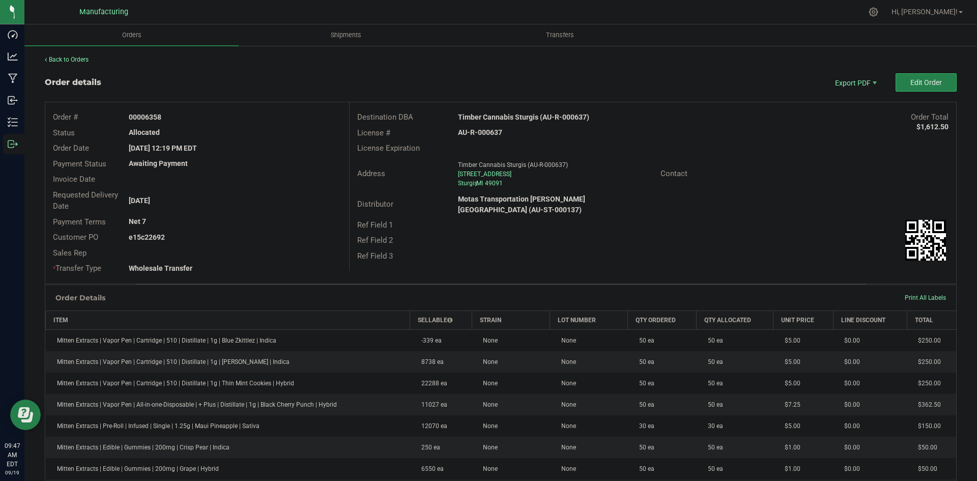
click at [493, 129] on strong "AU-R-000637" at bounding box center [480, 132] width 44 height 8
copy strong "AU-R-000637"
drag, startPoint x: 145, startPoint y: 118, endPoint x: 288, endPoint y: 124, distance: 143.1
click at [281, 121] on div "00006358" at bounding box center [234, 117] width 227 height 11
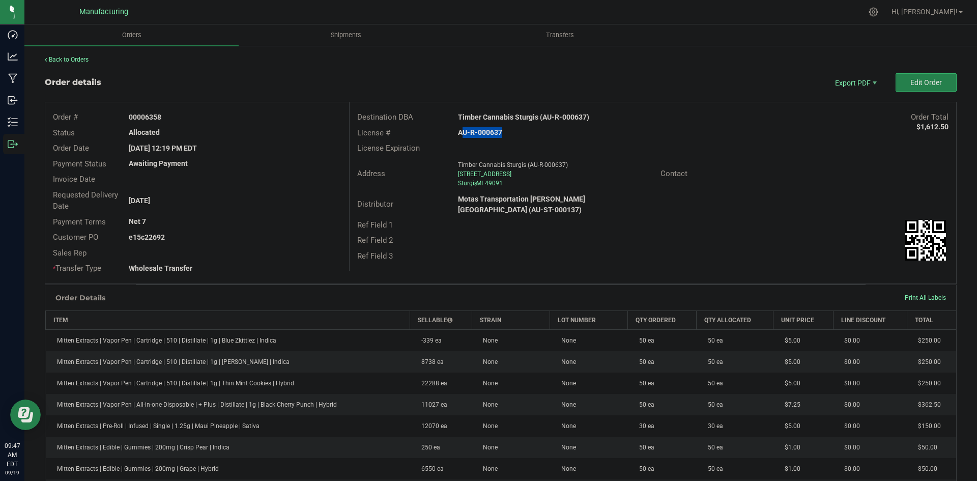
copy strong "6358"
drag, startPoint x: 145, startPoint y: 235, endPoint x: 242, endPoint y: 239, distance: 96.8
click at [227, 237] on div "e15c22692" at bounding box center [234, 237] width 227 height 11
copy strong "22692"
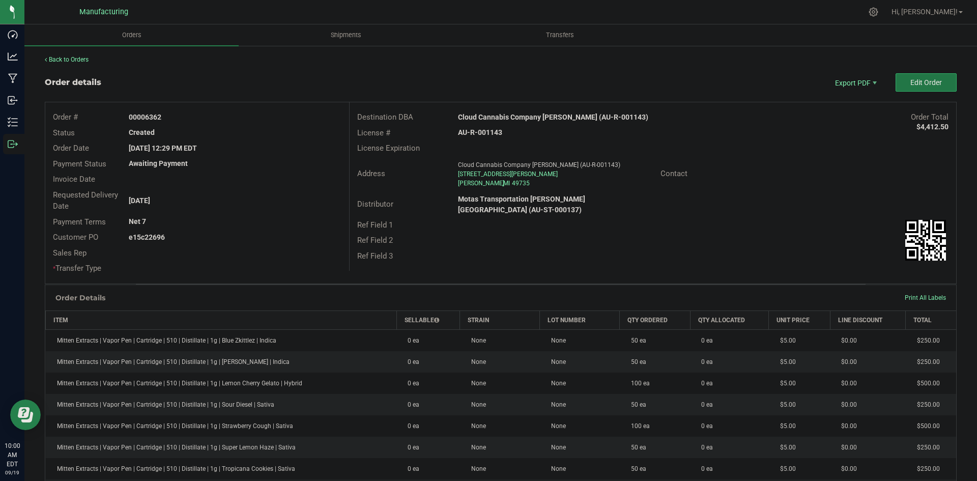
click at [917, 84] on span "Edit Order" at bounding box center [926, 82] width 32 height 8
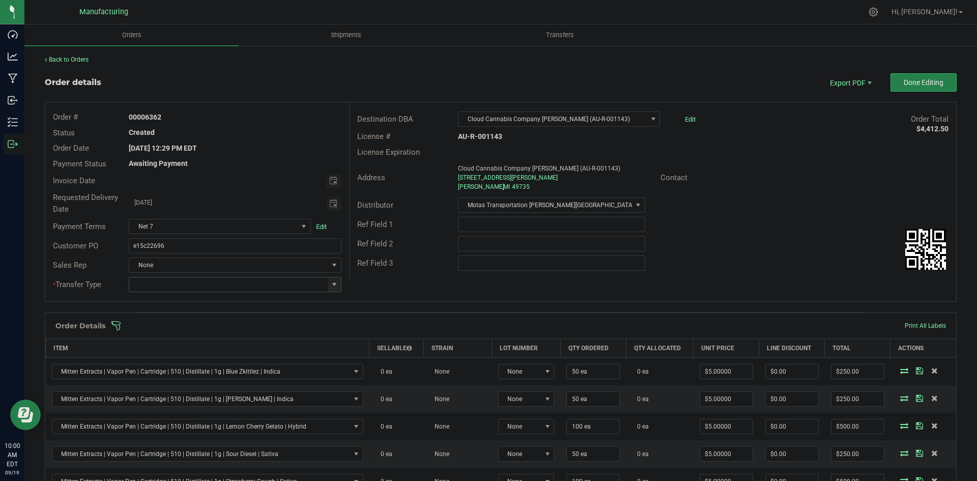
click at [335, 283] on span at bounding box center [334, 284] width 8 height 8
click at [203, 367] on li "Wholesale Transfer" at bounding box center [234, 369] width 210 height 17
type input "Wholesale Transfer"
click at [449, 285] on div "Order # 00006362 Status Created Order Date [DATE] 12:29 PM EDT Payment Status A…" at bounding box center [500, 201] width 911 height 199
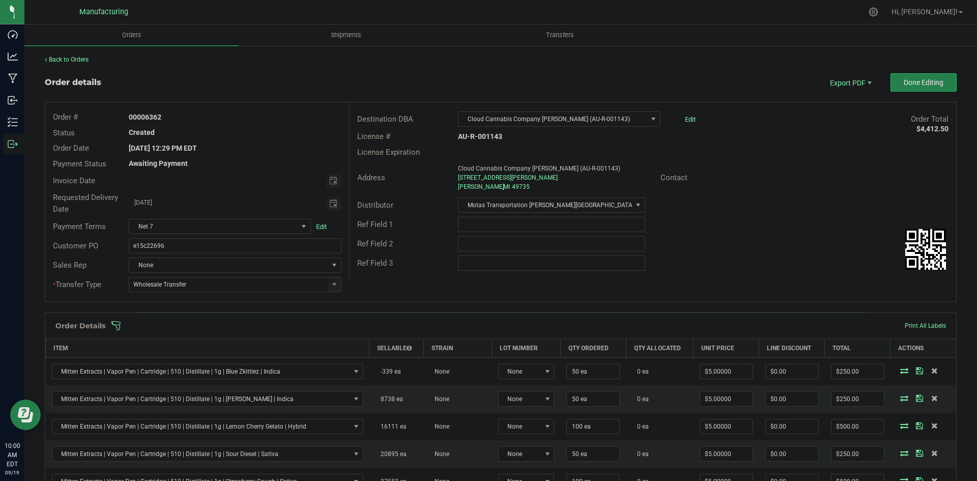
click at [421, 326] on span at bounding box center [567, 326] width 912 height 10
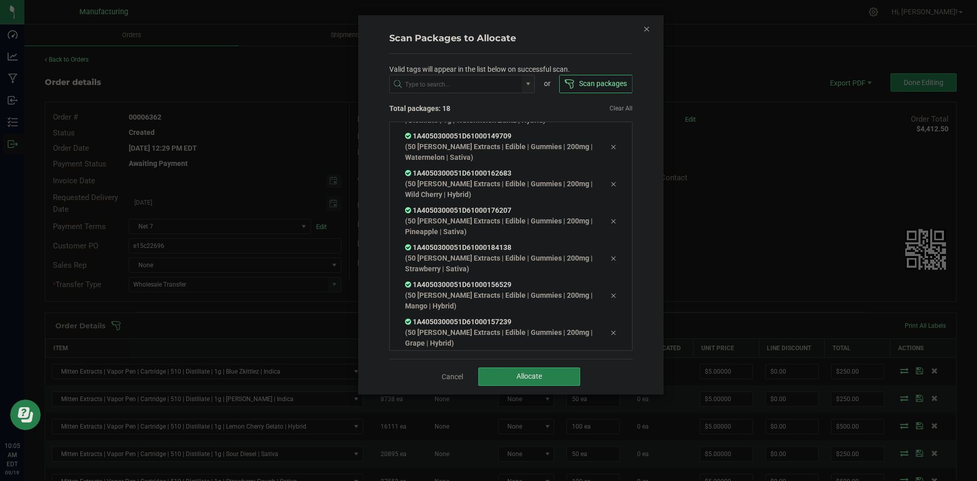
scroll to position [477, 0]
click at [547, 368] on button "Allocate" at bounding box center [529, 376] width 102 height 18
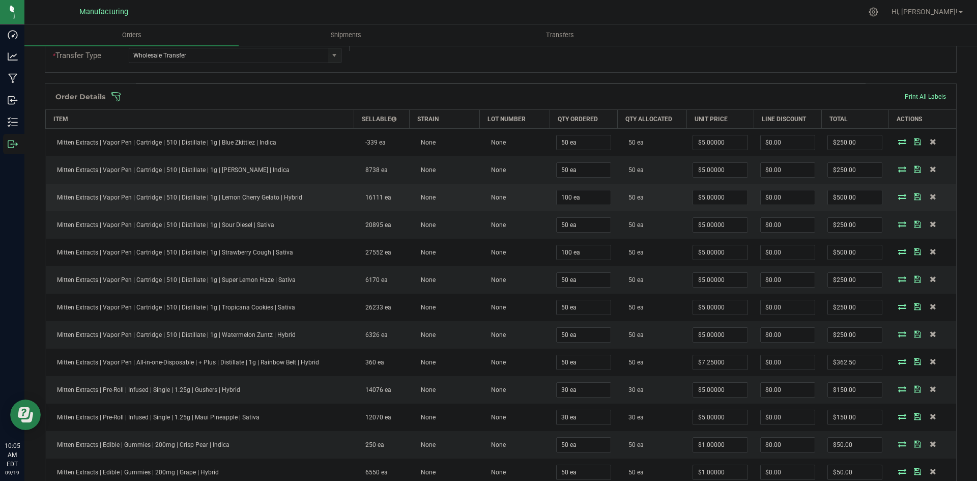
scroll to position [204, 0]
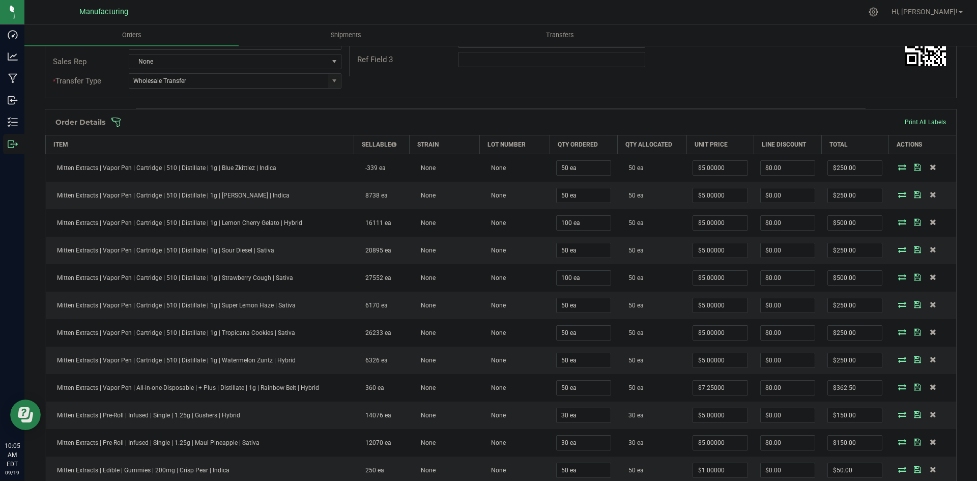
click at [622, 122] on span at bounding box center [567, 122] width 912 height 10
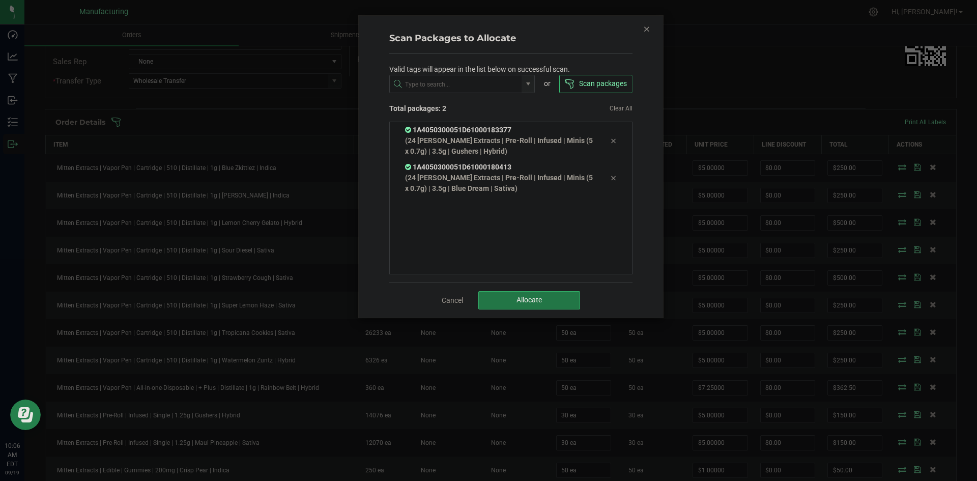
click at [529, 302] on span "Allocate" at bounding box center [528, 300] width 25 height 8
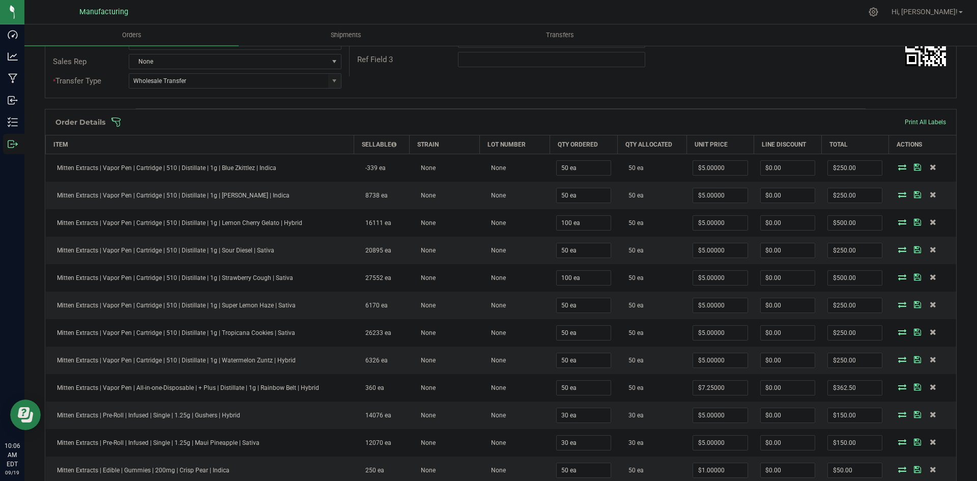
click at [383, 119] on span at bounding box center [567, 122] width 912 height 10
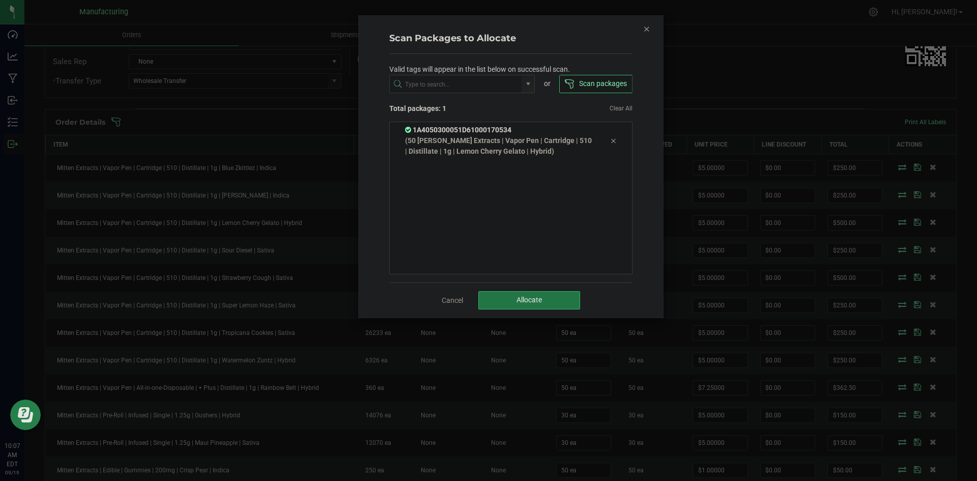
click at [536, 301] on span "Allocate" at bounding box center [528, 300] width 25 height 8
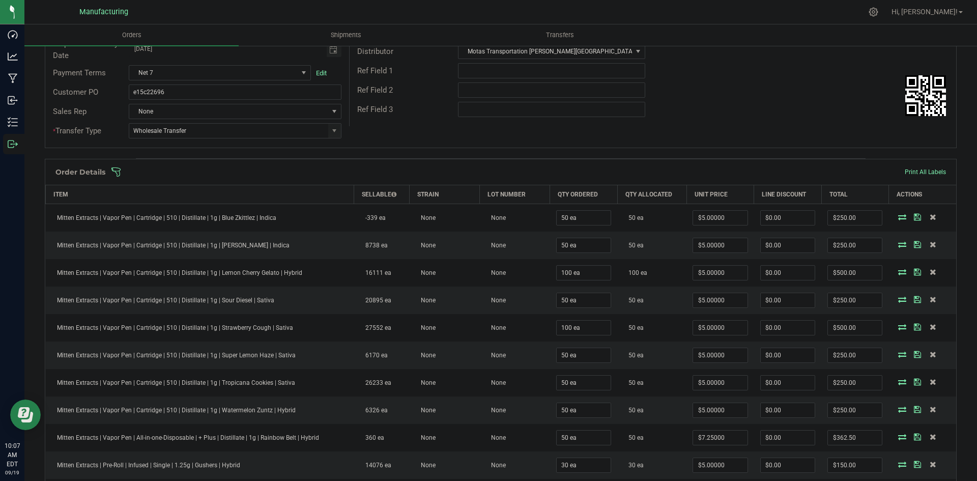
scroll to position [153, 0]
click at [586, 170] on span at bounding box center [567, 173] width 912 height 10
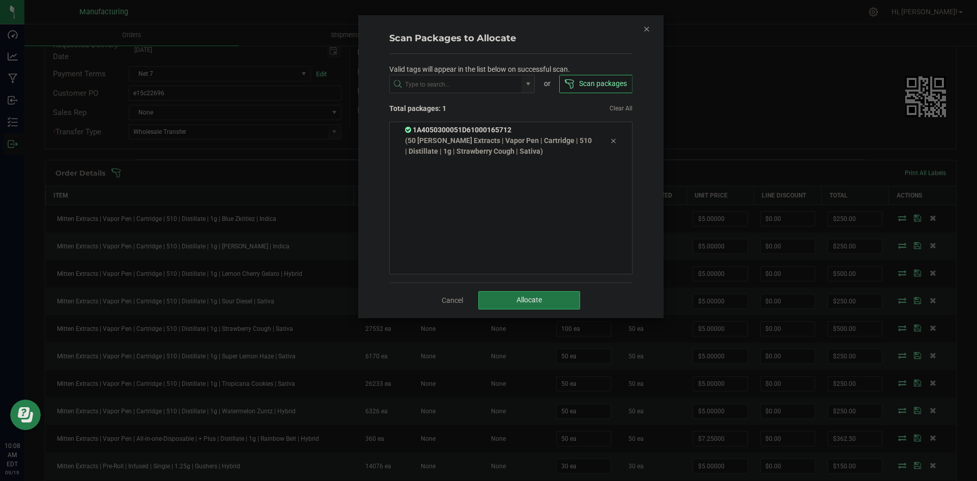
click at [535, 305] on button "Allocate" at bounding box center [529, 300] width 102 height 18
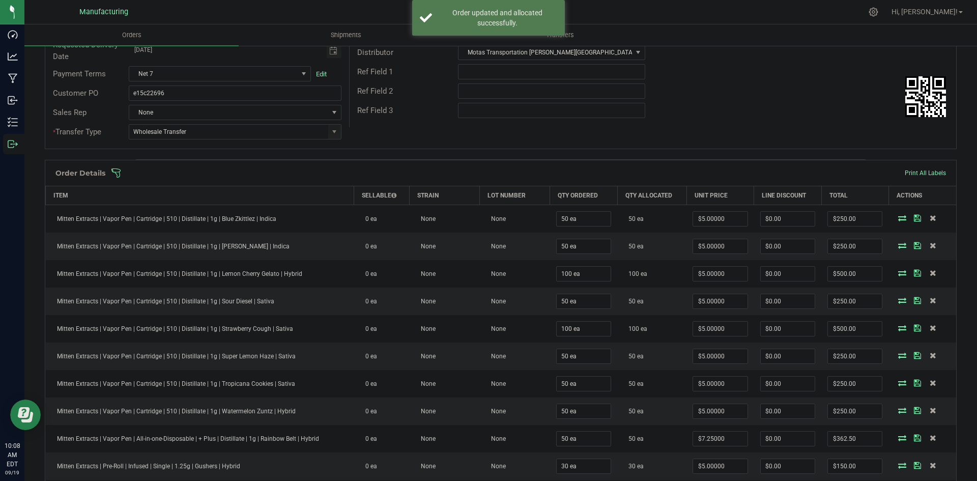
scroll to position [0, 0]
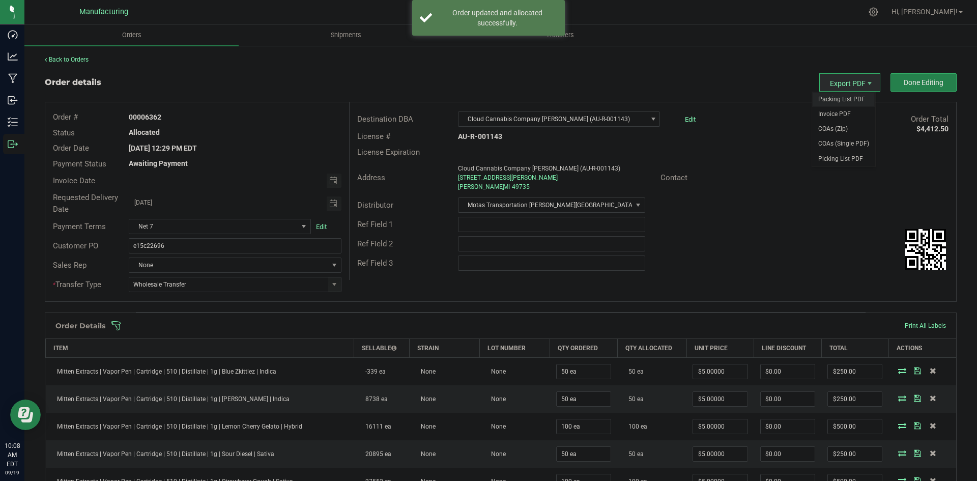
click at [840, 96] on span "Packing List PDF" at bounding box center [843, 99] width 63 height 15
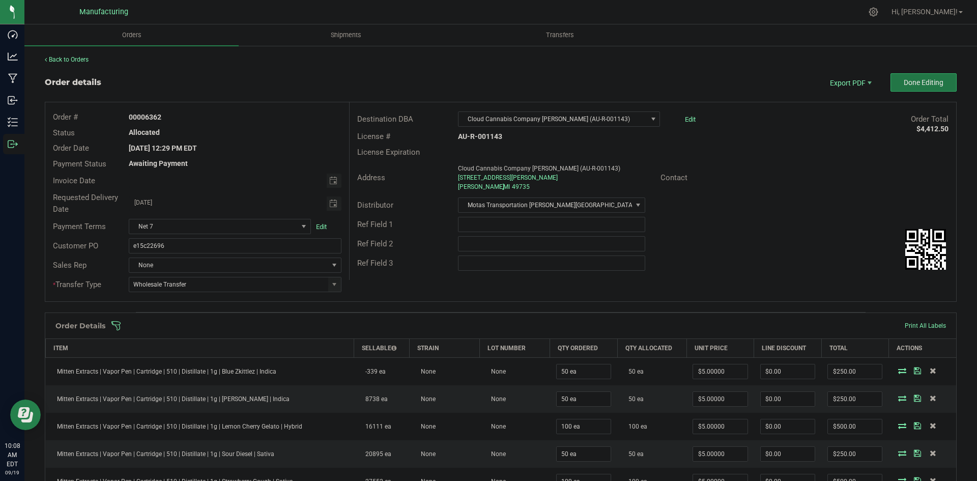
click at [904, 86] on span "Done Editing" at bounding box center [924, 82] width 40 height 8
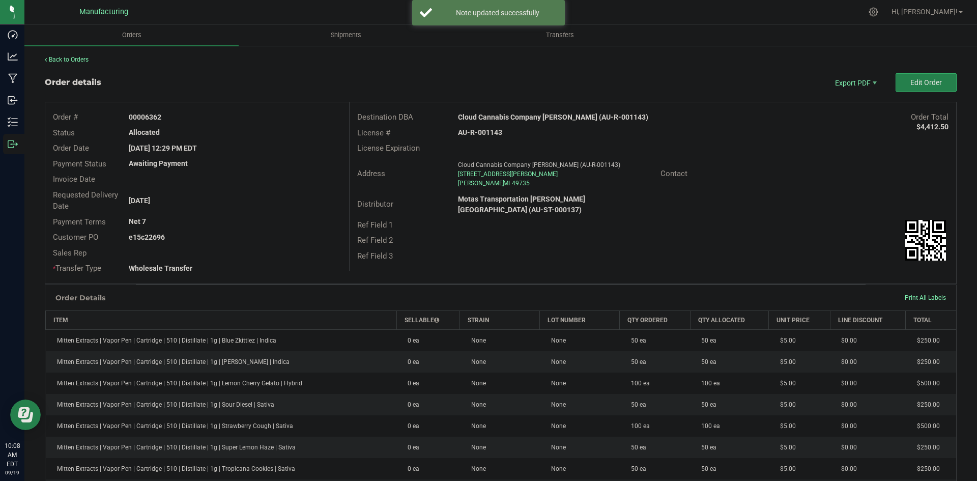
click at [516, 114] on strong "Cloud Cannabis Company Gaylord (AU-R-001143)" at bounding box center [553, 117] width 190 height 8
copy strong "Cloud Cannabis Company Gaylord (AU-R-001143)"
click at [476, 133] on strong "AU-R-001143" at bounding box center [480, 132] width 44 height 8
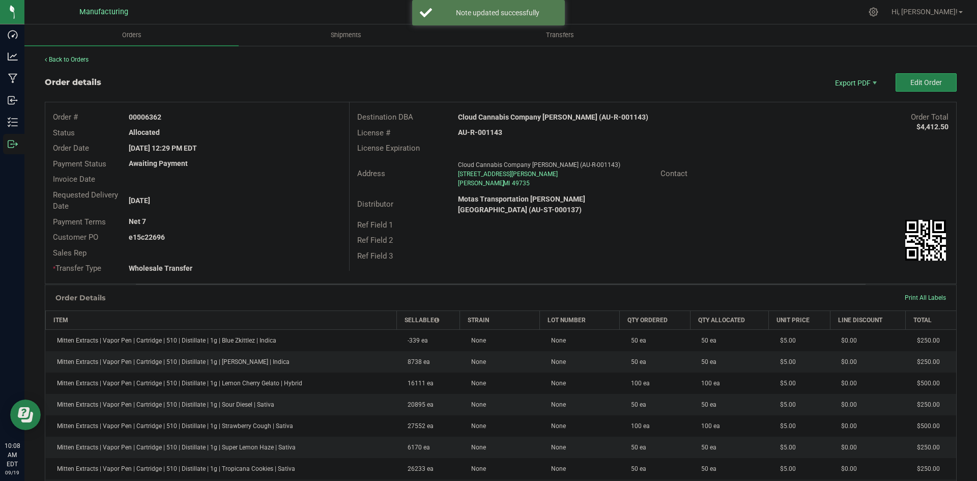
click at [476, 133] on strong "AU-R-001143" at bounding box center [480, 132] width 44 height 8
copy strong "AU-R-001143"
drag, startPoint x: 143, startPoint y: 116, endPoint x: 226, endPoint y: 120, distance: 82.6
click at [222, 120] on div "00006362" at bounding box center [234, 117] width 227 height 11
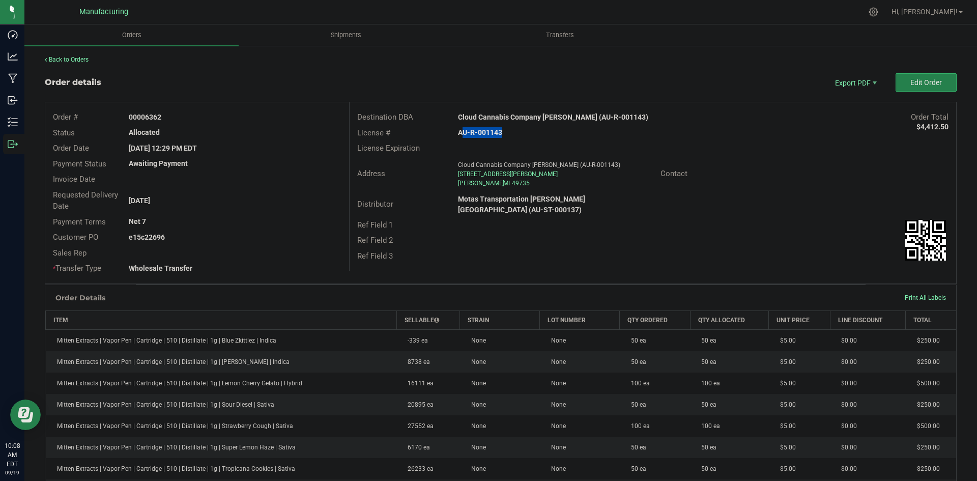
copy strong "6362"
drag, startPoint x: 144, startPoint y: 235, endPoint x: 267, endPoint y: 240, distance: 123.2
click at [264, 240] on div "e15c22696" at bounding box center [234, 237] width 227 height 11
copy strong "22696"
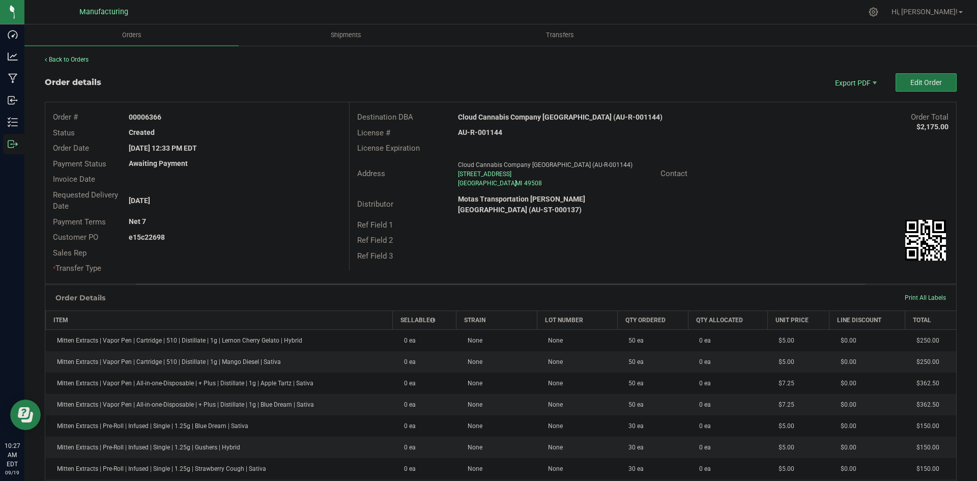
click at [896, 79] on button "Edit Order" at bounding box center [926, 82] width 61 height 18
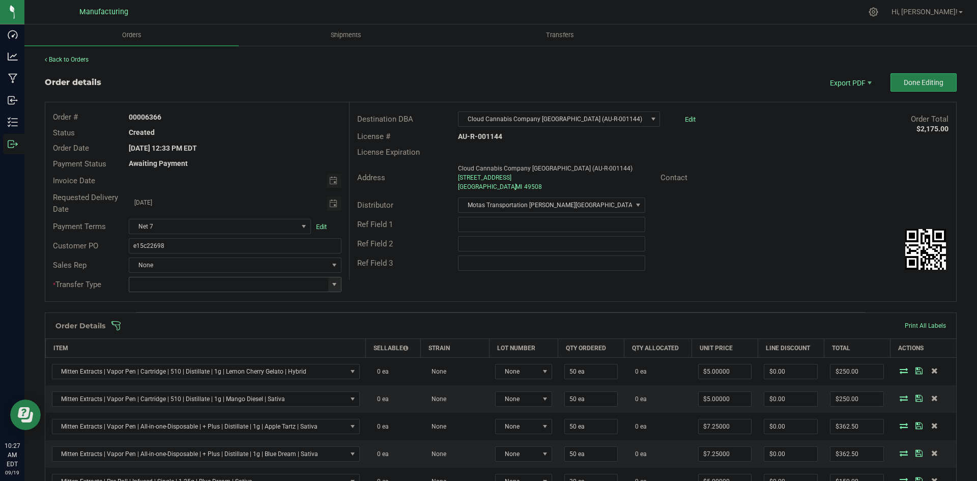
click at [333, 286] on span at bounding box center [334, 284] width 8 height 8
drag, startPoint x: 172, startPoint y: 370, endPoint x: 235, endPoint y: 346, distance: 67.7
click at [172, 370] on li "Wholesale Transfer" at bounding box center [234, 369] width 210 height 17
type input "Wholesale Transfer"
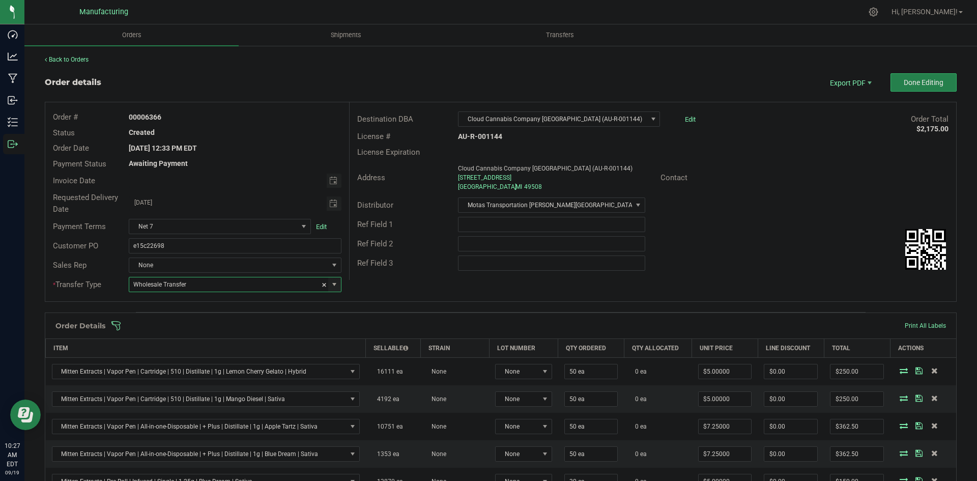
click at [320, 320] on div "Order Details Print All Labels" at bounding box center [500, 325] width 911 height 25
click at [326, 322] on span at bounding box center [567, 326] width 912 height 10
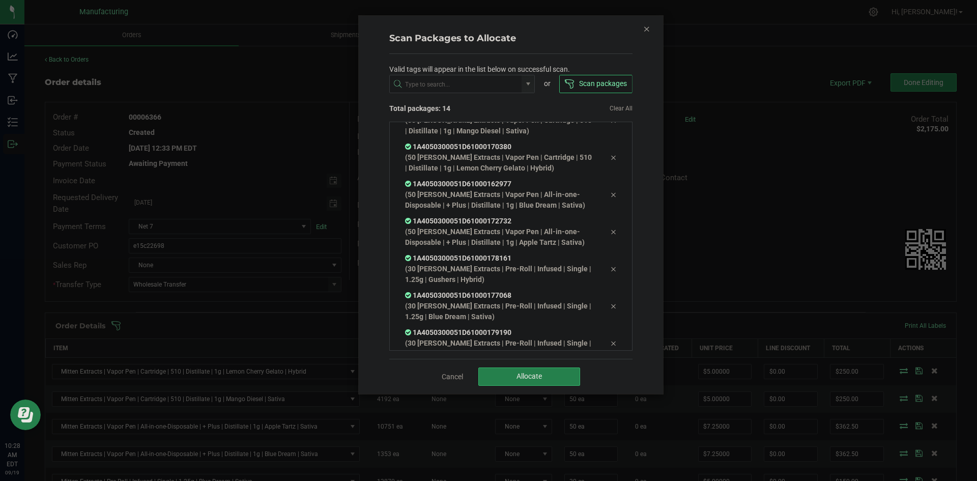
scroll to position [318, 0]
click at [548, 378] on button "Allocate" at bounding box center [529, 376] width 102 height 18
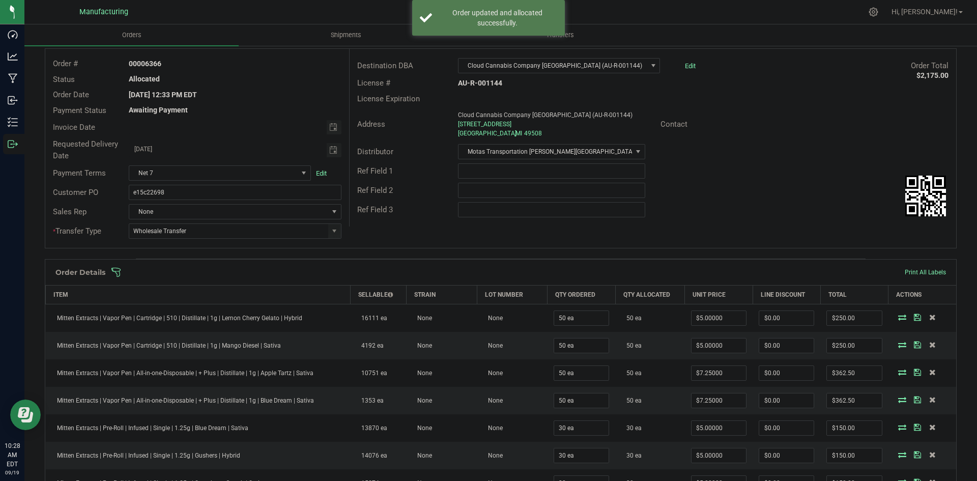
scroll to position [0, 0]
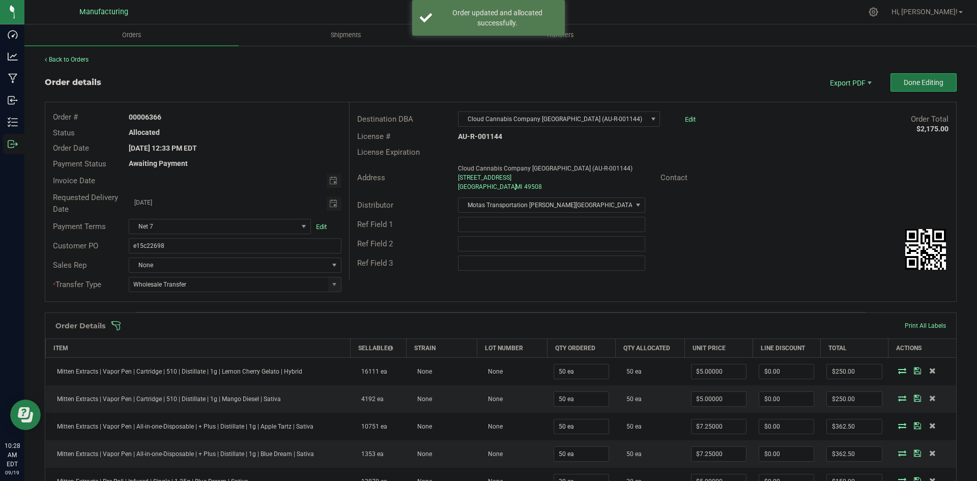
click at [935, 76] on button "Done Editing" at bounding box center [923, 82] width 66 height 18
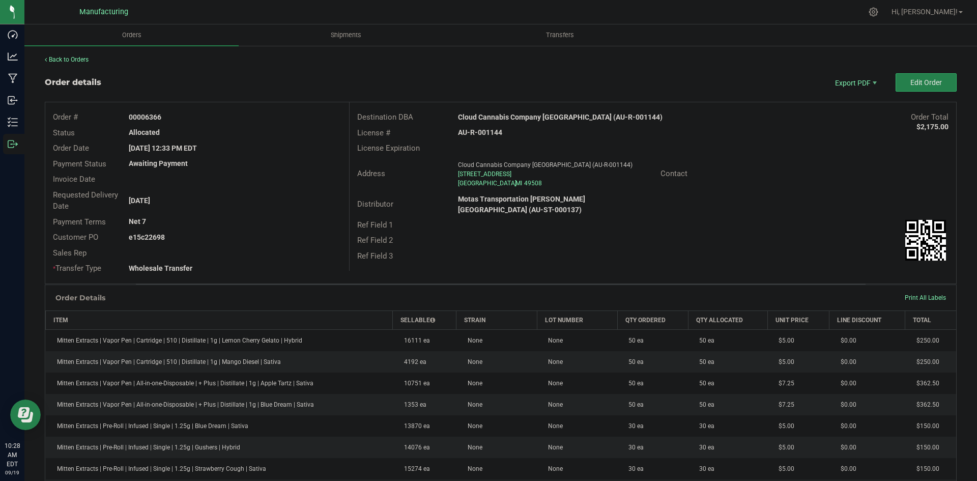
click at [556, 117] on strong "Cloud Cannabis Company Grand Rapids 28th ST (AU-R-001144)" at bounding box center [560, 117] width 205 height 8
copy strong "Cloud Cannabis Company Grand Rapids 28th ST (AU-R-001144)"
click at [481, 132] on strong "AU-R-001144" at bounding box center [480, 132] width 44 height 8
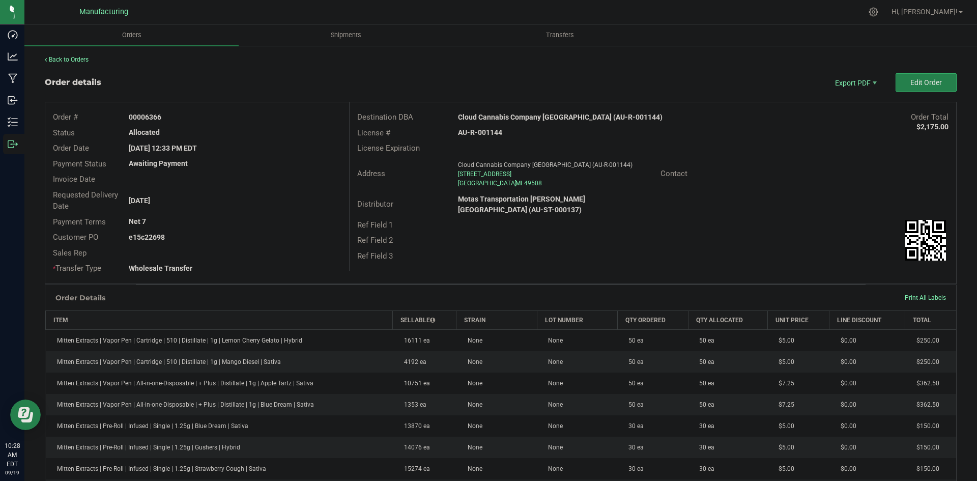
click at [481, 132] on strong "AU-R-001144" at bounding box center [480, 132] width 44 height 8
copy strong "AU-R-001144"
drag, startPoint x: 145, startPoint y: 116, endPoint x: 262, endPoint y: 119, distance: 116.5
click at [259, 119] on div "00006366" at bounding box center [234, 117] width 227 height 11
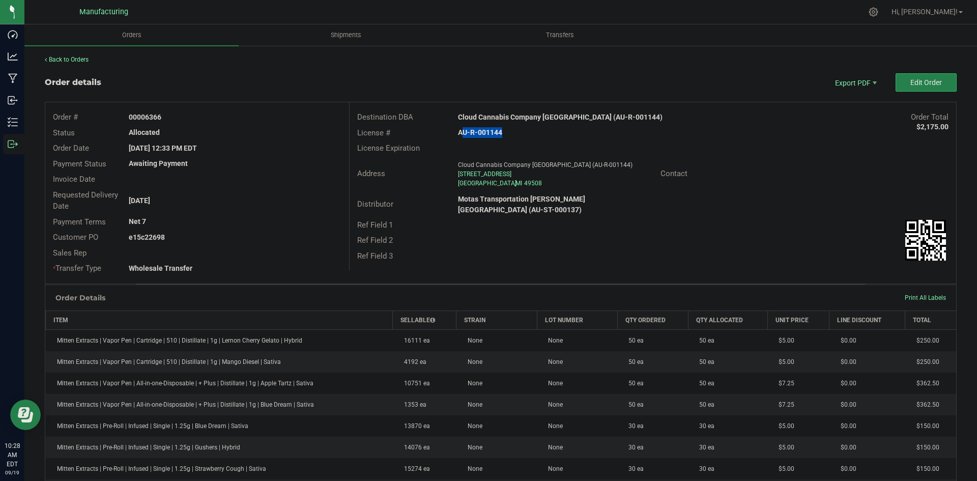
copy strong "6366"
drag, startPoint x: 143, startPoint y: 236, endPoint x: 309, endPoint y: 239, distance: 165.9
click at [271, 236] on div "e15c22698" at bounding box center [234, 237] width 227 height 11
copy strong "22698"
click at [835, 98] on span "Packing List PDF" at bounding box center [848, 99] width 63 height 15
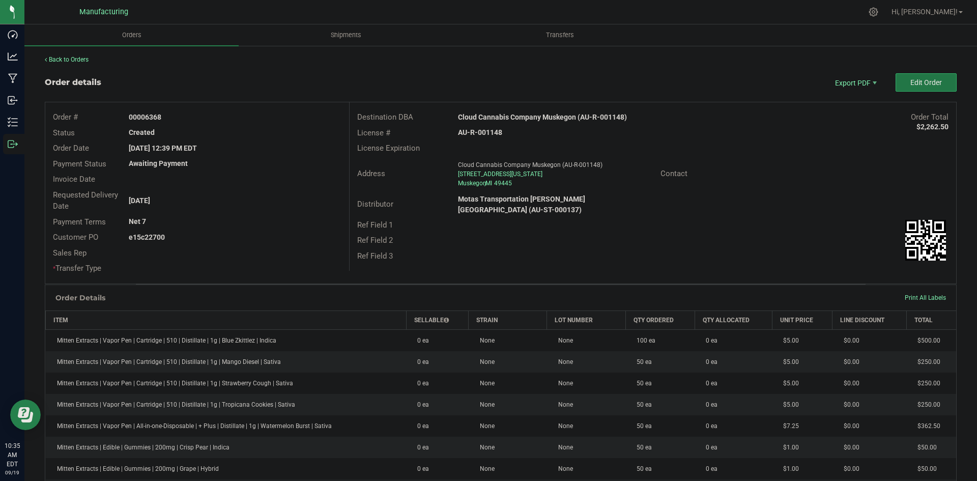
click at [896, 79] on button "Edit Order" at bounding box center [926, 82] width 61 height 18
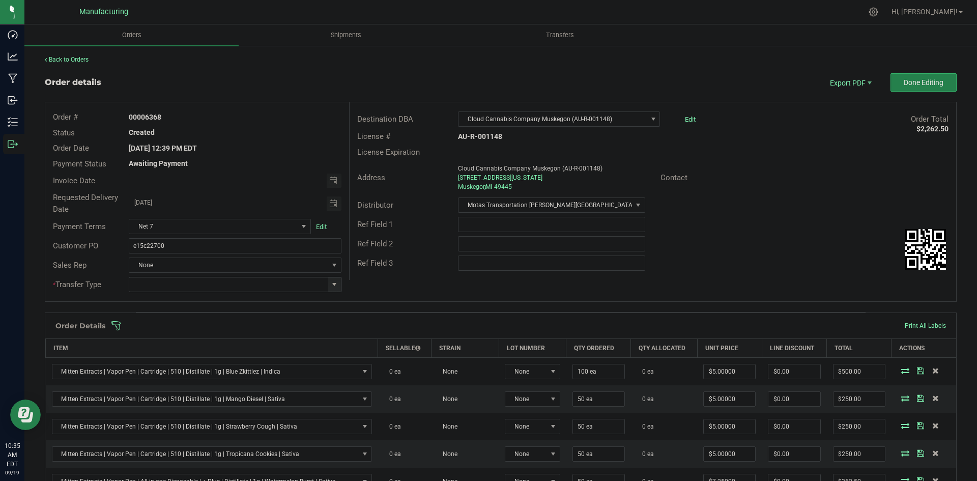
click at [335, 280] on span at bounding box center [334, 284] width 8 height 8
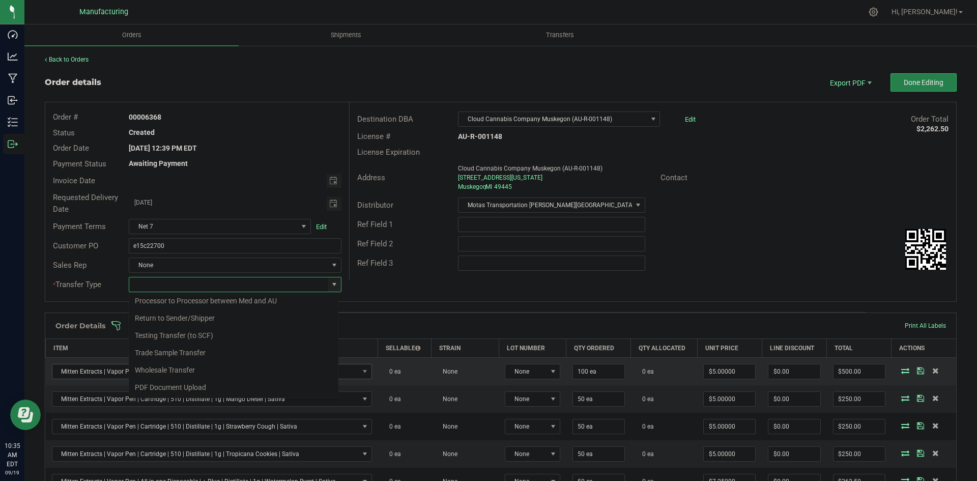
drag, startPoint x: 183, startPoint y: 369, endPoint x: 188, endPoint y: 366, distance: 5.9
click at [183, 369] on li "Wholesale Transfer" at bounding box center [234, 369] width 210 height 17
type input "Wholesale Transfer"
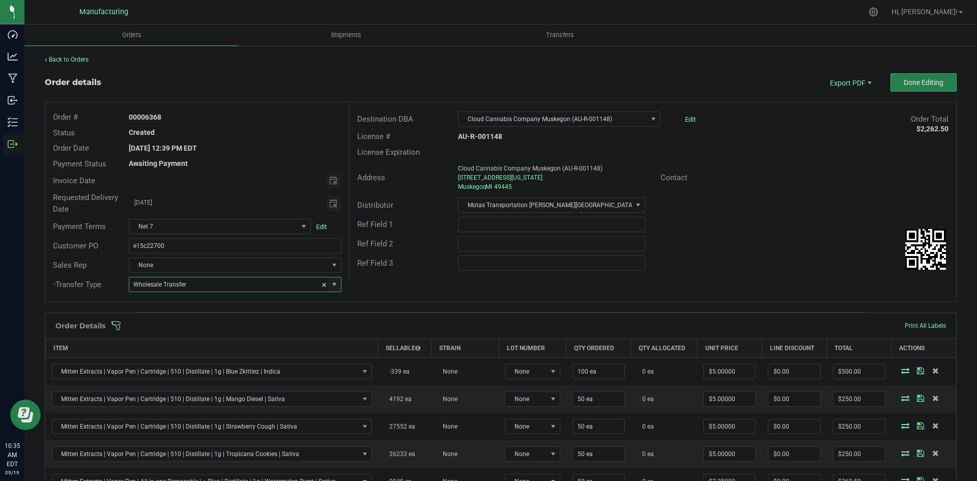
click at [422, 274] on div "Destination DBA Cloud Cannabis Company Muskegon (AU-R-001148) Edit Order Total …" at bounding box center [652, 191] width 607 height 178
click at [396, 332] on div "Order Details Print All Labels" at bounding box center [500, 325] width 911 height 25
click at [396, 327] on span at bounding box center [567, 326] width 912 height 10
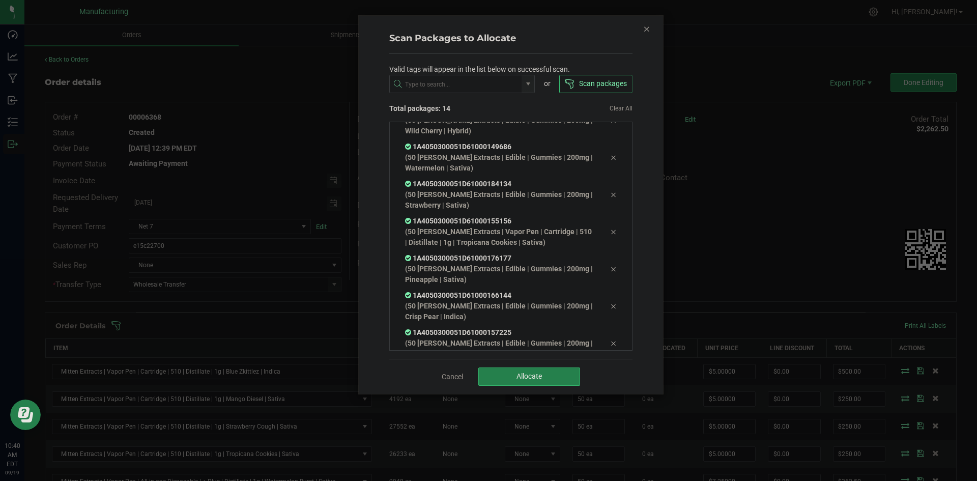
scroll to position [291, 0]
click at [517, 385] on button "Allocate" at bounding box center [529, 376] width 102 height 18
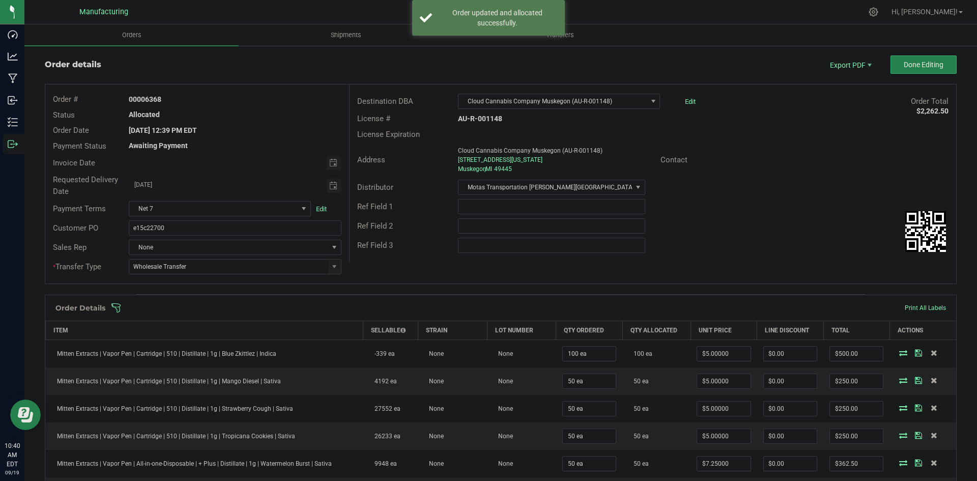
scroll to position [0, 0]
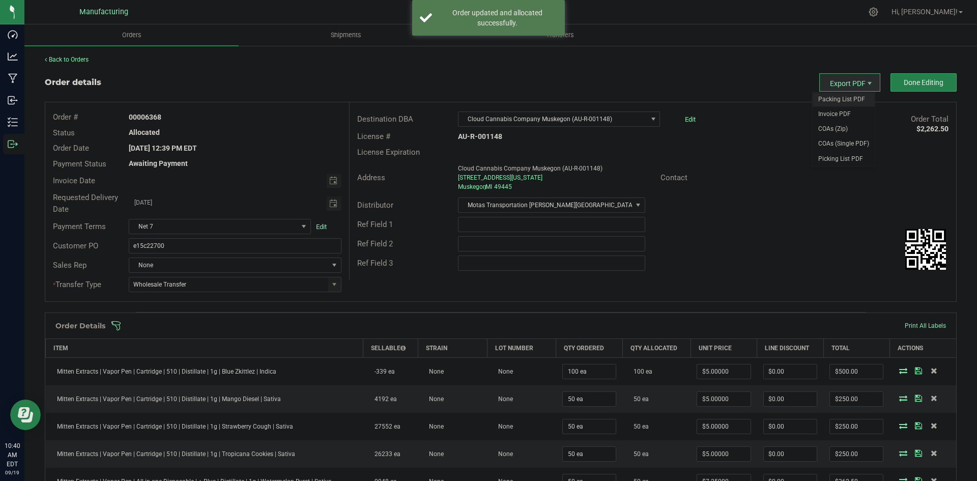
click at [842, 101] on span "Packing List PDF" at bounding box center [843, 99] width 63 height 15
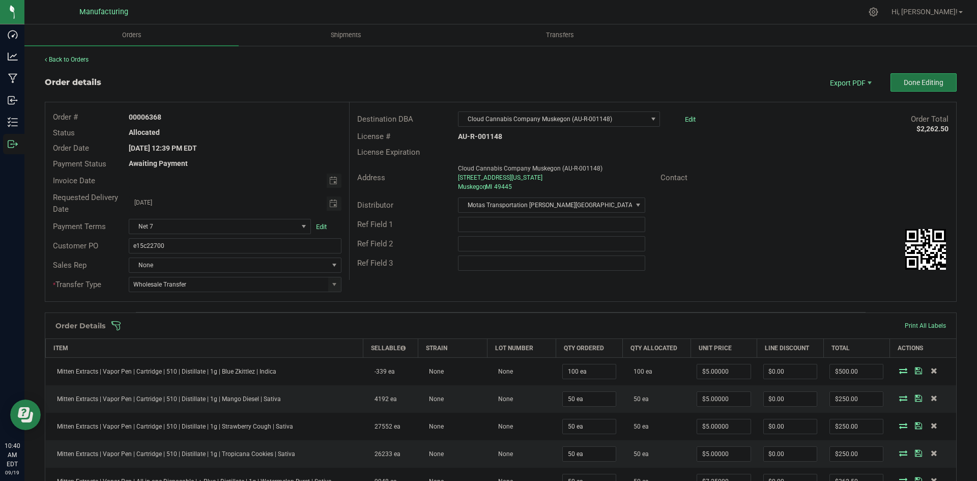
click at [931, 79] on span "Done Editing" at bounding box center [924, 82] width 40 height 8
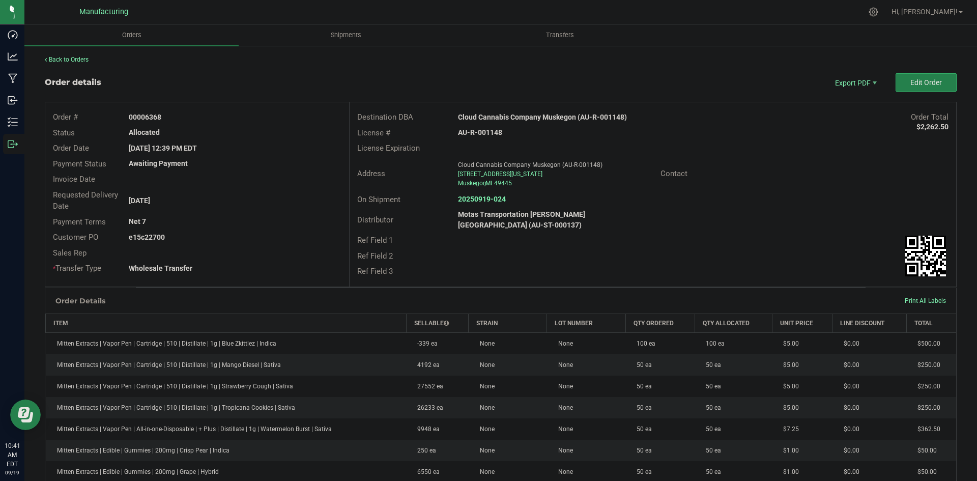
click at [523, 116] on strong "Cloud Cannabis Company Muskegon (AU-R-001148)" at bounding box center [542, 117] width 169 height 8
copy strong "Cloud Cannabis Company Muskegon (AU-R-001148)"
click at [489, 134] on strong "AU-R-001148" at bounding box center [480, 132] width 44 height 8
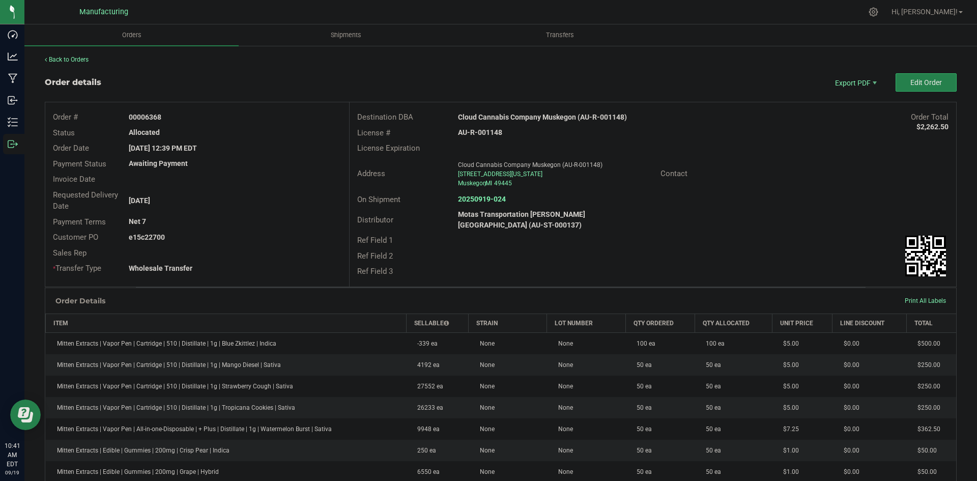
click at [489, 134] on strong "AU-R-001148" at bounding box center [480, 132] width 44 height 8
copy strong "AU-R-001148"
drag, startPoint x: 145, startPoint y: 116, endPoint x: 364, endPoint y: 125, distance: 219.5
click at [281, 116] on div "00006368" at bounding box center [234, 117] width 227 height 11
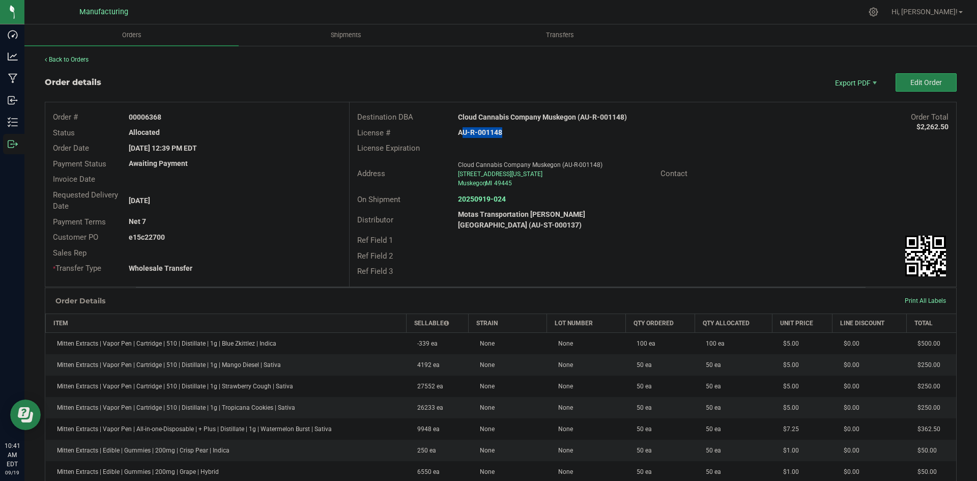
copy strong "6368"
drag, startPoint x: 143, startPoint y: 237, endPoint x: 260, endPoint y: 234, distance: 117.1
click at [217, 234] on div "e15c22700" at bounding box center [234, 237] width 227 height 11
copy strong "22700"
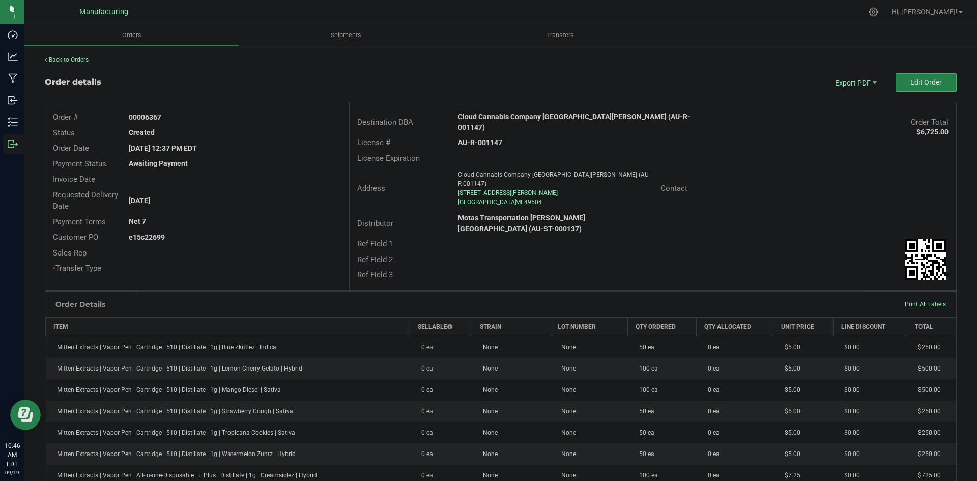
click at [896, 84] on button "Edit Order" at bounding box center [926, 82] width 61 height 18
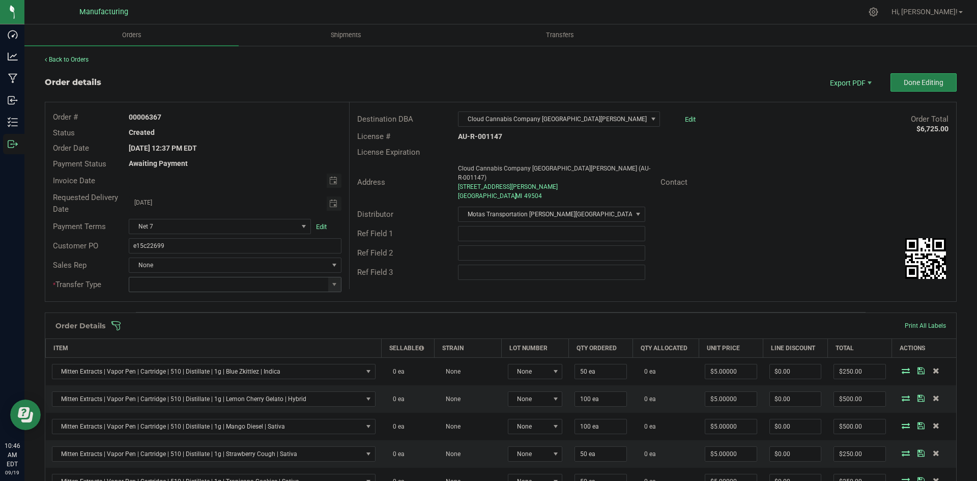
click at [334, 281] on span at bounding box center [334, 284] width 8 height 8
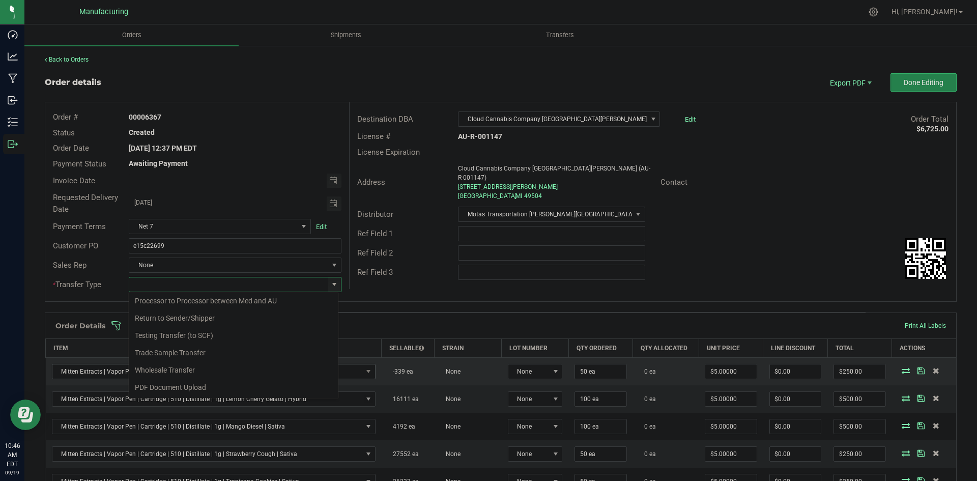
click at [182, 371] on li "Wholesale Transfer" at bounding box center [234, 369] width 210 height 17
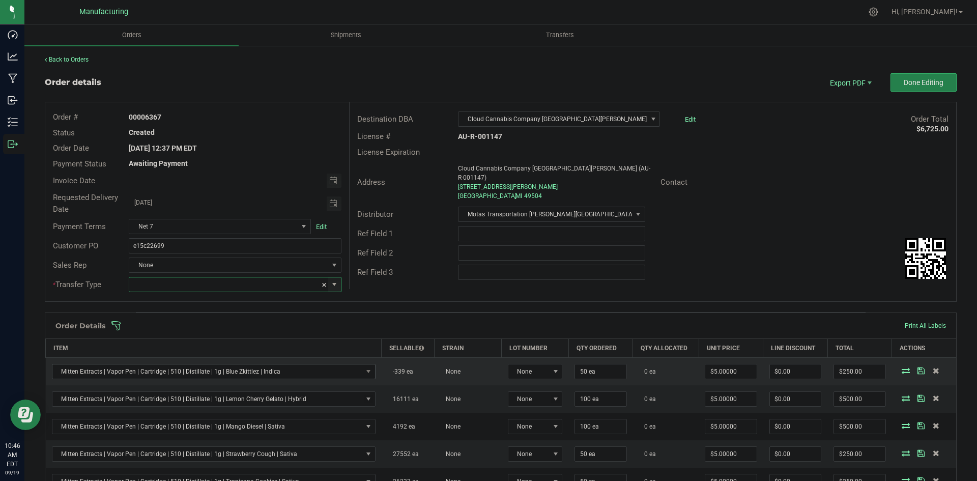
type input "Wholesale Transfer"
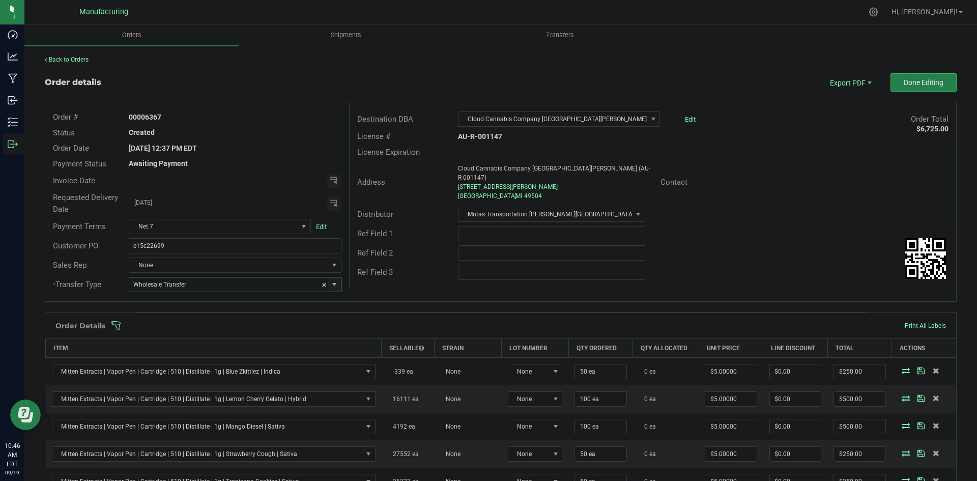
click at [373, 276] on div "Destination DBA Cloud Cannabis Company Grand Rapids Fulton (AU-R-001147) Edit O…" at bounding box center [652, 195] width 607 height 187
click at [360, 326] on span at bounding box center [567, 326] width 912 height 10
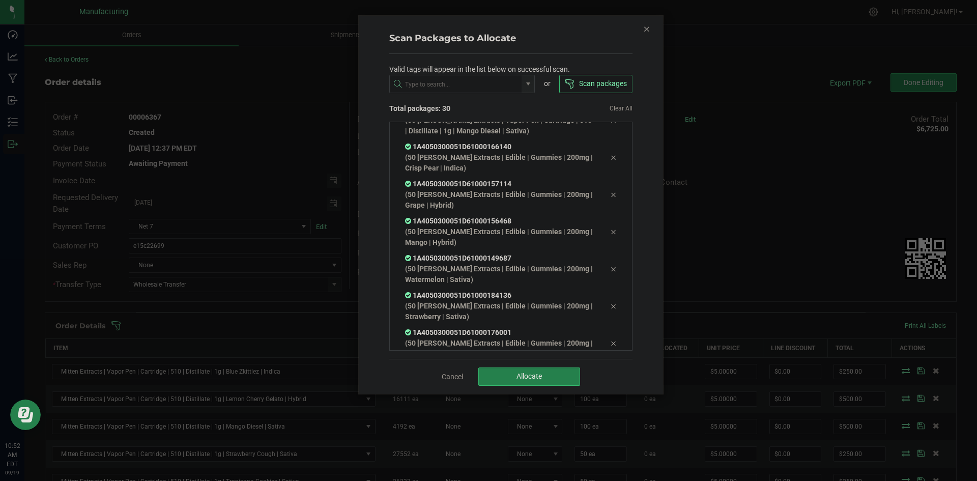
scroll to position [885, 0]
click at [511, 374] on button "Allocate" at bounding box center [529, 376] width 102 height 18
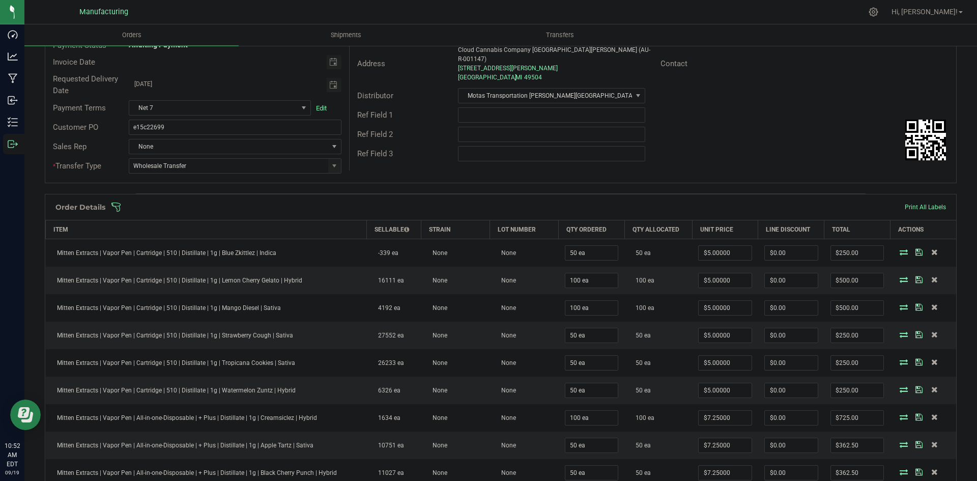
scroll to position [0, 0]
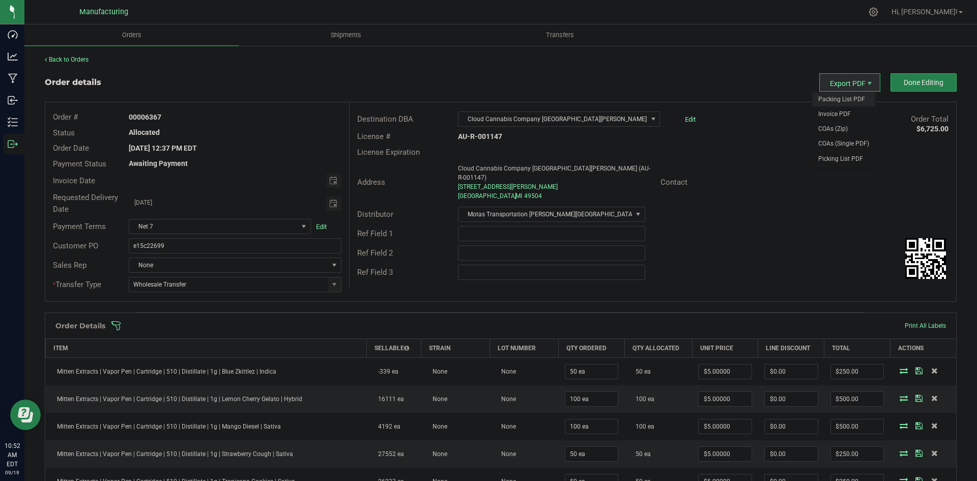
click at [843, 97] on span "Packing List PDF" at bounding box center [843, 99] width 63 height 15
click at [909, 89] on button "Done Editing" at bounding box center [923, 82] width 66 height 18
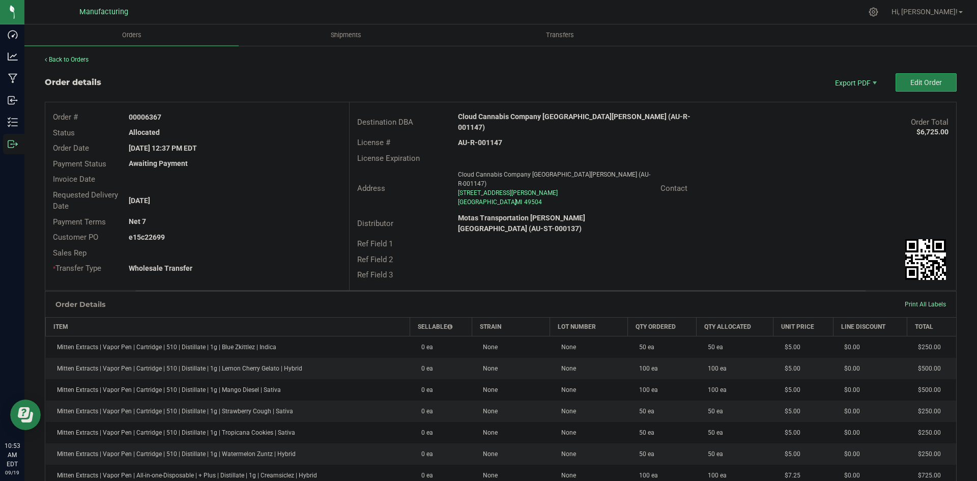
click at [532, 118] on strong "Cloud Cannabis Company Grand Rapids Fulton (AU-R-001147)" at bounding box center [574, 121] width 233 height 19
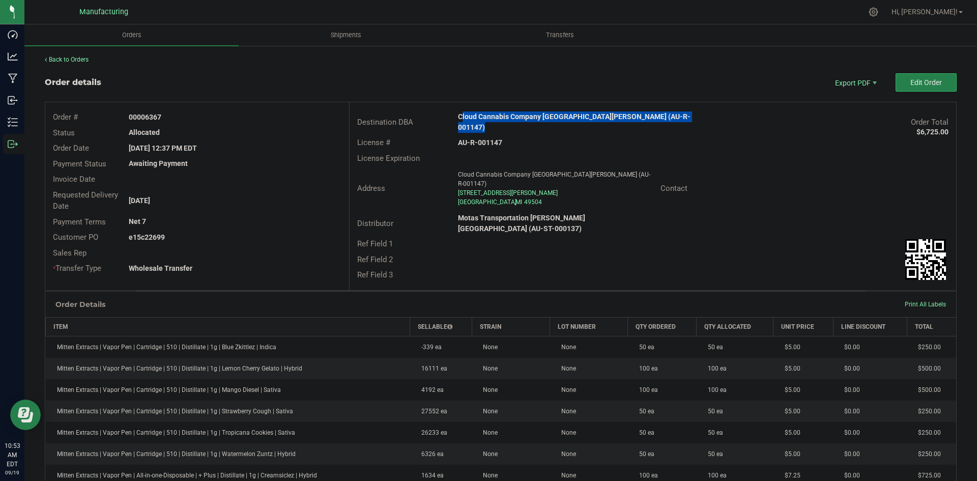
click at [532, 118] on strong "Cloud Cannabis Company Grand Rapids Fulton (AU-R-001147)" at bounding box center [574, 121] width 233 height 19
copy strong "Cloud Cannabis Company Grand Rapids Fulton (AU-R-001147)"
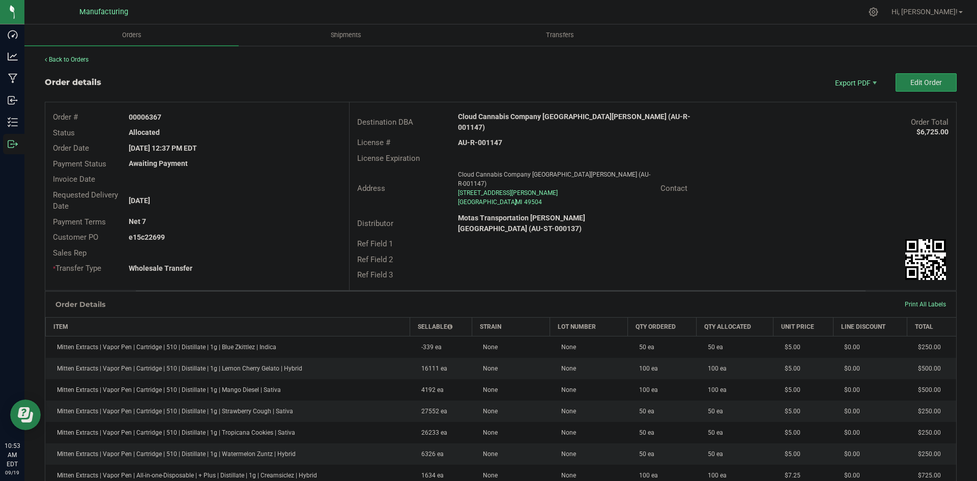
click at [482, 138] on strong "AU-R-001147" at bounding box center [480, 142] width 44 height 8
copy strong "AU-R-001147"
drag, startPoint x: 143, startPoint y: 116, endPoint x: 216, endPoint y: 122, distance: 73.0
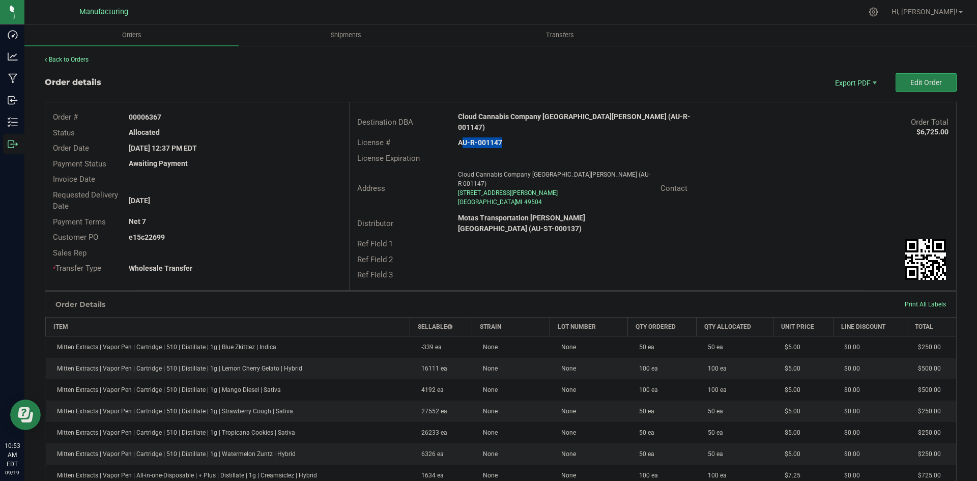
click at [202, 121] on div "00006367" at bounding box center [234, 117] width 227 height 11
copy strong "6367"
drag, startPoint x: 143, startPoint y: 235, endPoint x: 475, endPoint y: 238, distance: 332.3
click at [340, 236] on div "e15c22699" at bounding box center [234, 237] width 227 height 11
copy strong "22699"
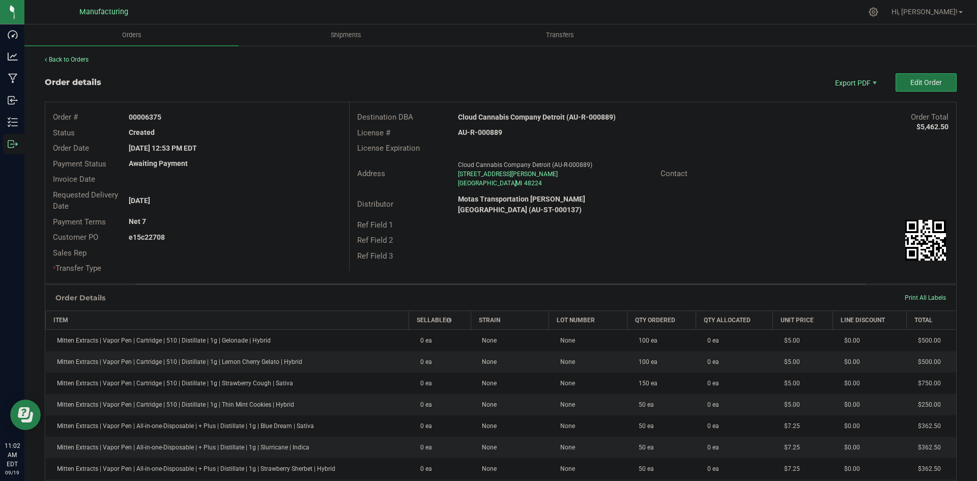
click at [898, 87] on button "Edit Order" at bounding box center [926, 82] width 61 height 18
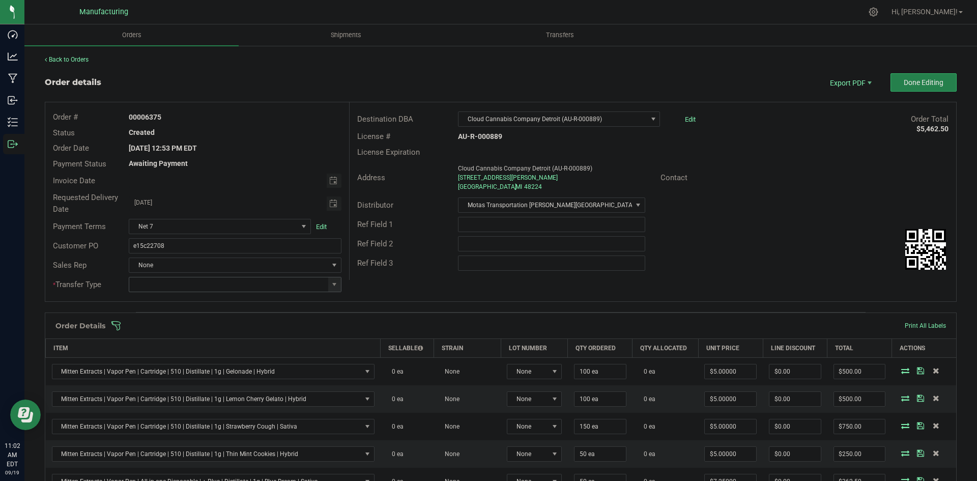
click at [328, 282] on span at bounding box center [334, 284] width 13 height 14
drag, startPoint x: 167, startPoint y: 373, endPoint x: 251, endPoint y: 334, distance: 92.6
click at [168, 373] on li "Wholesale Transfer" at bounding box center [234, 369] width 210 height 17
type input "Wholesale Transfer"
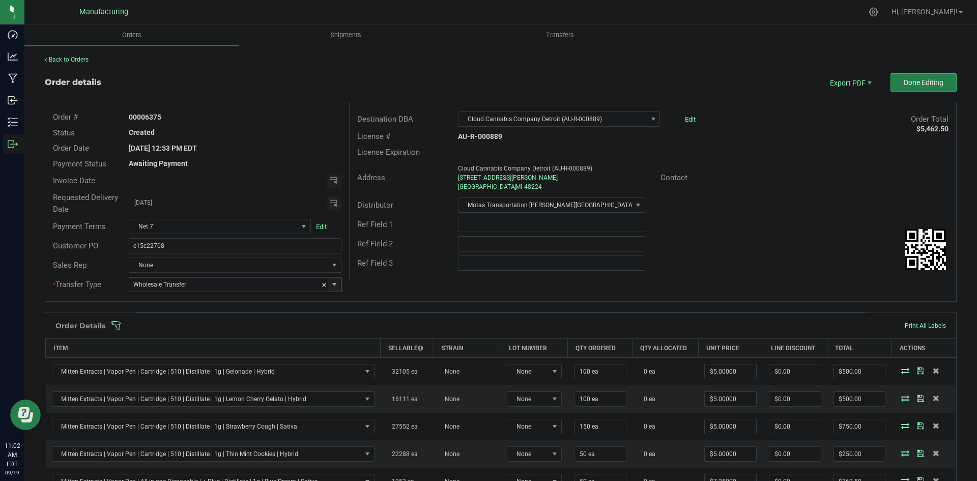
click at [444, 277] on div "Destination DBA Cloud Cannabis Company Detroit (AU-R-000889) Edit Order Total $…" at bounding box center [652, 191] width 607 height 178
click at [390, 322] on span at bounding box center [567, 326] width 912 height 10
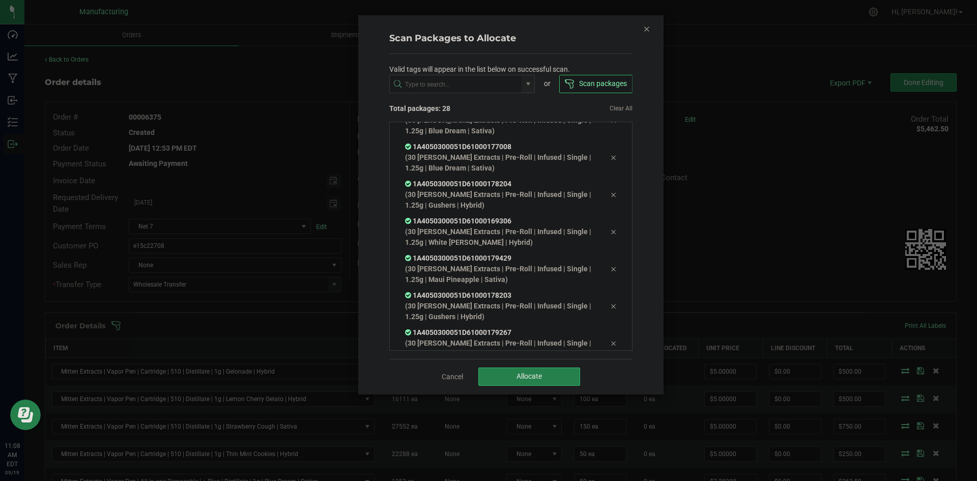
scroll to position [832, 0]
click at [498, 368] on button "Allocate" at bounding box center [529, 376] width 102 height 18
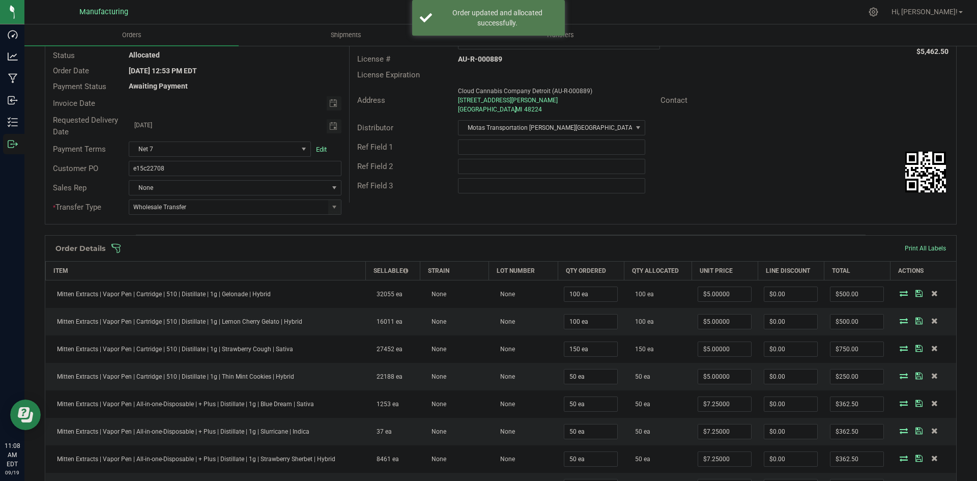
scroll to position [0, 0]
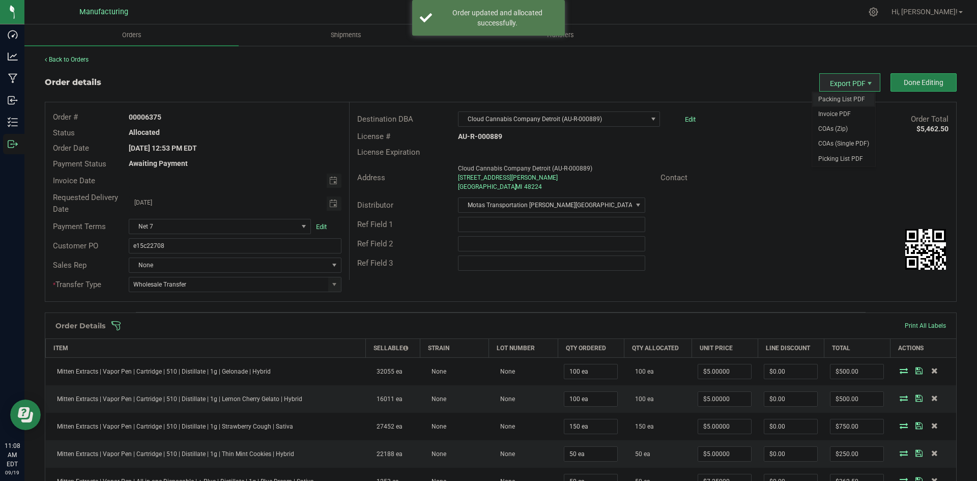
click at [841, 96] on span "Packing List PDF" at bounding box center [843, 99] width 63 height 15
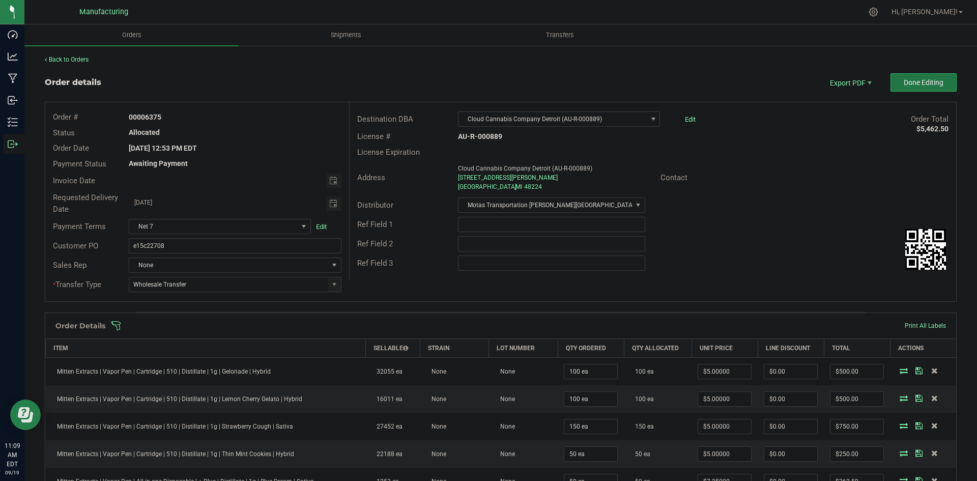
click at [920, 80] on span "Done Editing" at bounding box center [924, 82] width 40 height 8
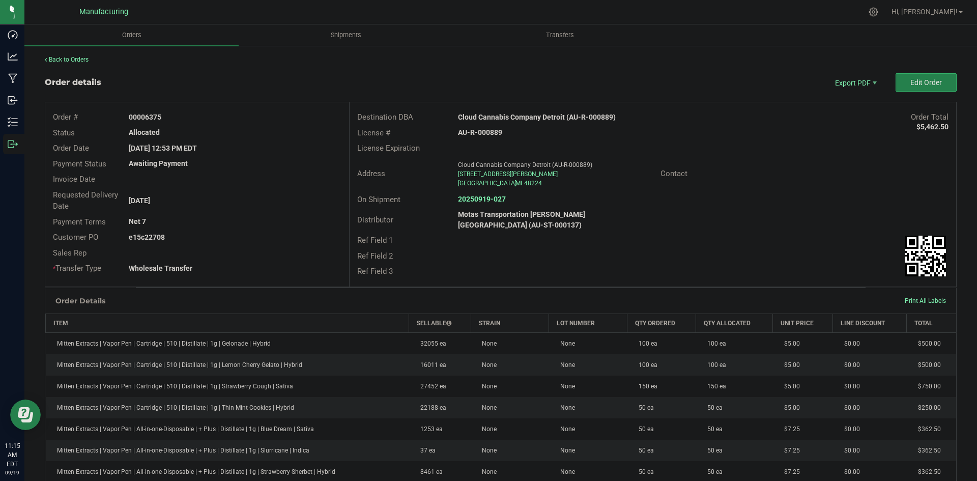
click at [525, 117] on strong "Cloud Cannabis Company Detroit (AU-R-000889)" at bounding box center [537, 117] width 158 height 8
copy strong "Cloud Cannabis Company Detroit (AU-R-000889)"
click at [497, 132] on strong "AU-R-000889" at bounding box center [480, 132] width 44 height 8
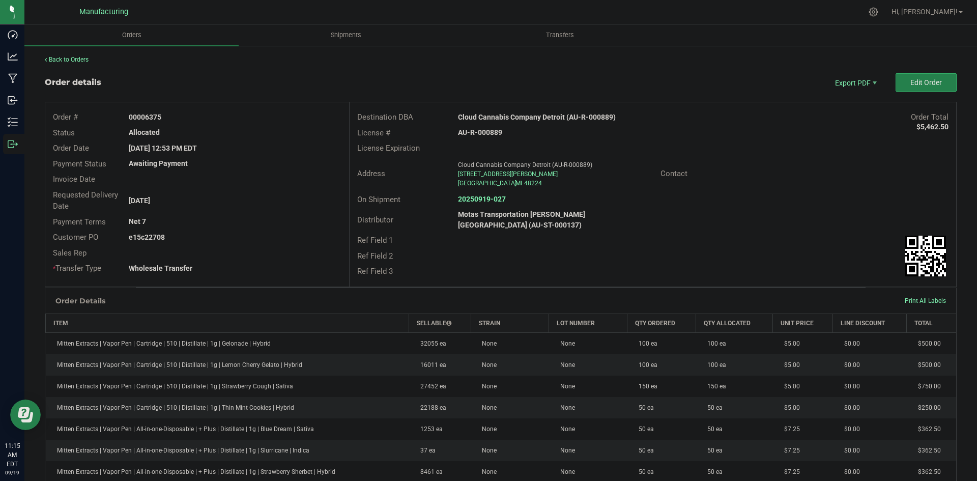
click at [497, 132] on strong "AU-R-000889" at bounding box center [480, 132] width 44 height 8
copy strong "AU-R-000889"
drag, startPoint x: 147, startPoint y: 118, endPoint x: 206, endPoint y: 114, distance: 59.6
click at [206, 114] on div "00006375" at bounding box center [234, 117] width 227 height 11
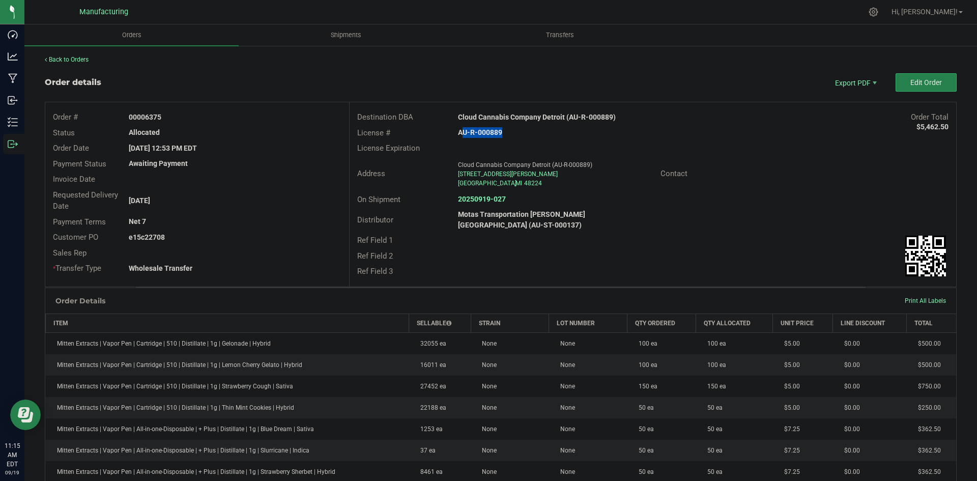
copy strong "6375"
drag, startPoint x: 145, startPoint y: 234, endPoint x: 284, endPoint y: 226, distance: 140.1
click at [262, 227] on div "Order # 00006375 Status Allocated Order Date Sep 16, 2025 12:53 PM EDT Payment …" at bounding box center [197, 192] width 304 height 181
copy div "Customer PO e15c"
drag, startPoint x: 353, startPoint y: 227, endPoint x: 246, endPoint y: 236, distance: 107.2
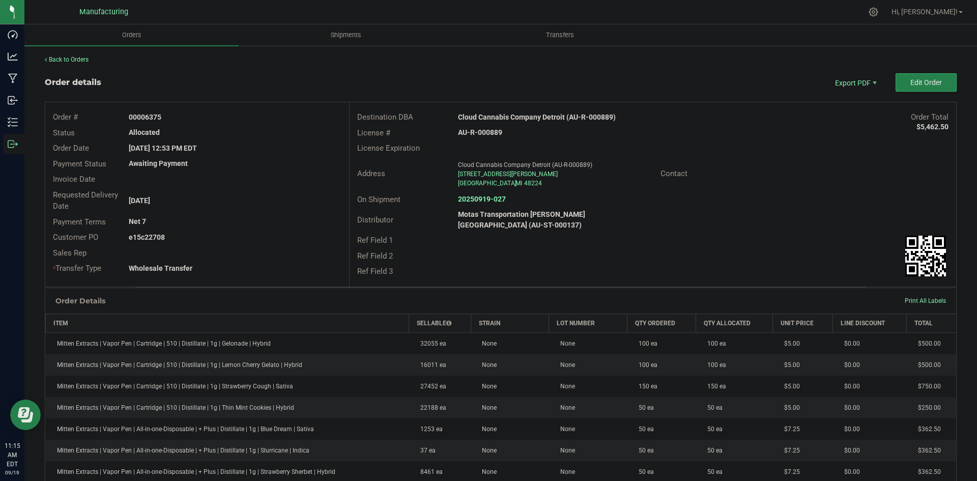
click at [350, 235] on div "Ref Field 1" at bounding box center [400, 241] width 101 height 12
drag, startPoint x: 145, startPoint y: 236, endPoint x: 215, endPoint y: 234, distance: 70.8
click at [203, 235] on div "e15c22708" at bounding box center [234, 237] width 227 height 11
copy strong "22708"
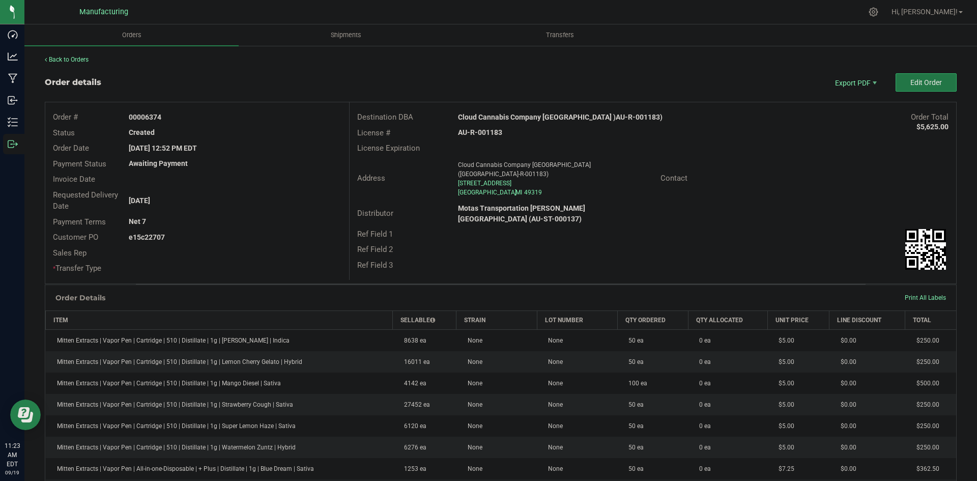
click at [910, 83] on span "Edit Order" at bounding box center [926, 82] width 32 height 8
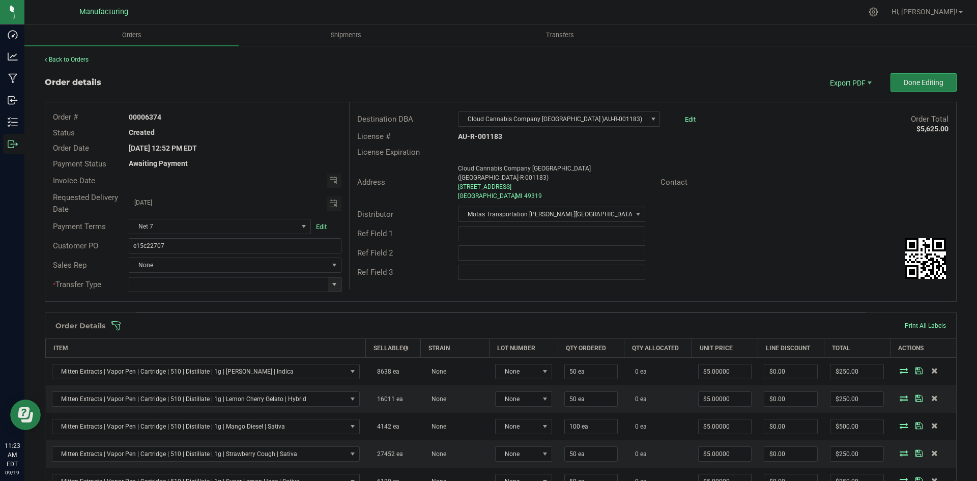
click at [331, 283] on span at bounding box center [334, 284] width 8 height 8
click at [183, 366] on li "Wholesale Transfer" at bounding box center [234, 369] width 210 height 17
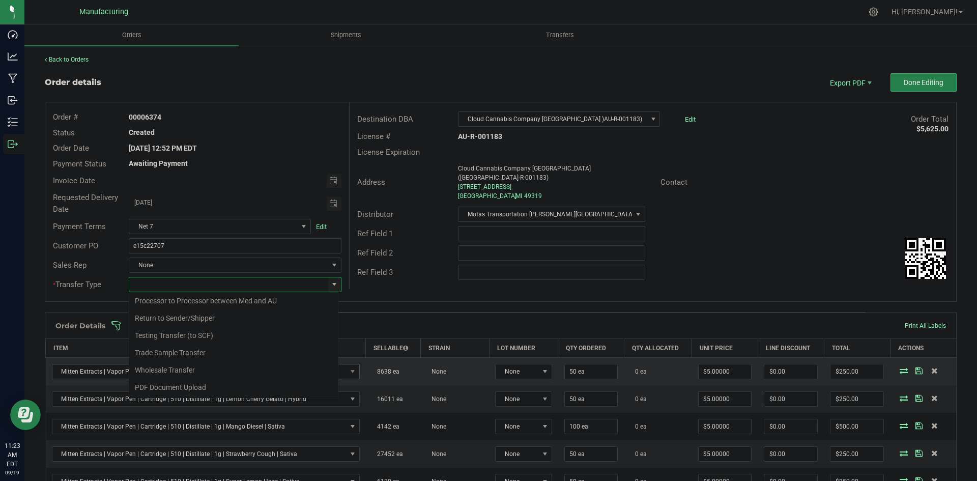
type input "Wholesale Transfer"
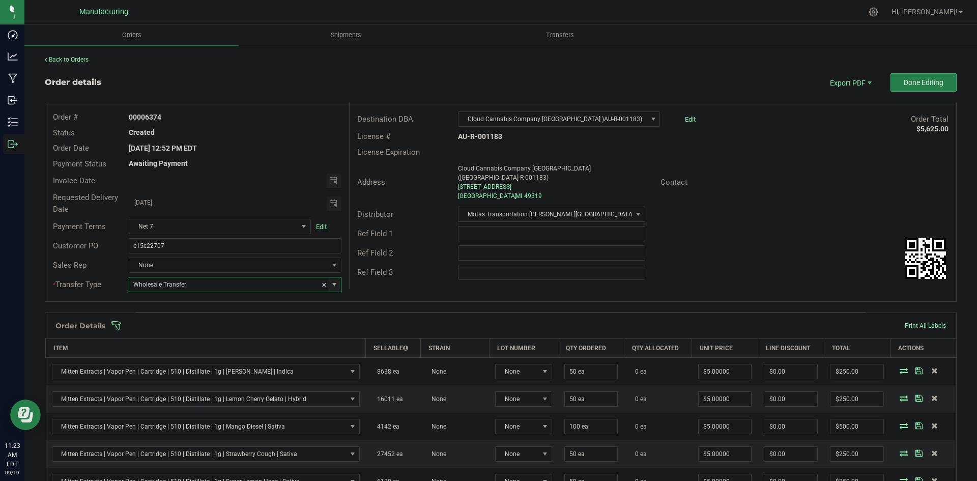
click at [370, 286] on div "Order # 00006374 Status Created Order Date [DATE] 12:52 PM EDT Payment Status A…" at bounding box center [500, 201] width 911 height 199
click at [368, 328] on span at bounding box center [567, 326] width 912 height 10
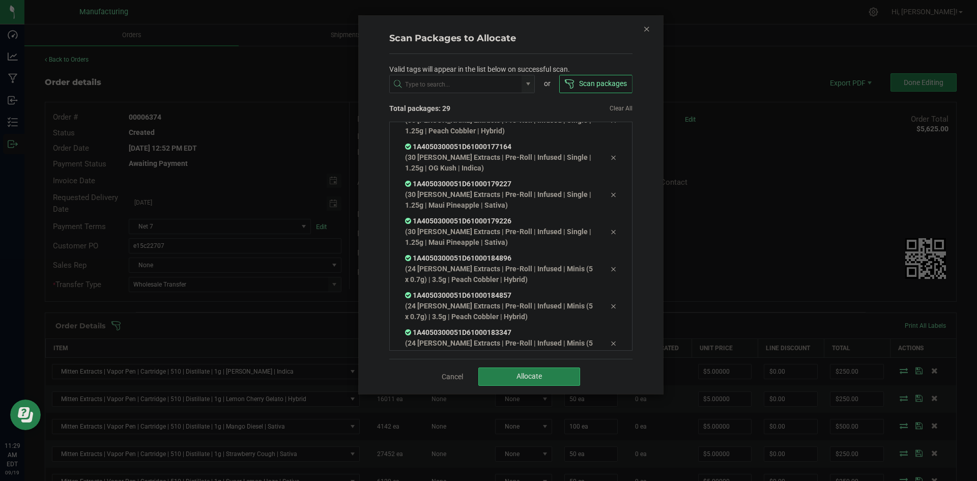
scroll to position [838, 0]
click at [545, 372] on button "Allocate" at bounding box center [529, 376] width 102 height 18
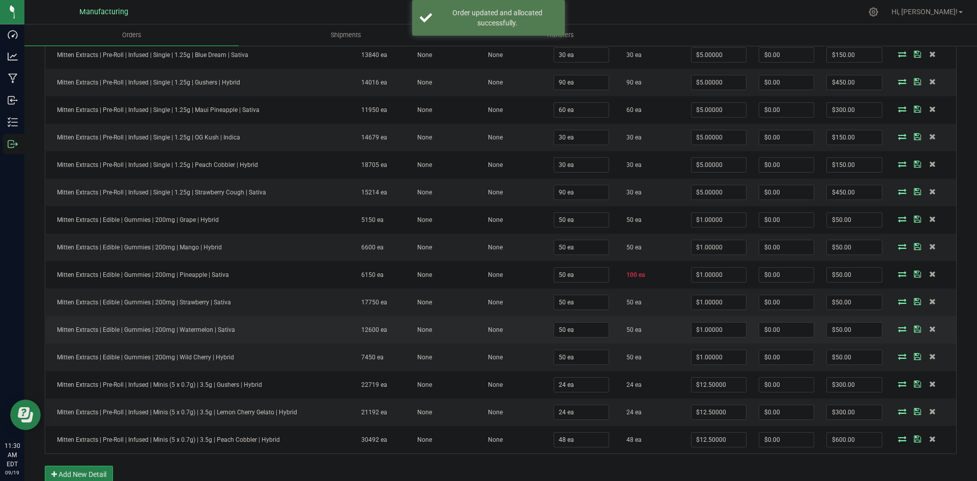
scroll to position [560, 0]
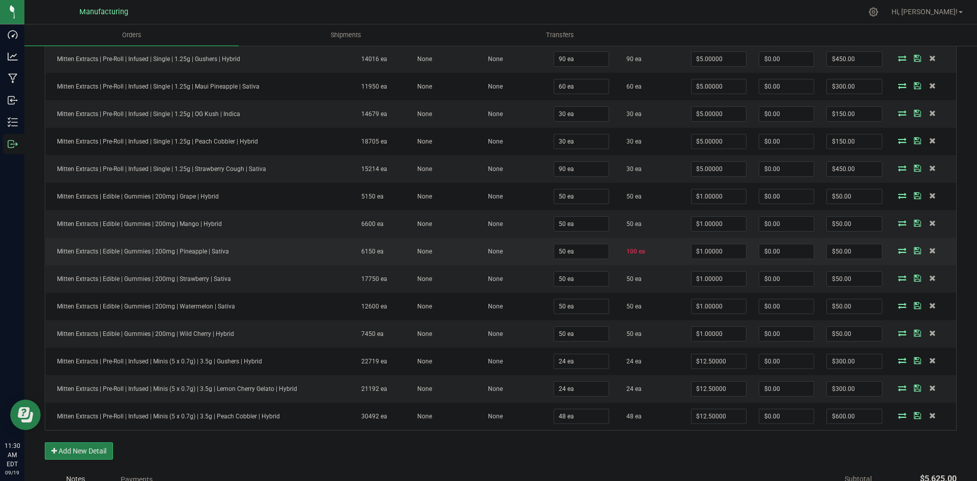
click at [898, 250] on icon at bounding box center [902, 250] width 8 height 6
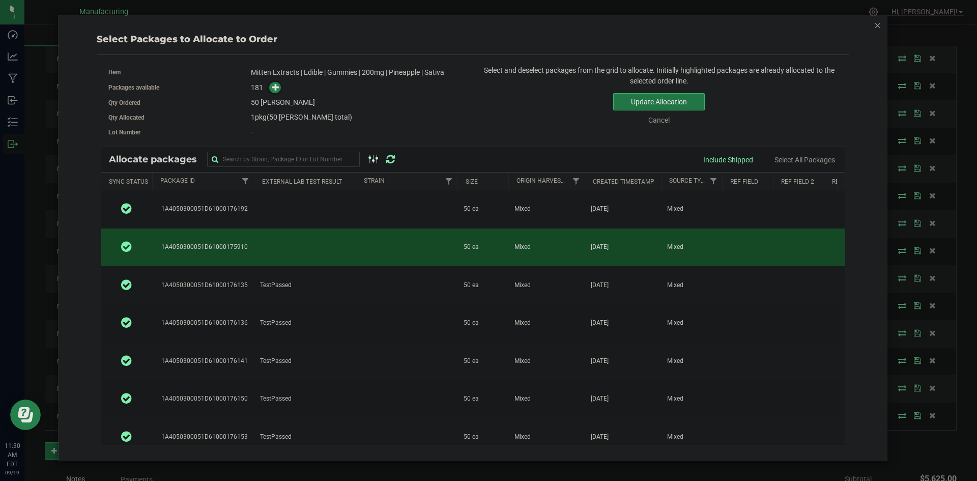
click at [629, 103] on button "Update Allocation" at bounding box center [659, 101] width 92 height 17
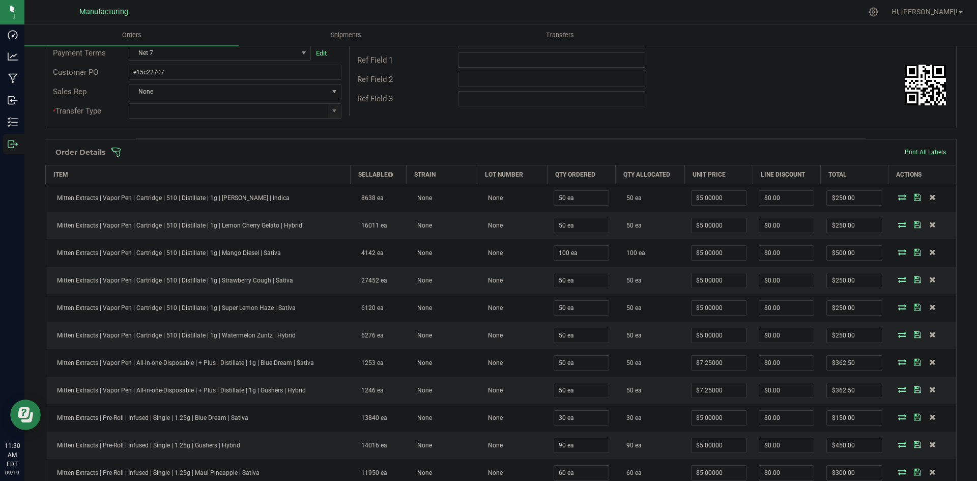
scroll to position [153, 0]
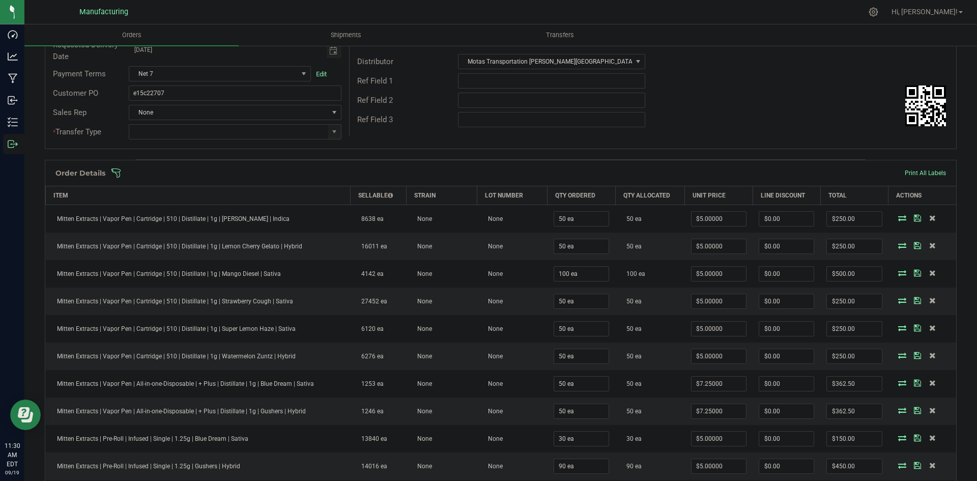
click at [454, 169] on span at bounding box center [567, 173] width 912 height 10
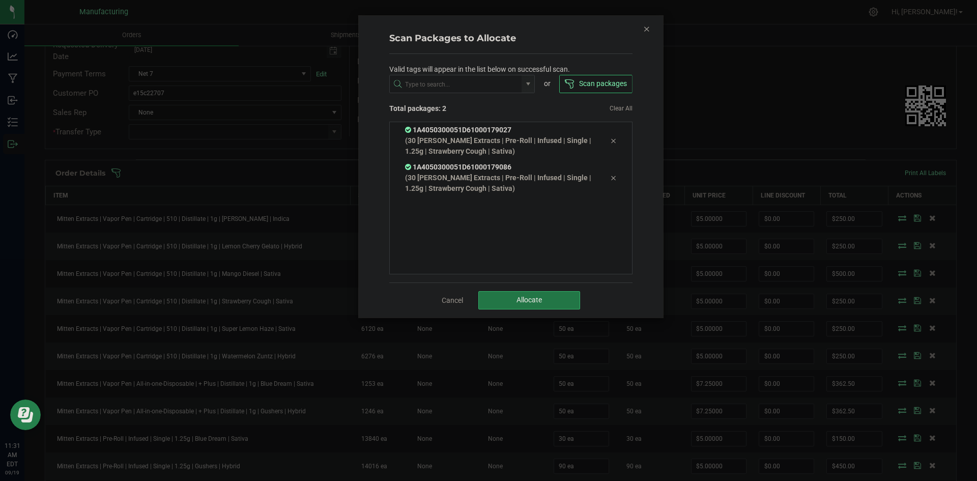
click at [492, 304] on button "Allocate" at bounding box center [529, 300] width 102 height 18
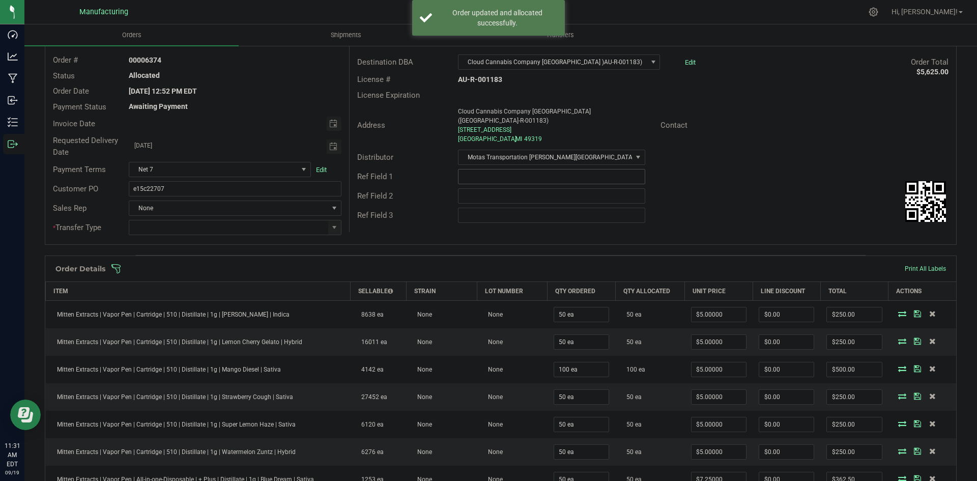
scroll to position [0, 0]
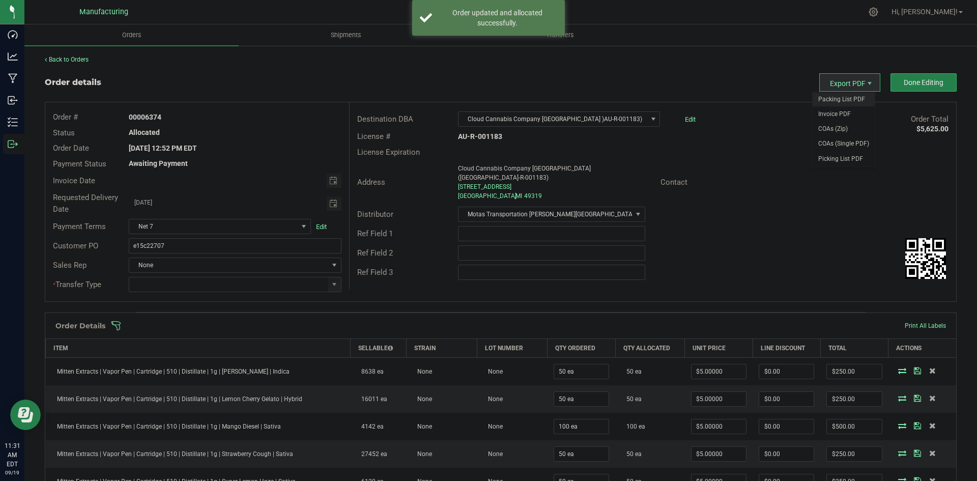
click at [847, 93] on span "Packing List PDF" at bounding box center [843, 99] width 63 height 15
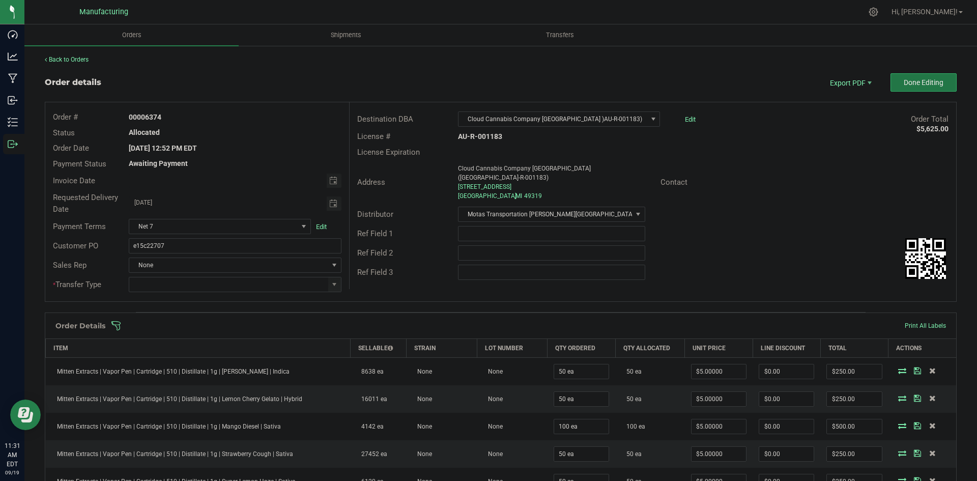
click at [938, 82] on button "Done Editing" at bounding box center [923, 82] width 66 height 18
click at [330, 283] on span at bounding box center [334, 284] width 8 height 8
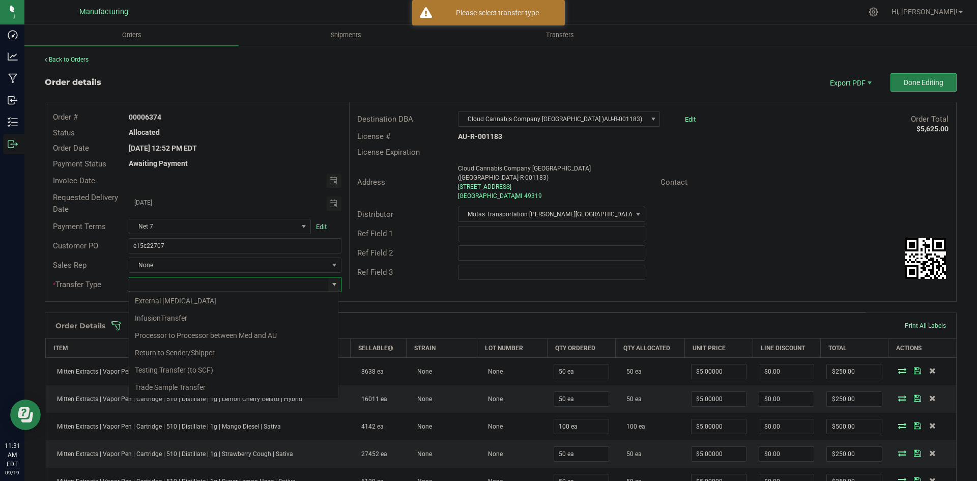
scroll to position [71, 0]
click at [175, 367] on li "Wholesale Transfer" at bounding box center [234, 369] width 210 height 17
type input "Wholesale Transfer"
click at [408, 296] on div "Order # 00006374 Status Allocated Order Date Sep 16, 2025 12:52 PM EDT Payment …" at bounding box center [500, 201] width 911 height 199
click at [929, 84] on span "Done Editing" at bounding box center [924, 82] width 40 height 8
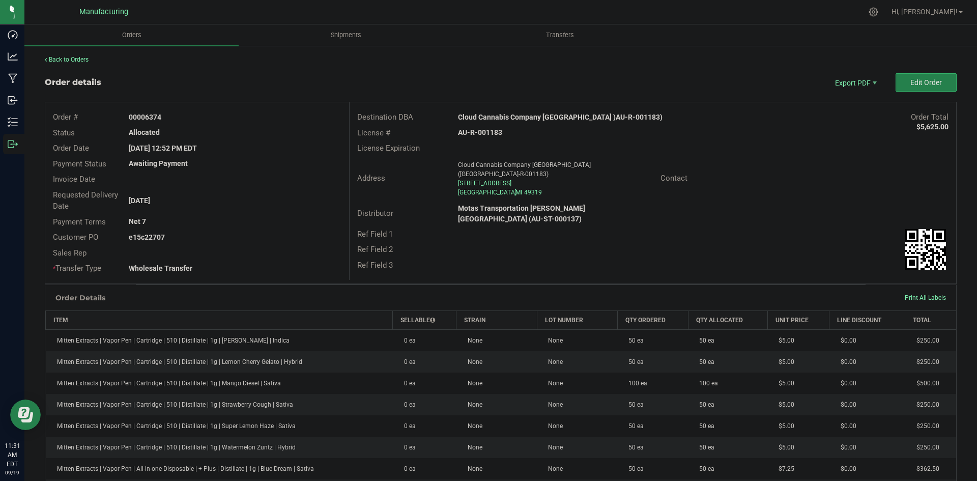
click at [535, 117] on strong "Cloud Cannabis Company Cedar Springs )AU-R-001183)" at bounding box center [560, 117] width 205 height 8
copy strong "Cloud Cannabis Company Cedar Springs )AU-R-001183)"
drag, startPoint x: 590, startPoint y: 136, endPoint x: 465, endPoint y: 137, distance: 125.7
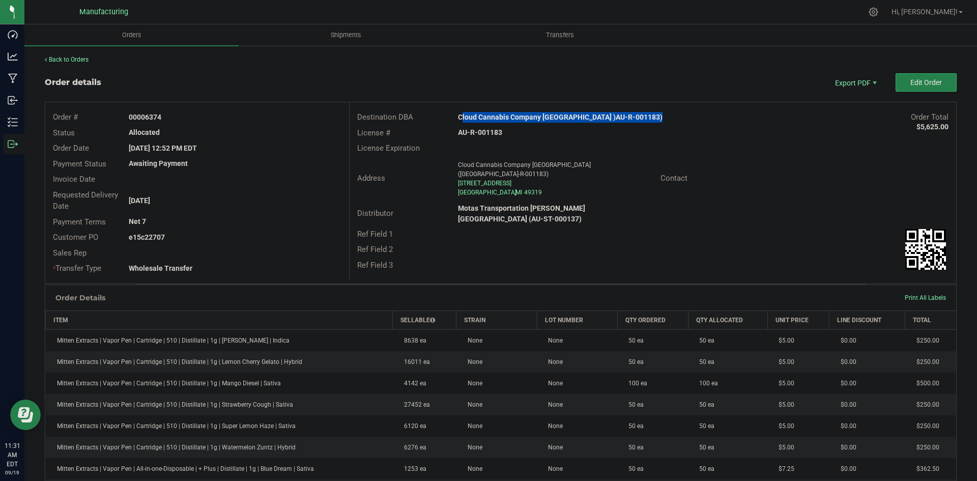
click at [590, 136] on div "AU-R-001183" at bounding box center [551, 132] width 202 height 11
click at [466, 127] on div "AU-R-001183" at bounding box center [551, 132] width 202 height 11
click at [475, 132] on strong "AU-R-001183" at bounding box center [480, 132] width 44 height 8
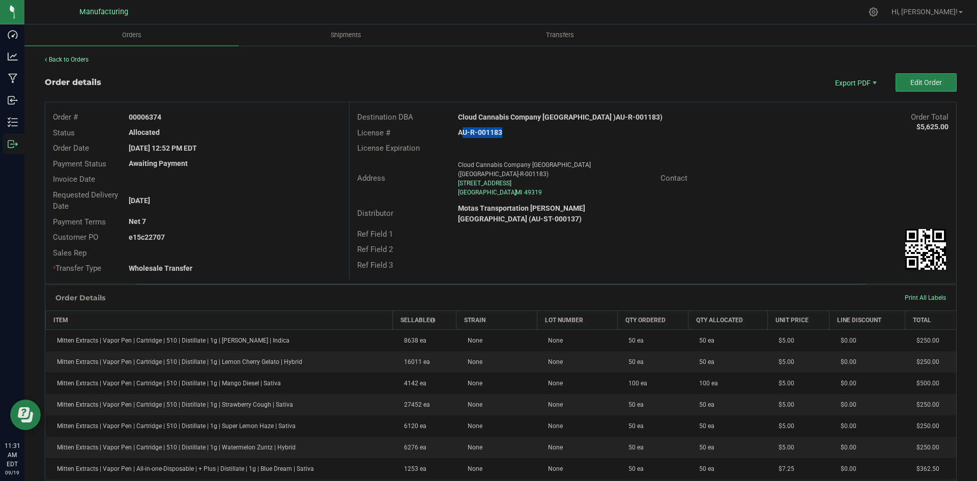
click at [475, 132] on strong "AU-R-001183" at bounding box center [480, 132] width 44 height 8
copy strong "AU-R-001183"
drag, startPoint x: 144, startPoint y: 116, endPoint x: 276, endPoint y: 126, distance: 132.7
click at [243, 118] on div "00006374" at bounding box center [234, 117] width 227 height 11
copy strong "6374"
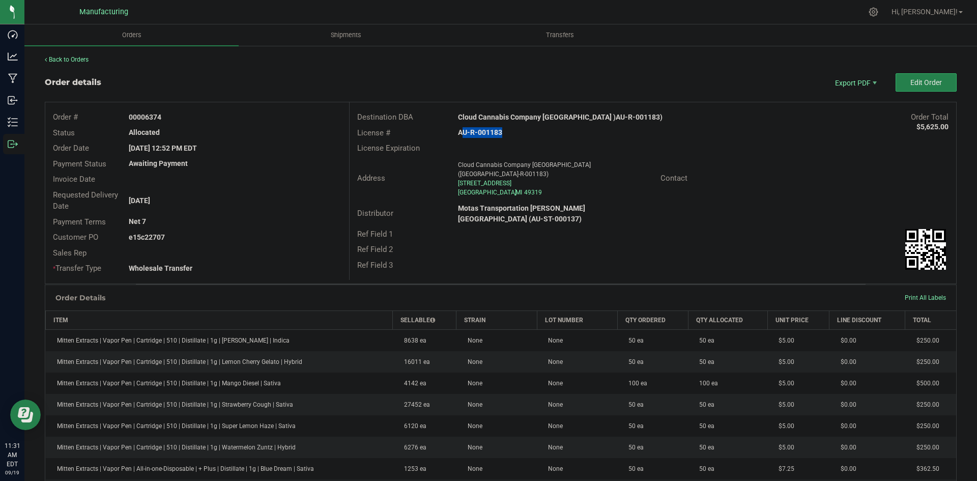
drag, startPoint x: 148, startPoint y: 235, endPoint x: 282, endPoint y: 233, distance: 133.8
click at [260, 233] on div "e15c22707" at bounding box center [234, 237] width 227 height 11
copy strong "22707"
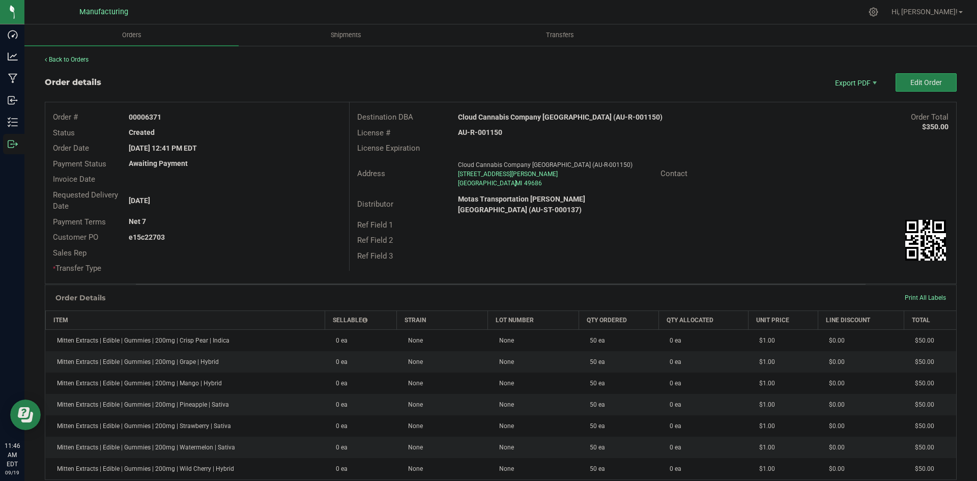
click at [912, 93] on outbound-order-header "Order details Export PDF Edit Order Order # 00006371 Status Created Order Date …" at bounding box center [501, 178] width 912 height 211
click at [900, 84] on button "Edit Order" at bounding box center [926, 82] width 61 height 18
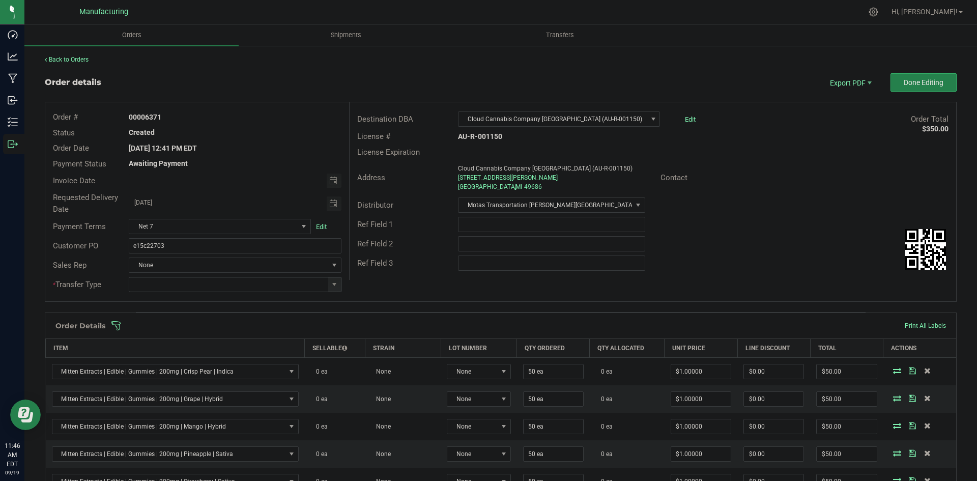
click at [326, 282] on span at bounding box center [235, 284] width 212 height 15
click at [331, 283] on span at bounding box center [334, 284] width 8 height 8
click at [186, 367] on li "Wholesale Transfer" at bounding box center [234, 369] width 210 height 17
type input "Wholesale Transfer"
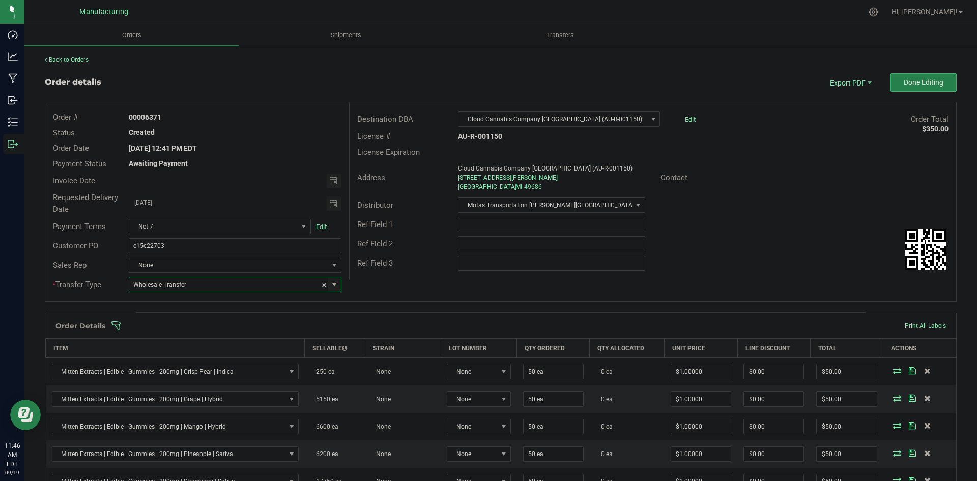
click at [407, 288] on div "Order # 00006371 Status Created Order Date [DATE] 12:41 PM EDT Payment Status A…" at bounding box center [500, 201] width 911 height 199
click at [385, 323] on span at bounding box center [567, 326] width 912 height 10
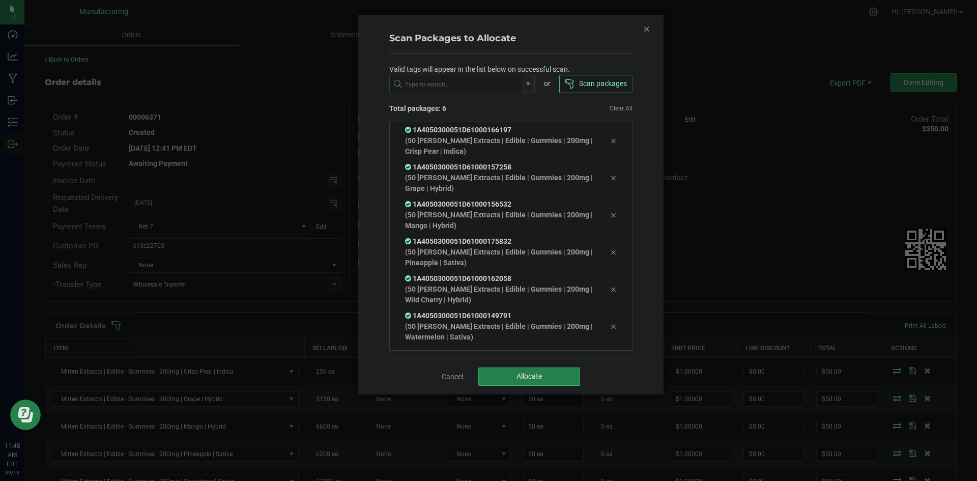
scroll to position [20, 0]
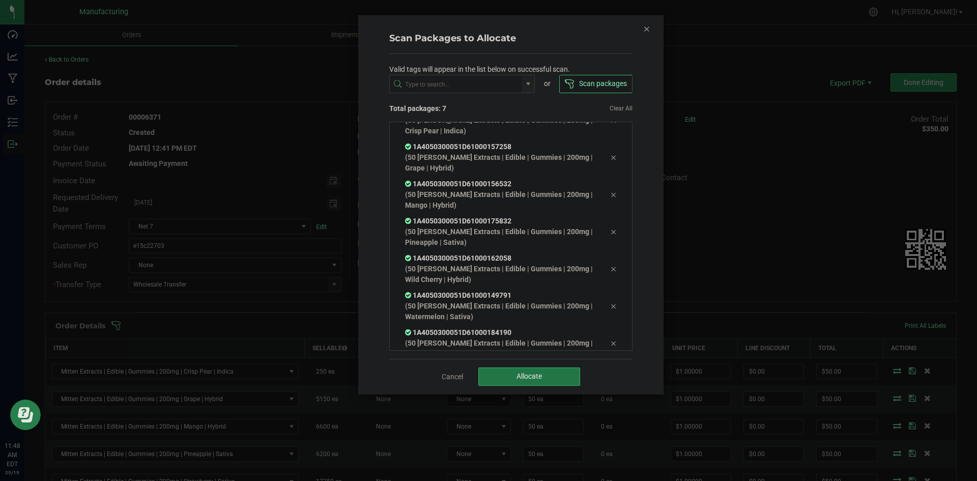
click at [493, 382] on button "Allocate" at bounding box center [529, 376] width 102 height 18
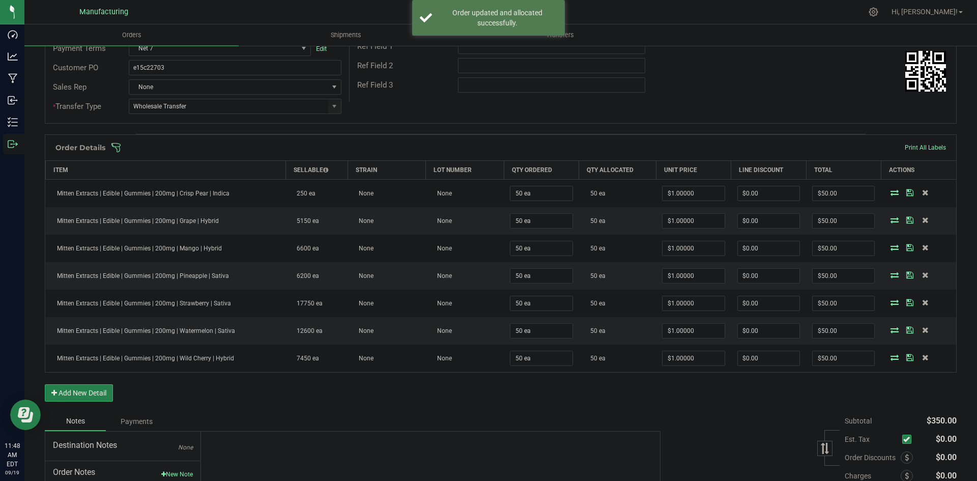
scroll to position [0, 0]
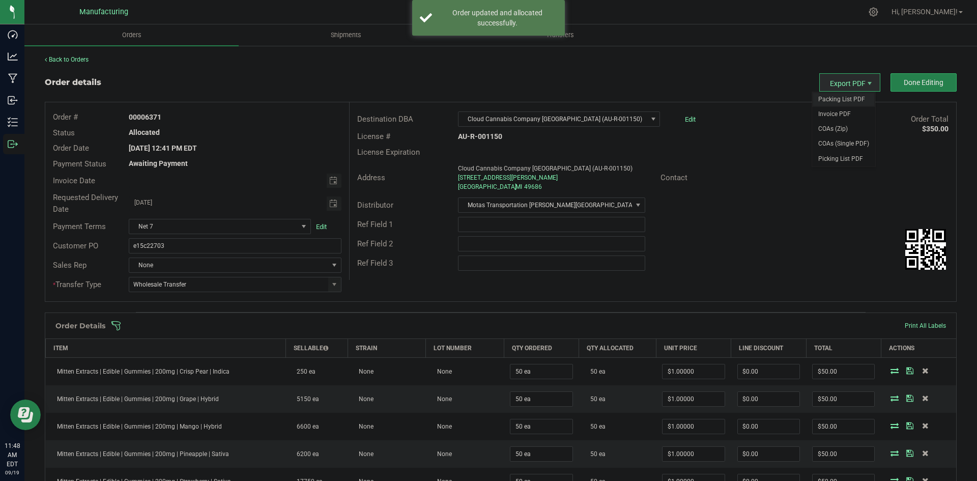
click at [834, 97] on span "Packing List PDF" at bounding box center [843, 99] width 63 height 15
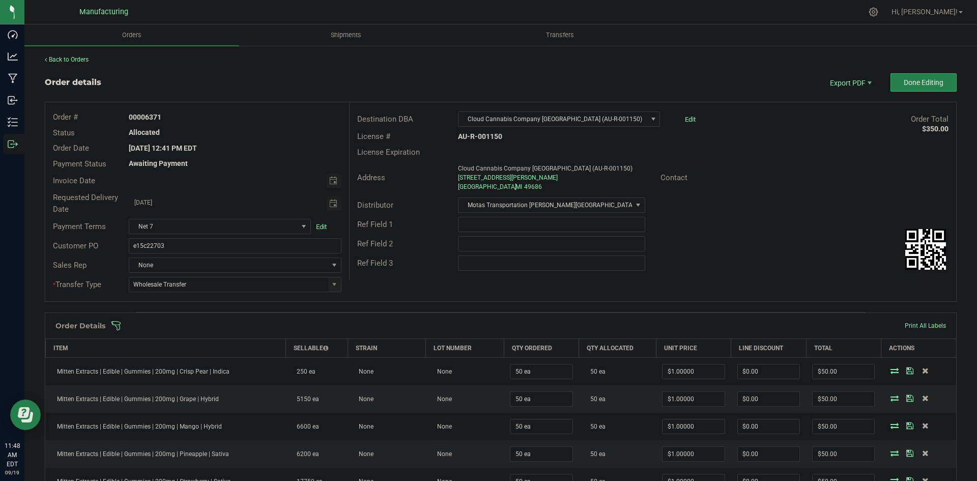
click at [759, 219] on div "Ref Field 1" at bounding box center [653, 224] width 607 height 19
click at [847, 103] on span "Packing List PDF" at bounding box center [843, 99] width 63 height 15
click at [918, 87] on button "Done Editing" at bounding box center [923, 82] width 66 height 18
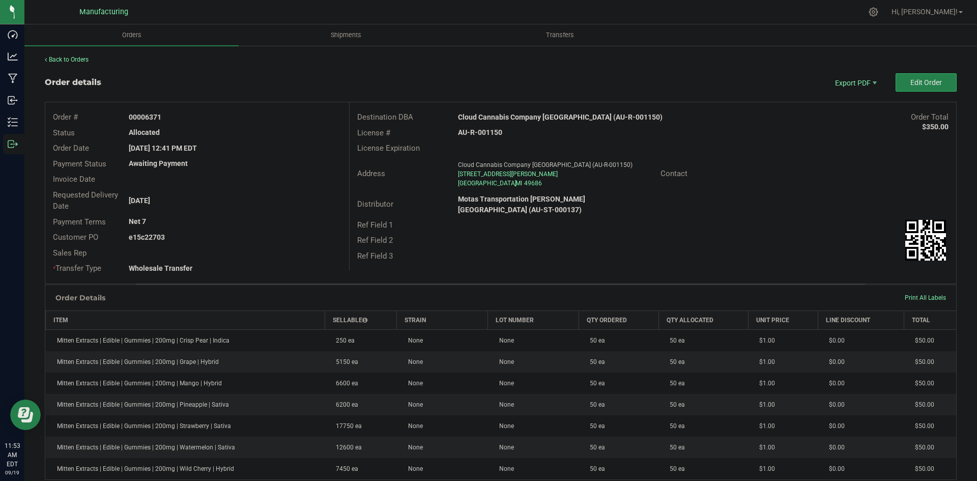
click at [488, 114] on strong "Cloud Cannabis Company [GEOGRAPHIC_DATA] (AU-R-001150)" at bounding box center [560, 117] width 205 height 8
copy strong "Cloud Cannabis Company [GEOGRAPHIC_DATA] (AU-R-001150)"
click at [476, 133] on strong "AU-R-001150" at bounding box center [480, 132] width 44 height 8
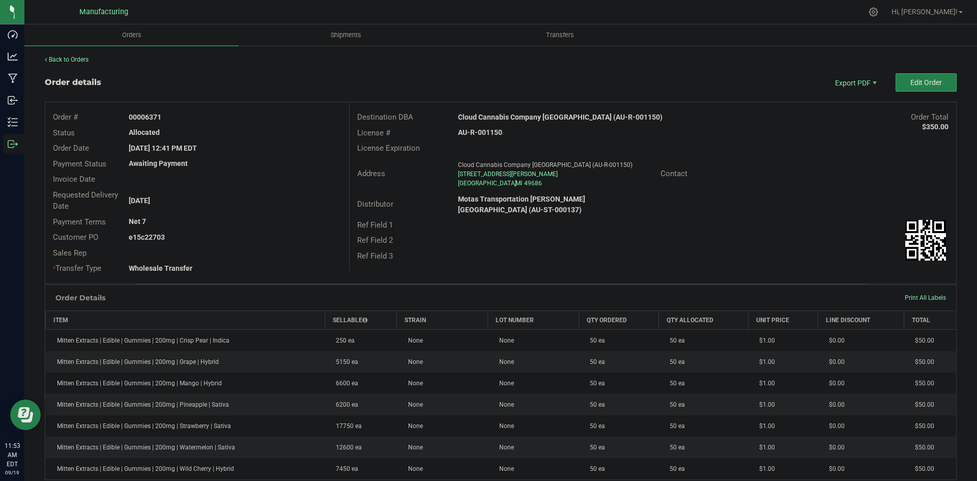
click at [477, 133] on strong "AU-R-001150" at bounding box center [480, 132] width 44 height 8
copy strong "AU-R-001150"
drag, startPoint x: 146, startPoint y: 114, endPoint x: 267, endPoint y: 126, distance: 121.2
click at [253, 120] on div "00006371" at bounding box center [234, 117] width 227 height 11
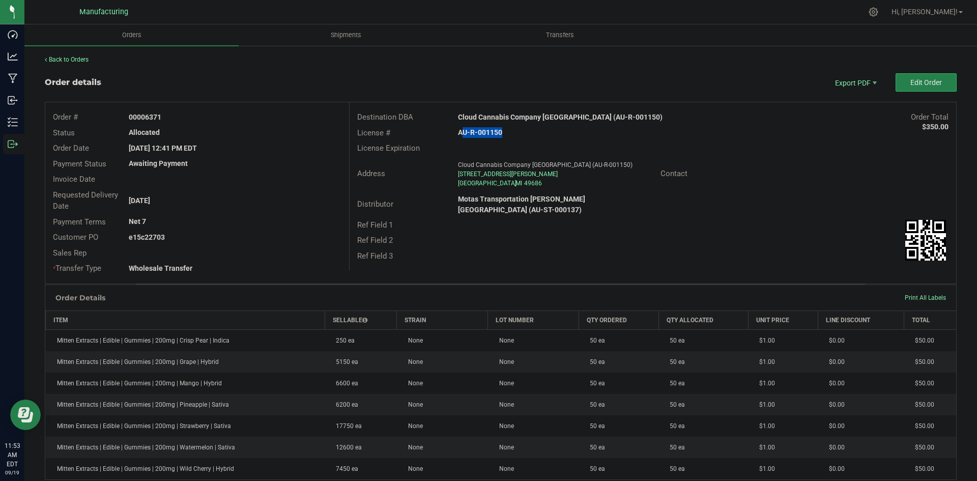
copy strong "6371"
drag, startPoint x: 146, startPoint y: 236, endPoint x: 345, endPoint y: 245, distance: 200.2
click at [271, 238] on div "e15c22703" at bounding box center [234, 237] width 227 height 11
copy strong "22703"
